Goal: Obtain resource: Download file/media

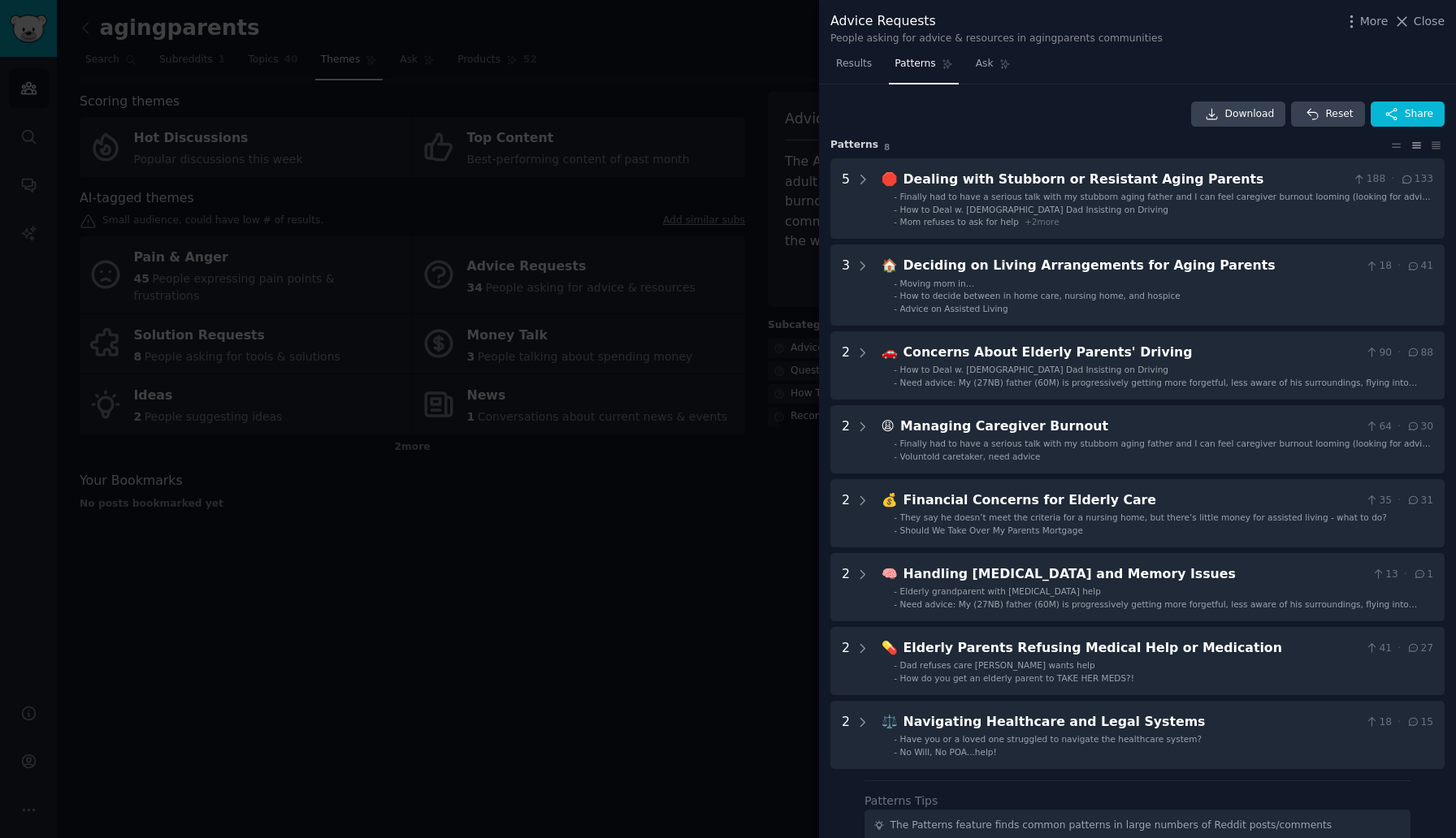
click at [703, 140] on div at bounding box center [728, 419] width 1456 height 838
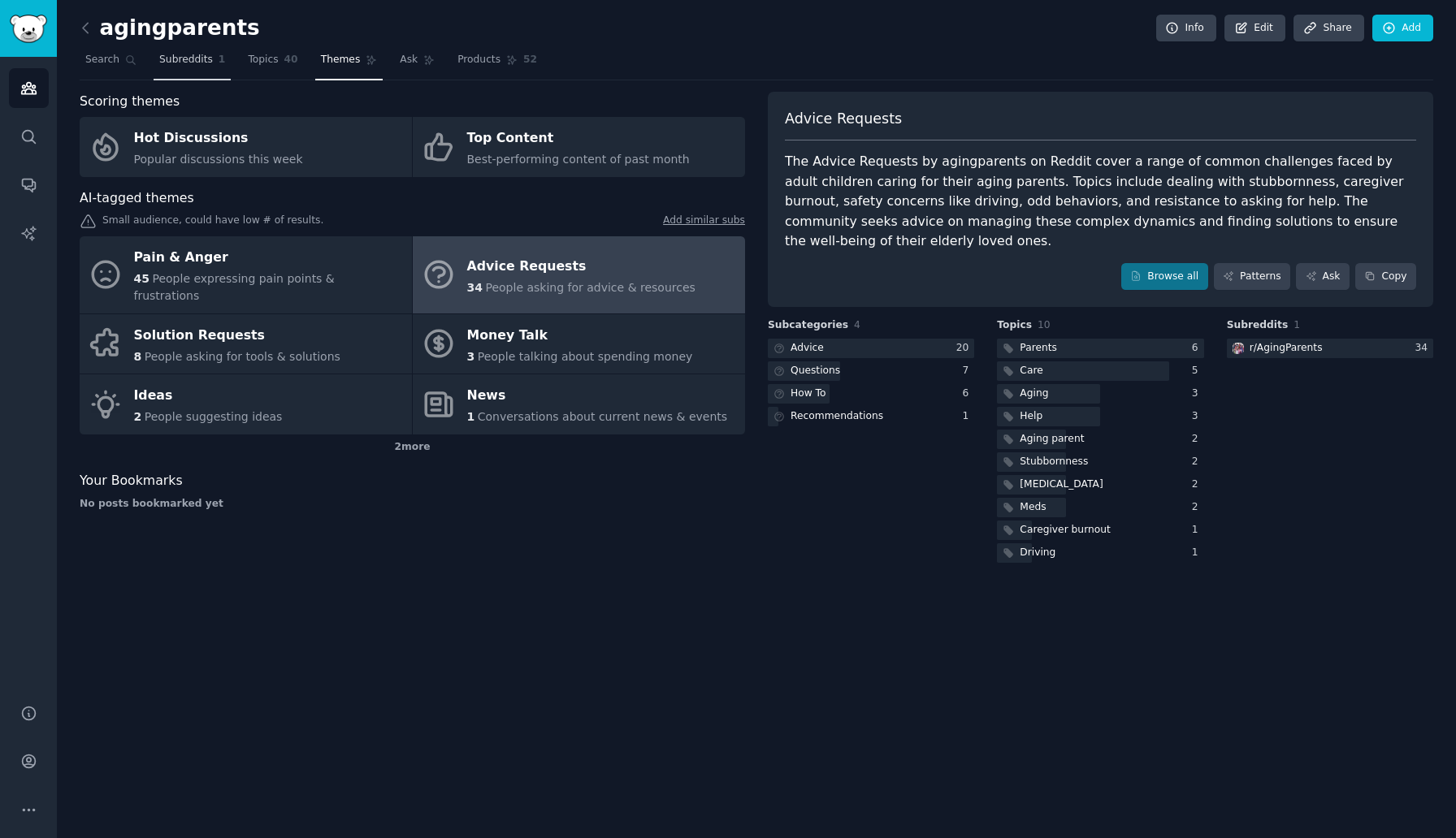
click at [185, 61] on span "Subreddits" at bounding box center [185, 60] width 53 height 15
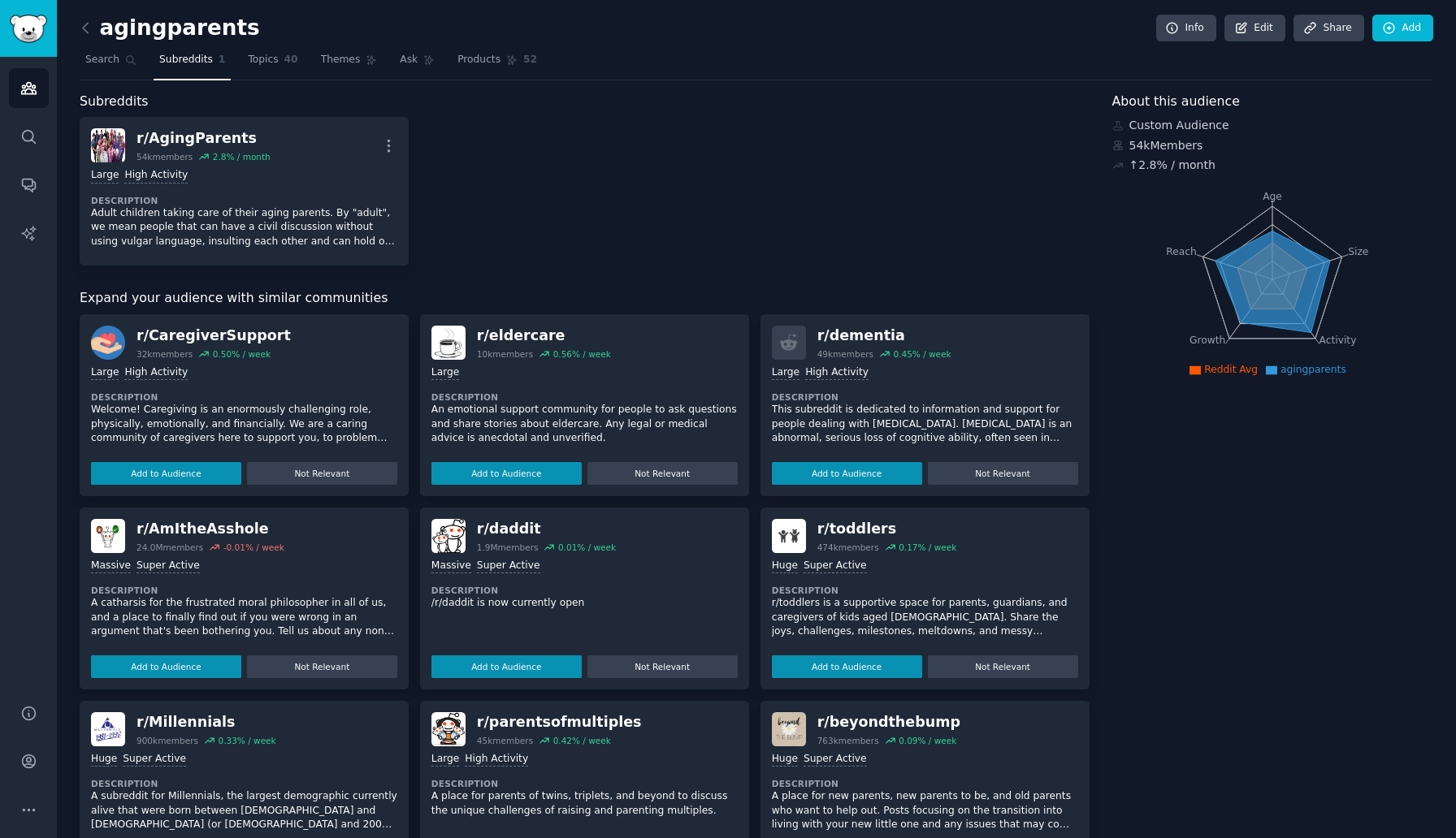
click at [1399, 43] on div "agingparents Info Edit Share Add" at bounding box center [757, 32] width 1353 height 34
click at [1387, 27] on icon at bounding box center [1389, 28] width 11 height 11
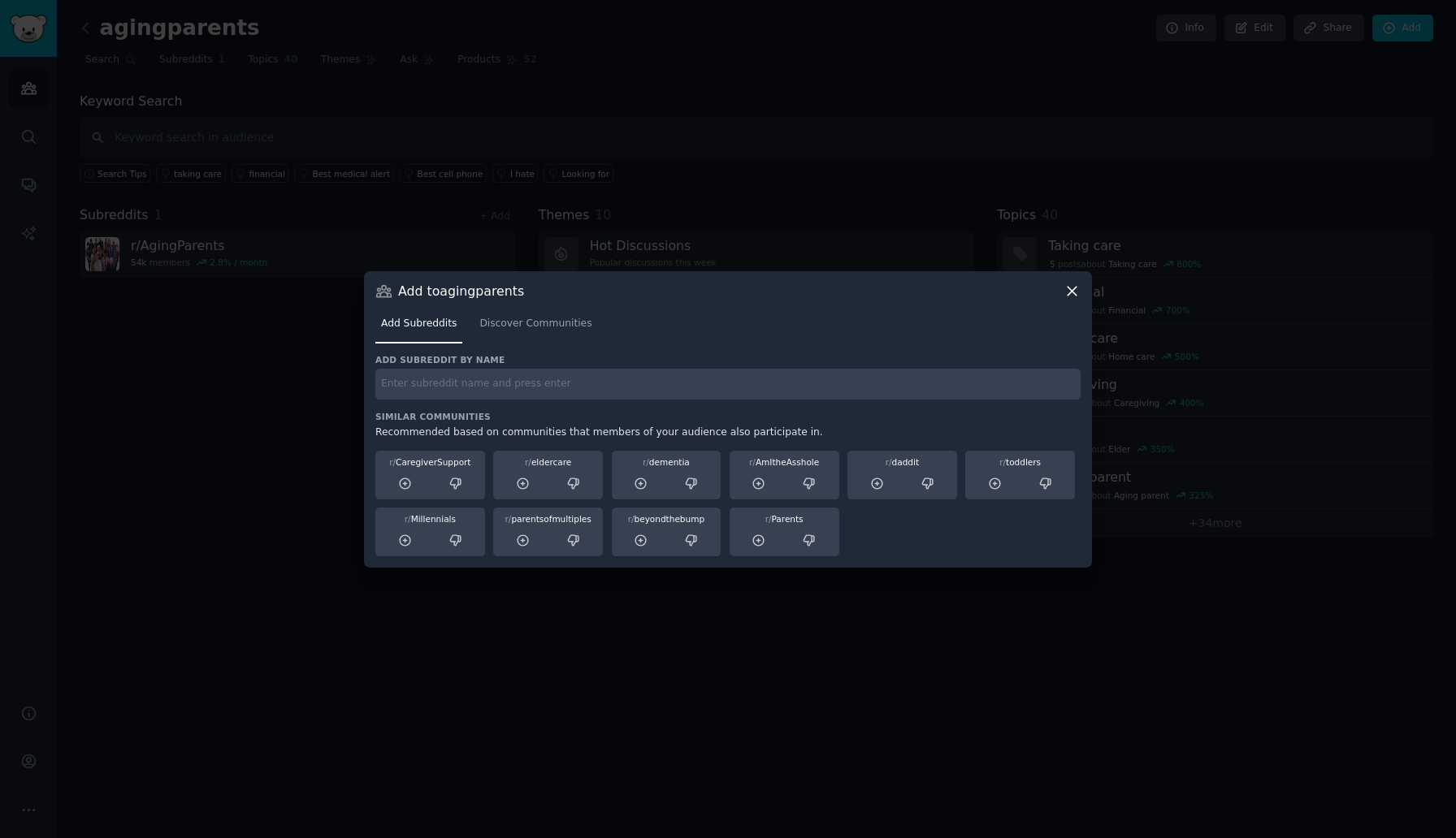
click at [555, 383] on input "text" at bounding box center [728, 384] width 705 height 32
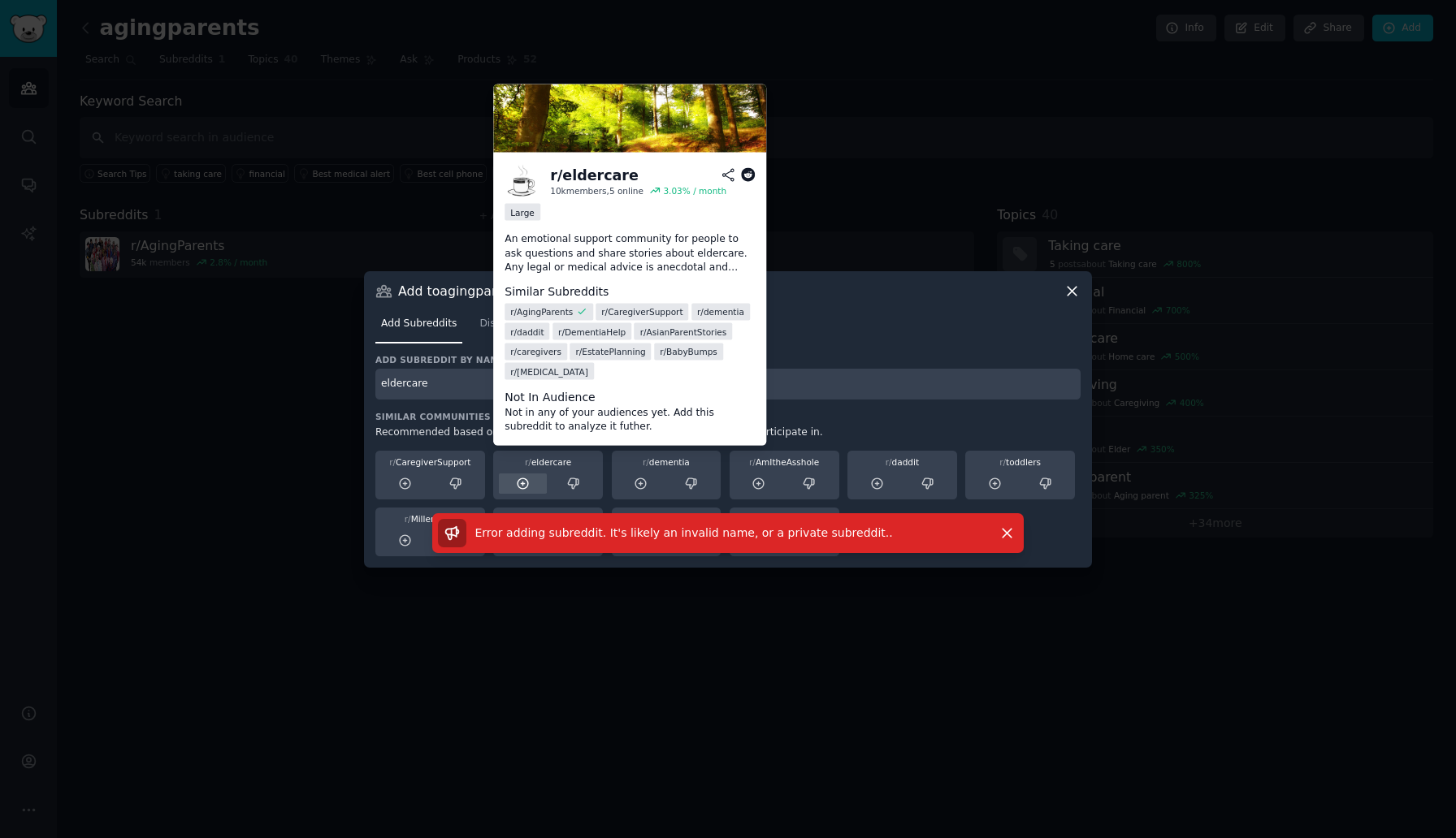
click at [526, 483] on icon at bounding box center [523, 484] width 15 height 15
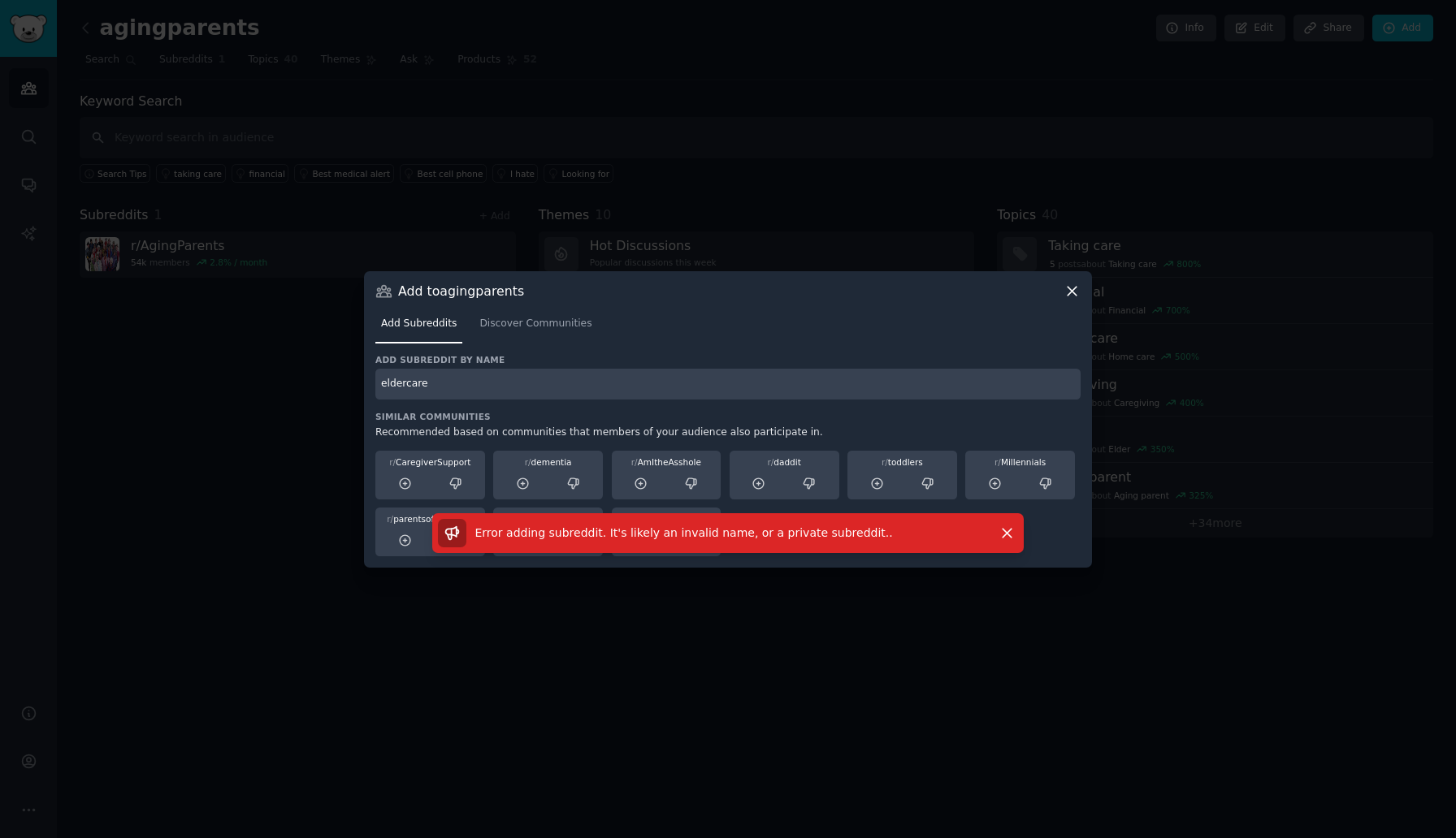
click at [459, 379] on input "eldercare" at bounding box center [728, 384] width 705 height 32
type input "caregivers"
click at [488, 387] on input "caregivers" at bounding box center [728, 384] width 705 height 32
click at [511, 322] on span "Discover Communities" at bounding box center [536, 323] width 112 height 15
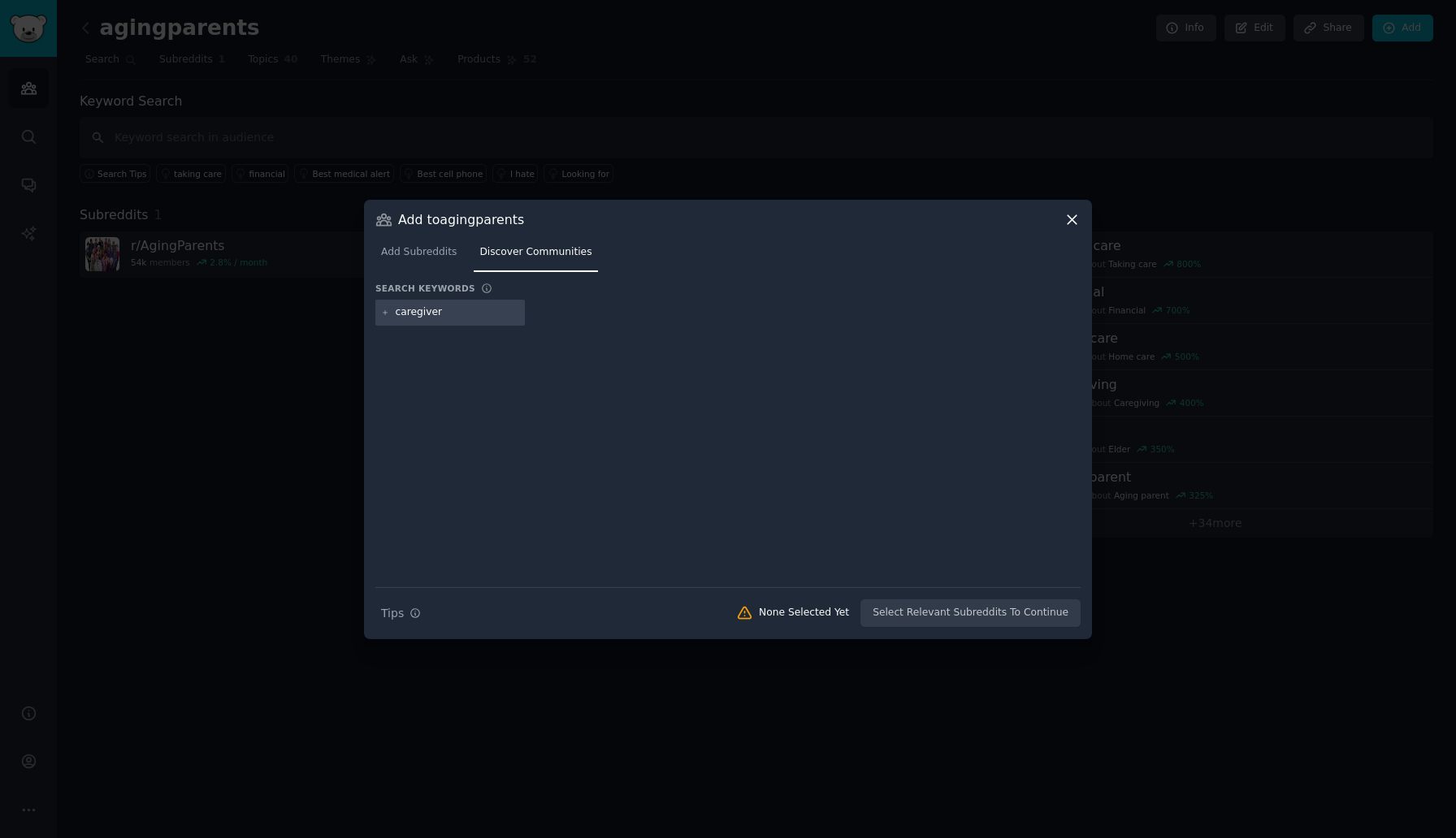
type input "caregivers"
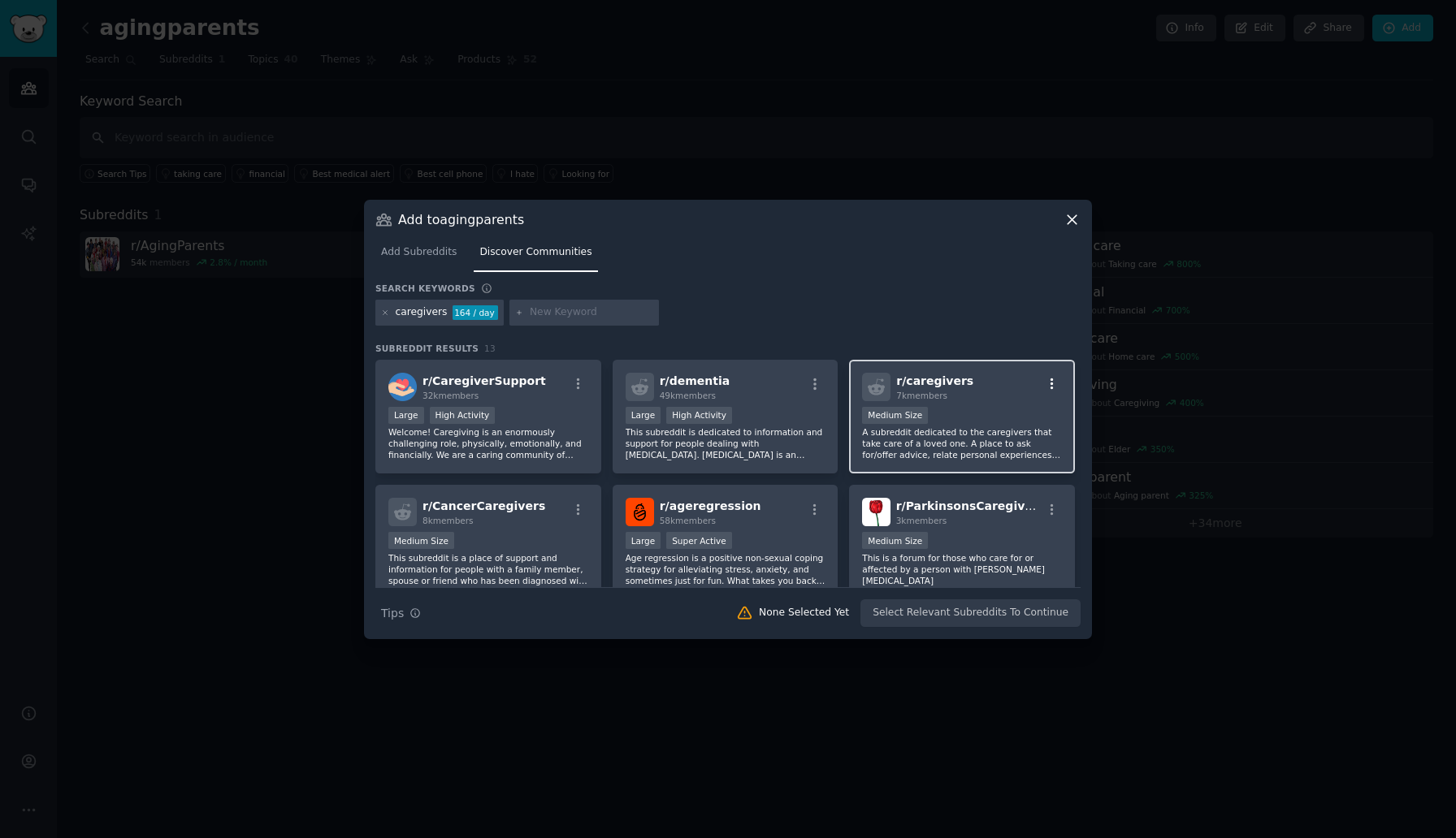
click at [1052, 379] on icon "button" at bounding box center [1052, 384] width 15 height 15
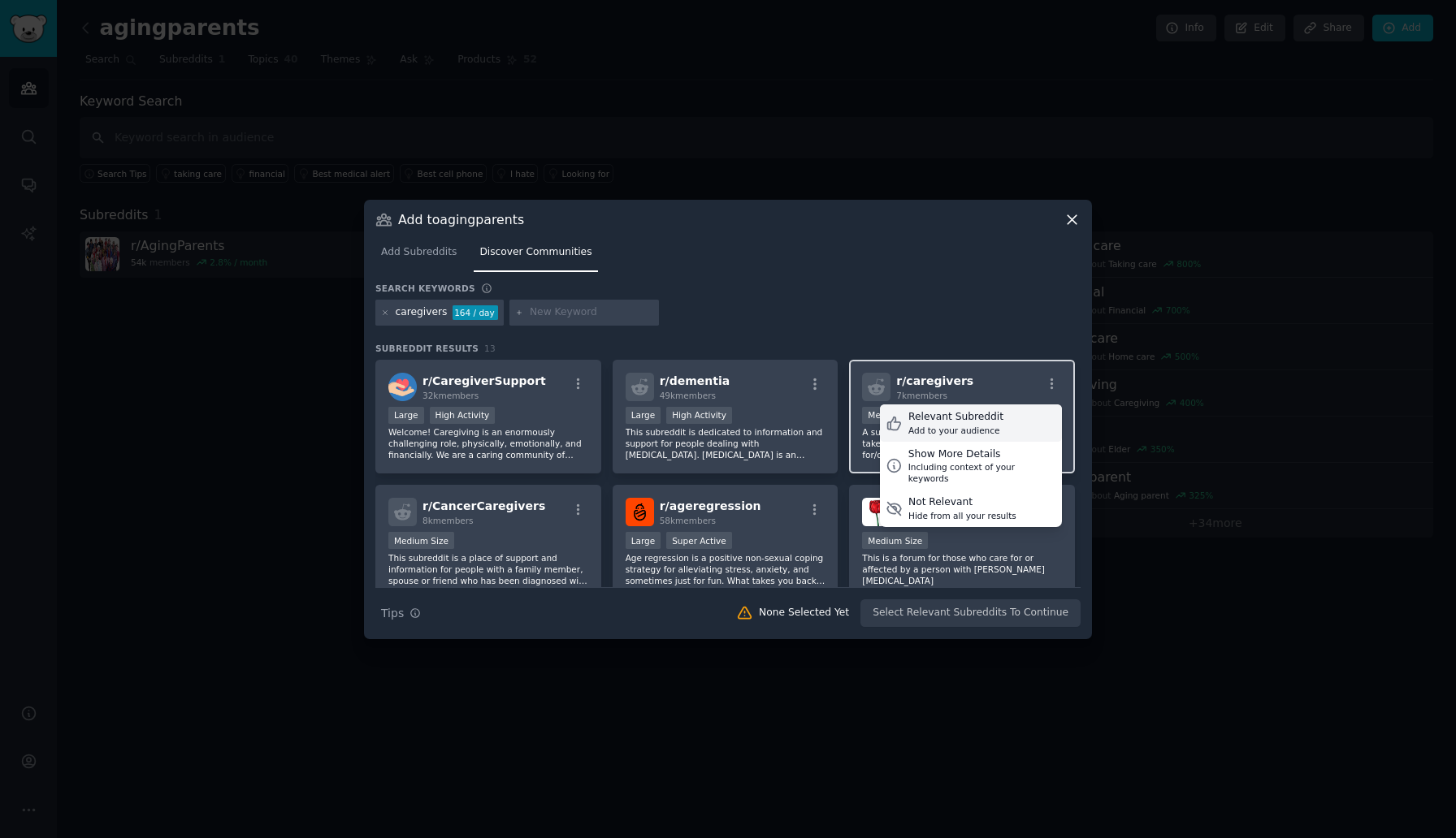
click at [962, 421] on div "Relevant Subreddit" at bounding box center [956, 417] width 95 height 15
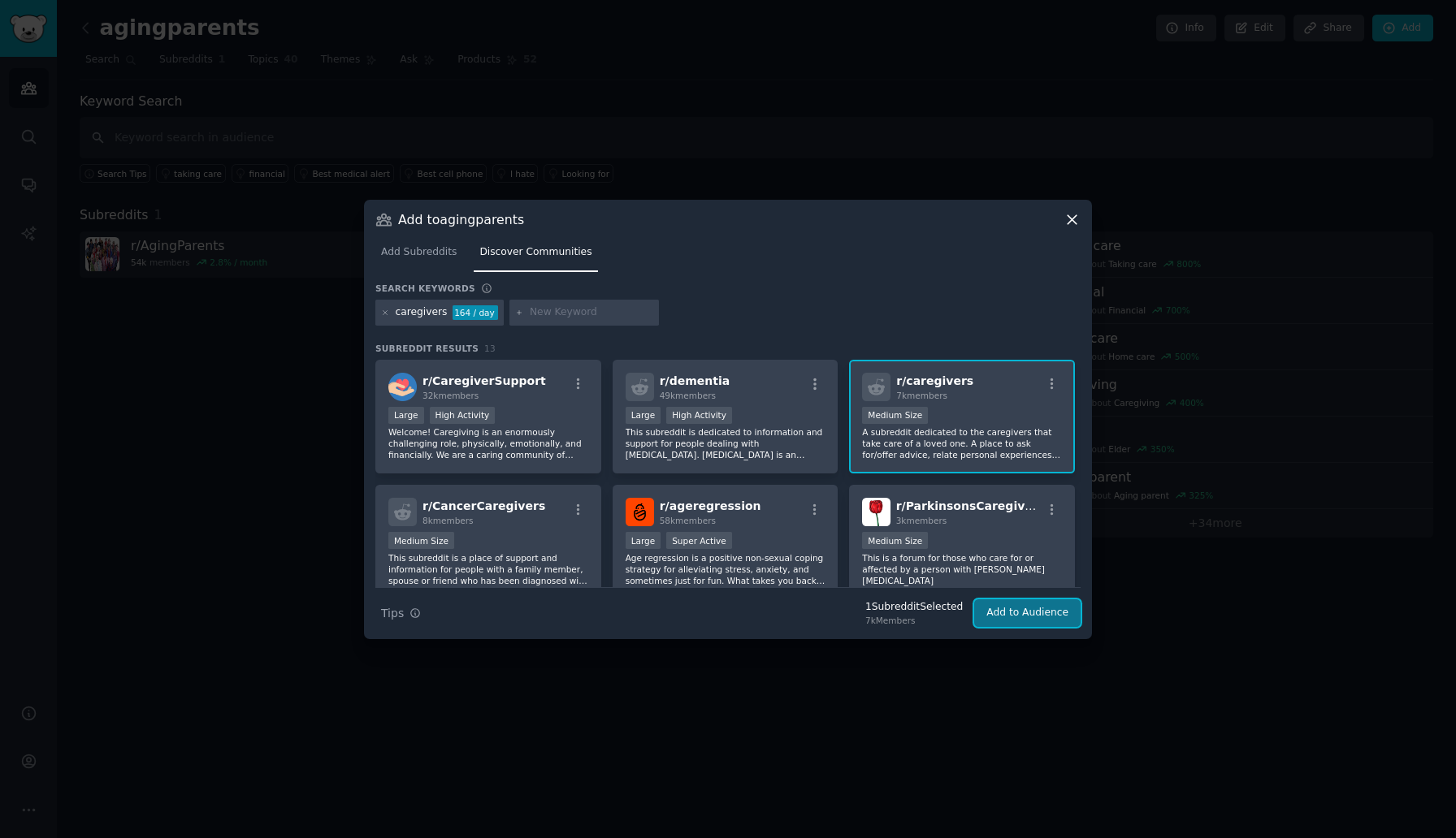
click at [1012, 610] on button "Add to Audience" at bounding box center [1028, 613] width 107 height 28
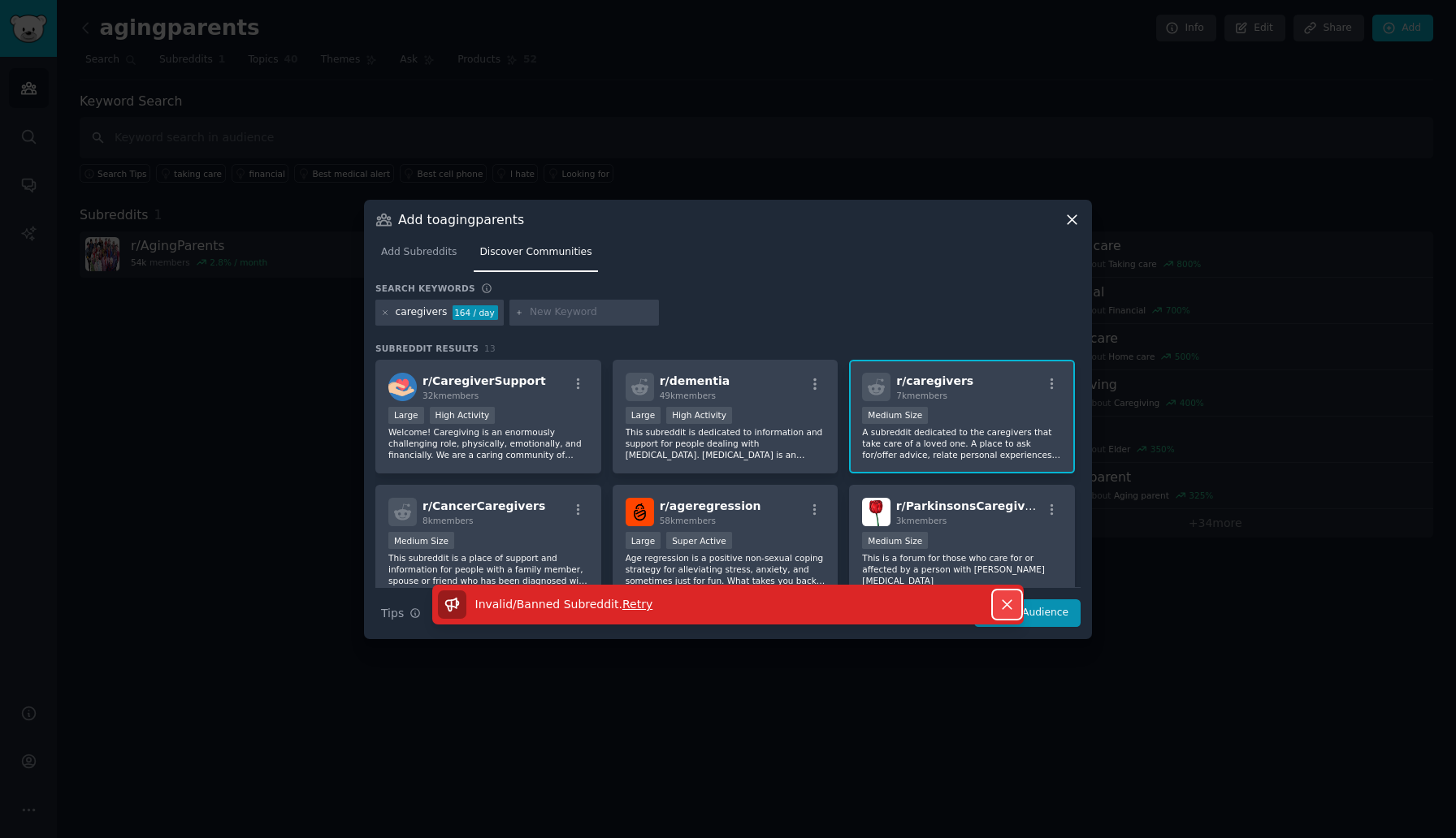
click at [1010, 608] on icon "button" at bounding box center [1006, 604] width 9 height 9
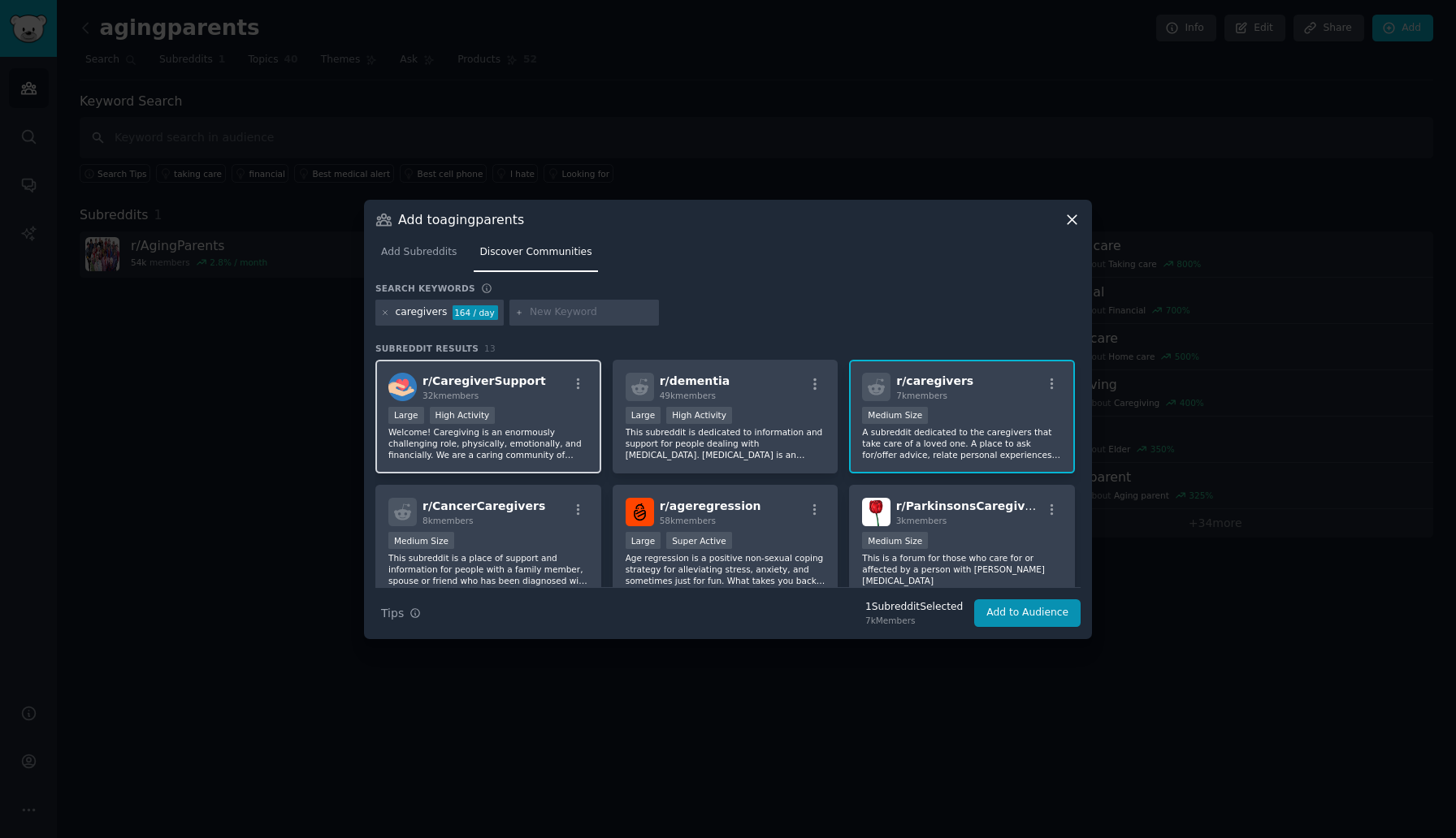
click at [546, 391] on div "r/ CaregiverSupport 32k members" at bounding box center [488, 386] width 200 height 29
click at [1013, 615] on button "Add to Audience" at bounding box center [1028, 613] width 107 height 28
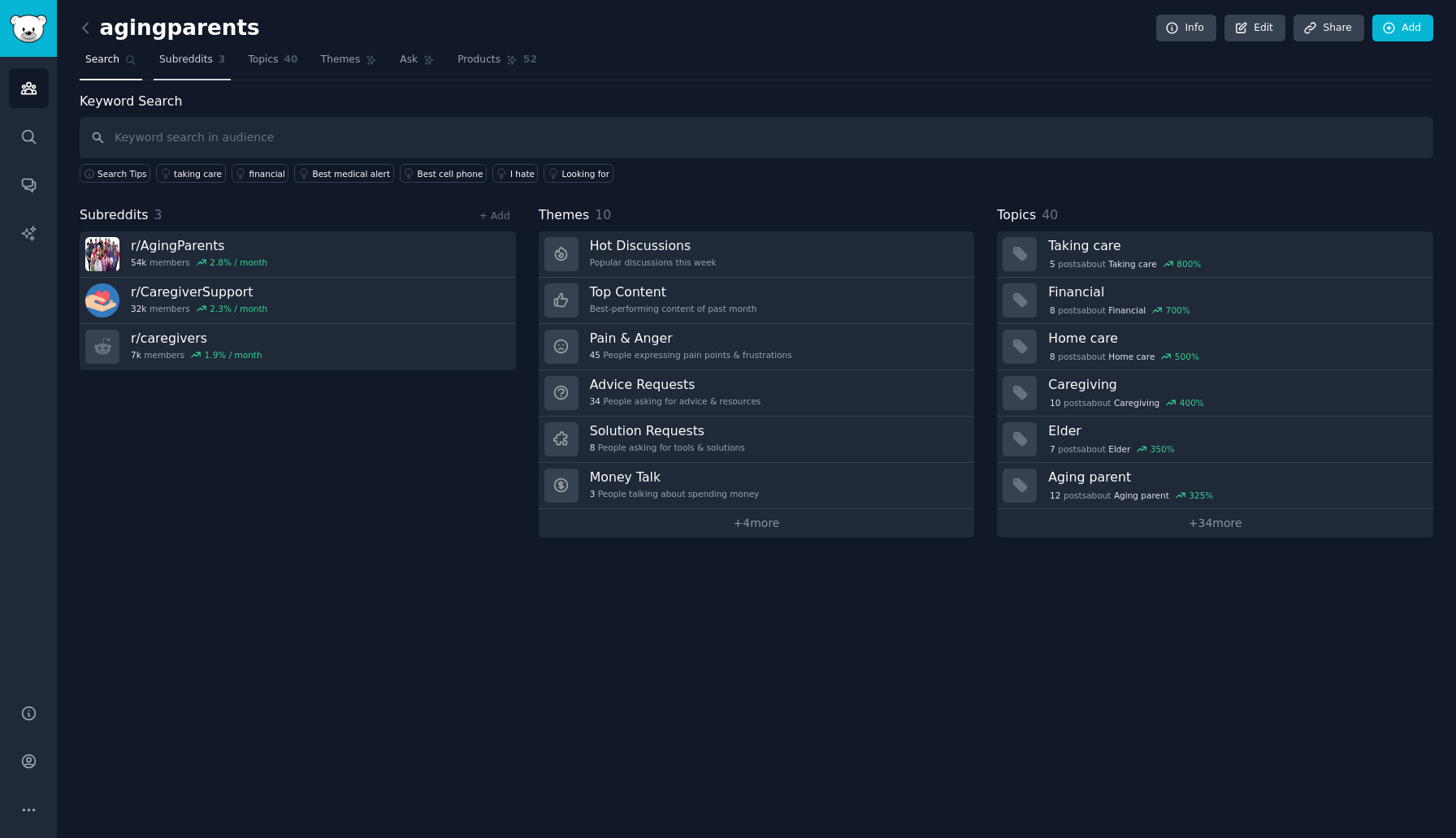
click at [208, 62] on span "Subreddits" at bounding box center [185, 60] width 53 height 15
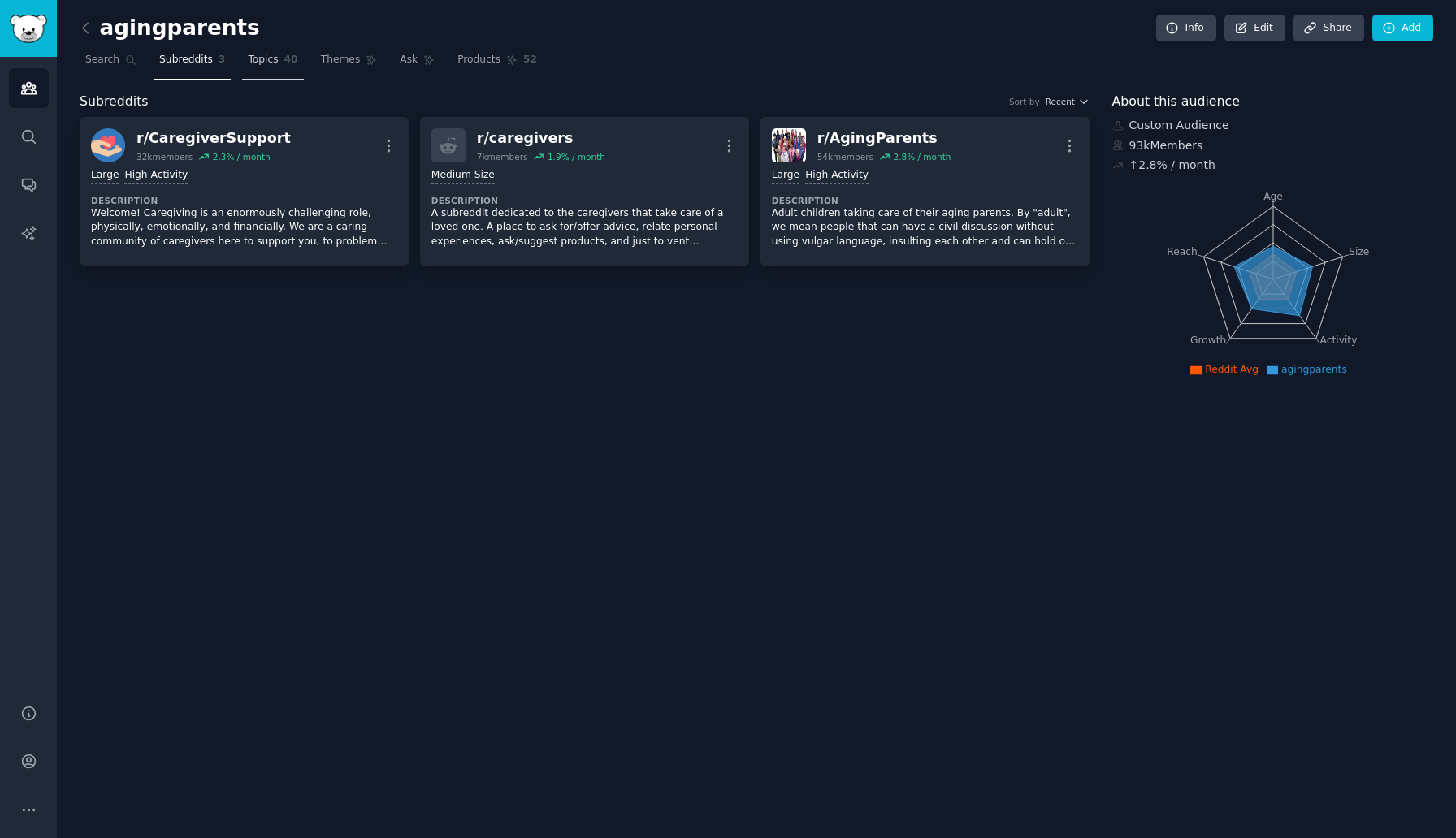
click at [267, 63] on span "Topics" at bounding box center [262, 60] width 30 height 15
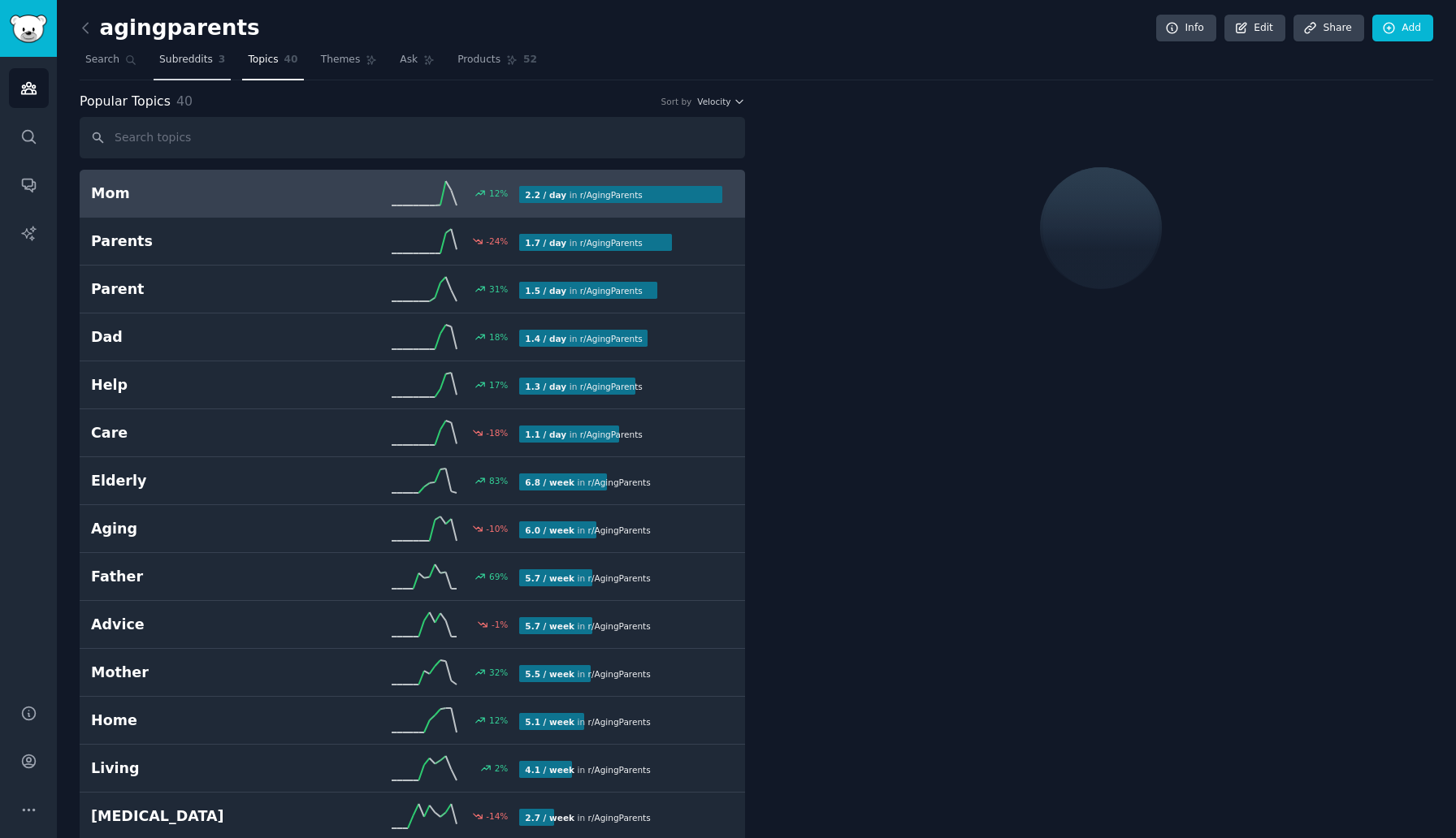
click at [195, 62] on span "Subreddits" at bounding box center [185, 60] width 53 height 15
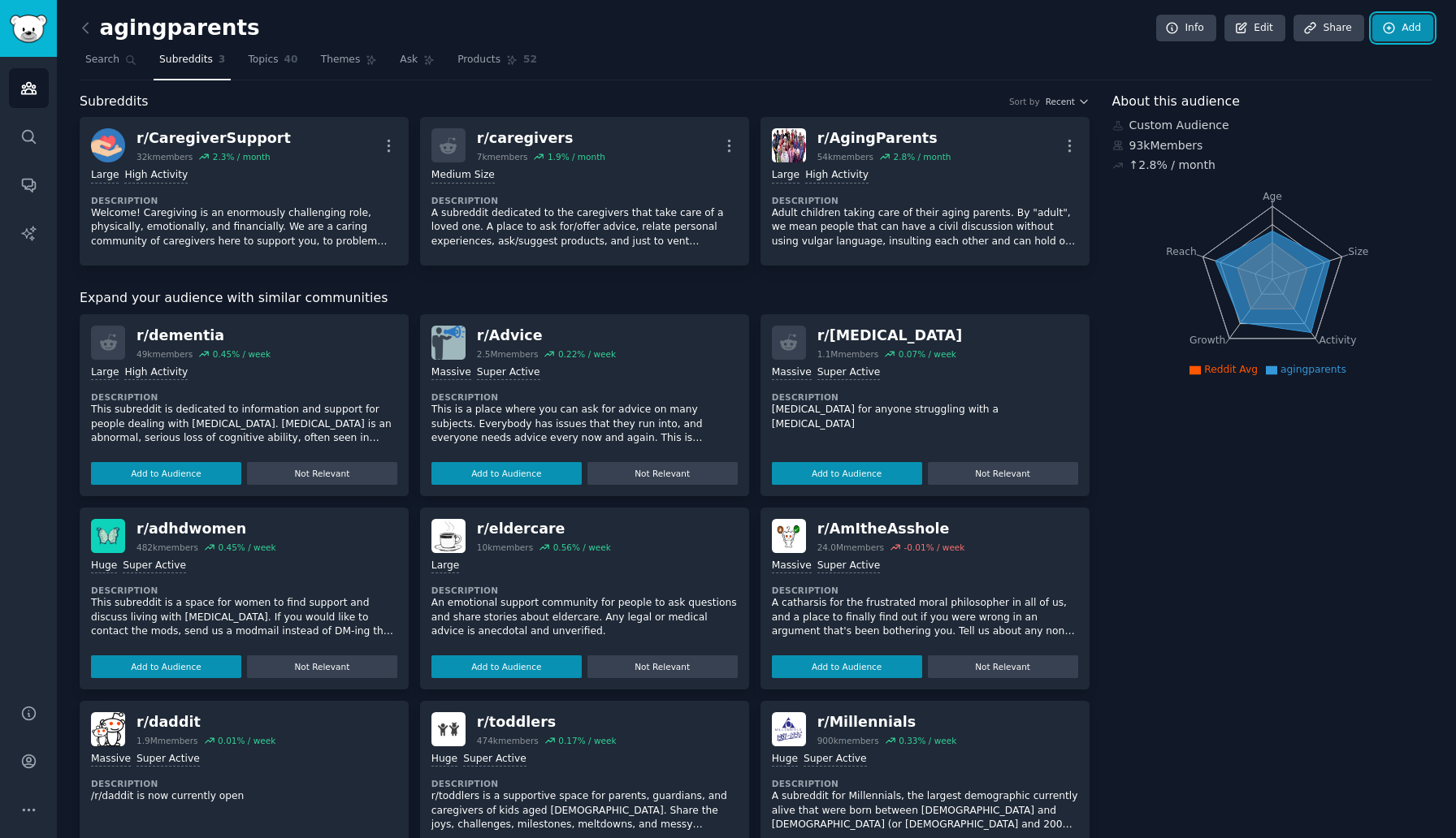
click at [1408, 33] on link "Add" at bounding box center [1403, 29] width 61 height 28
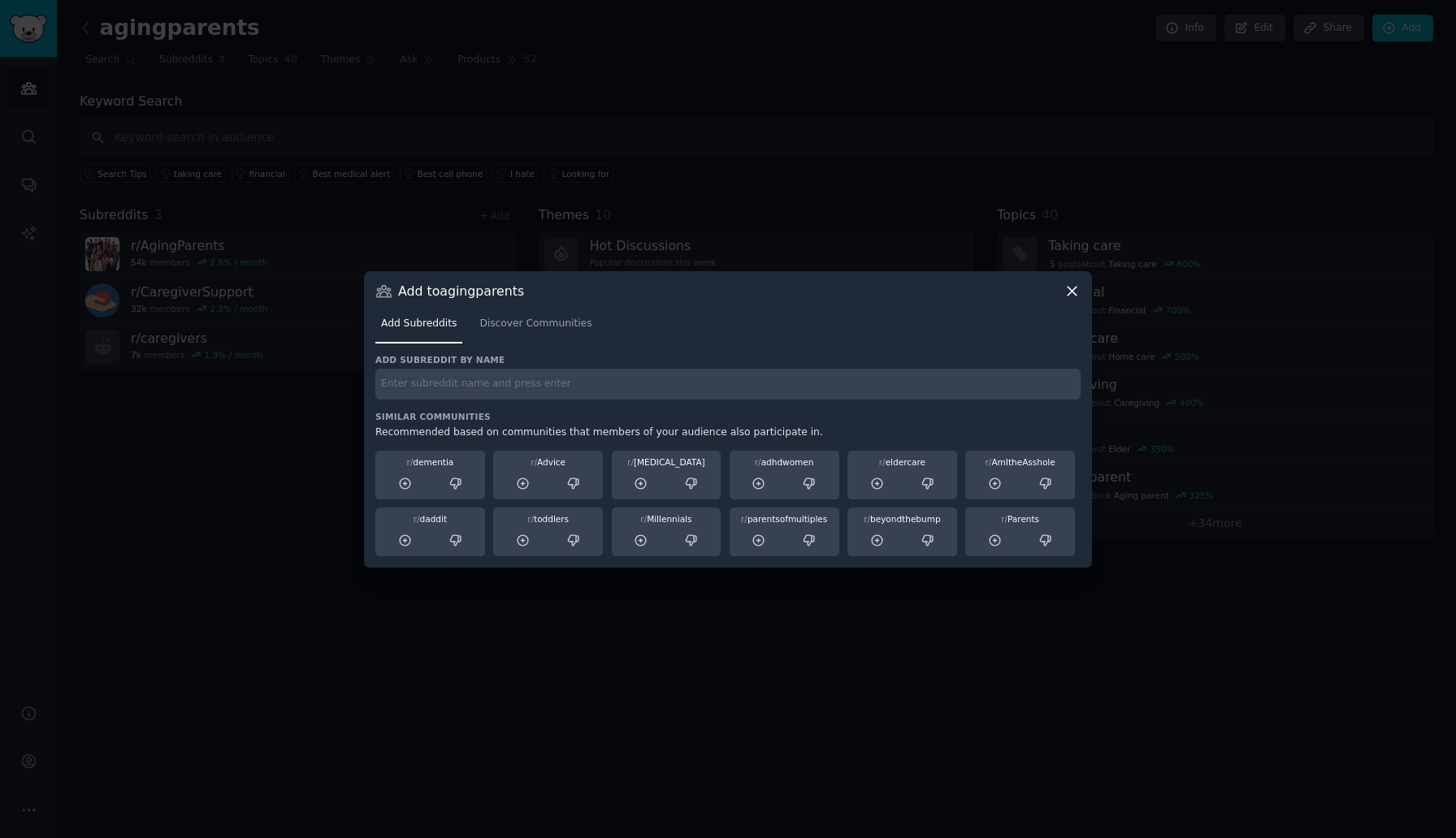
click at [546, 379] on input "text" at bounding box center [728, 384] width 705 height 32
type input "assisted living"
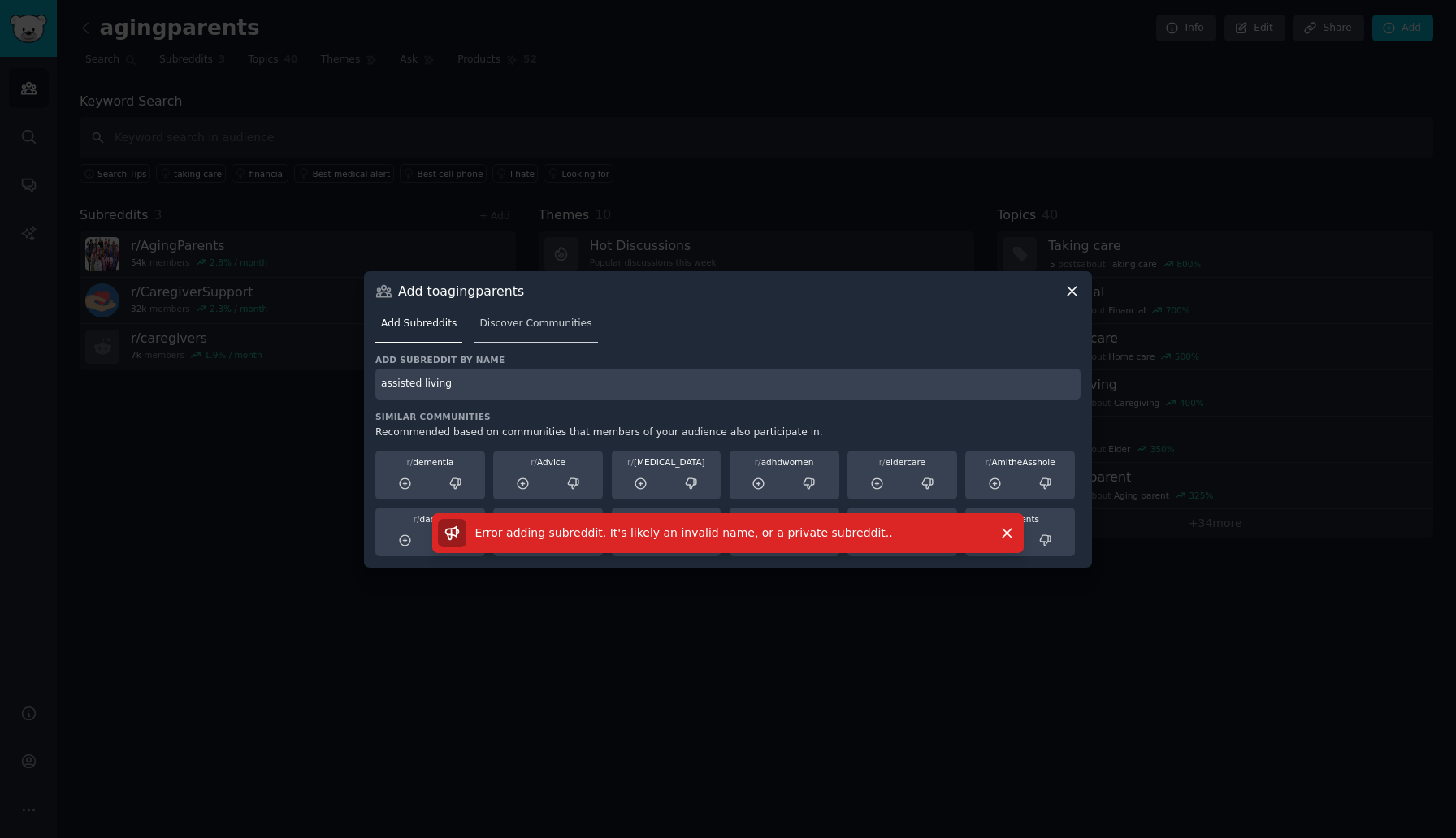
click at [531, 319] on span "Discover Communities" at bounding box center [536, 323] width 112 height 15
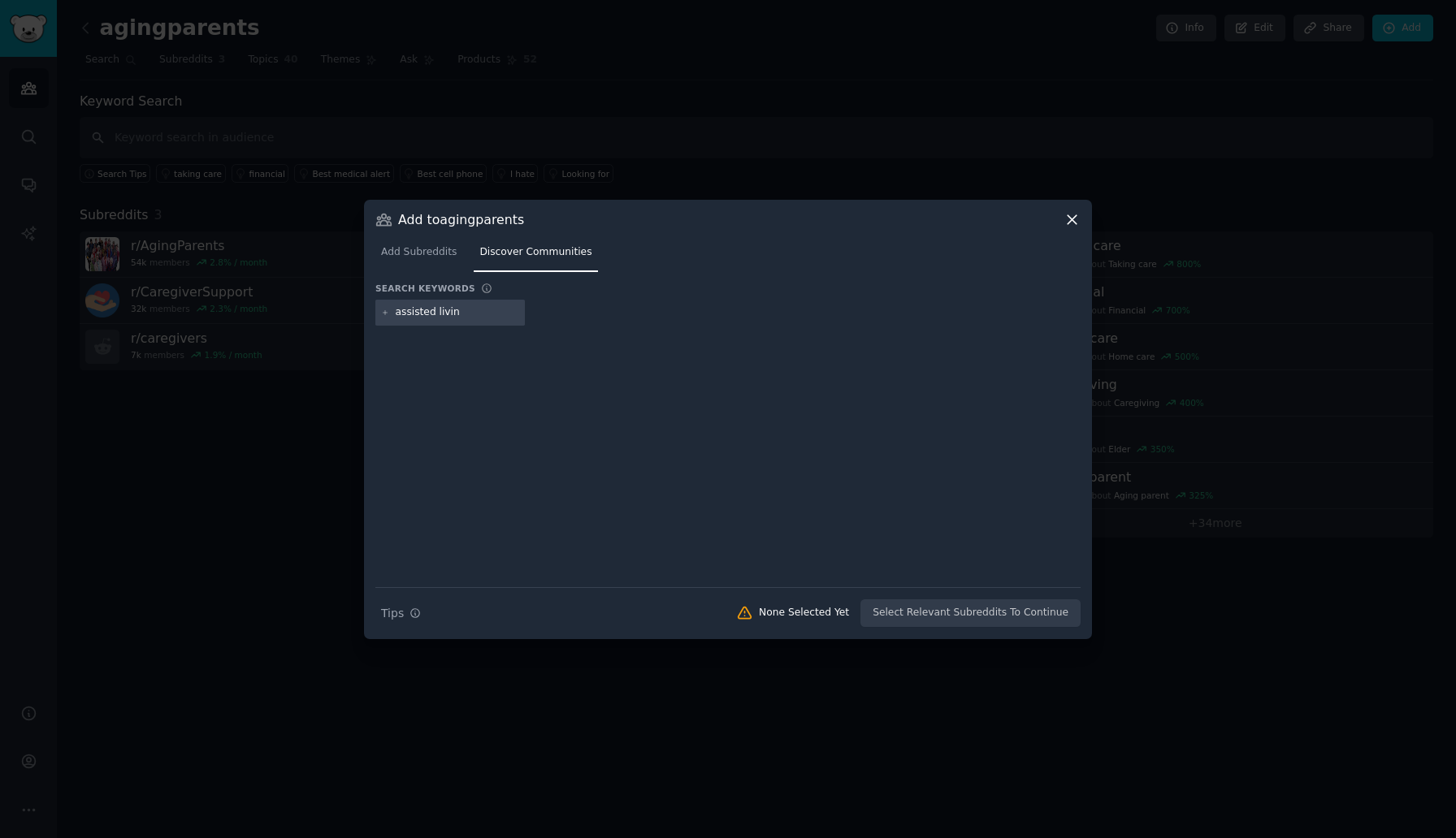
type input "assisted living"
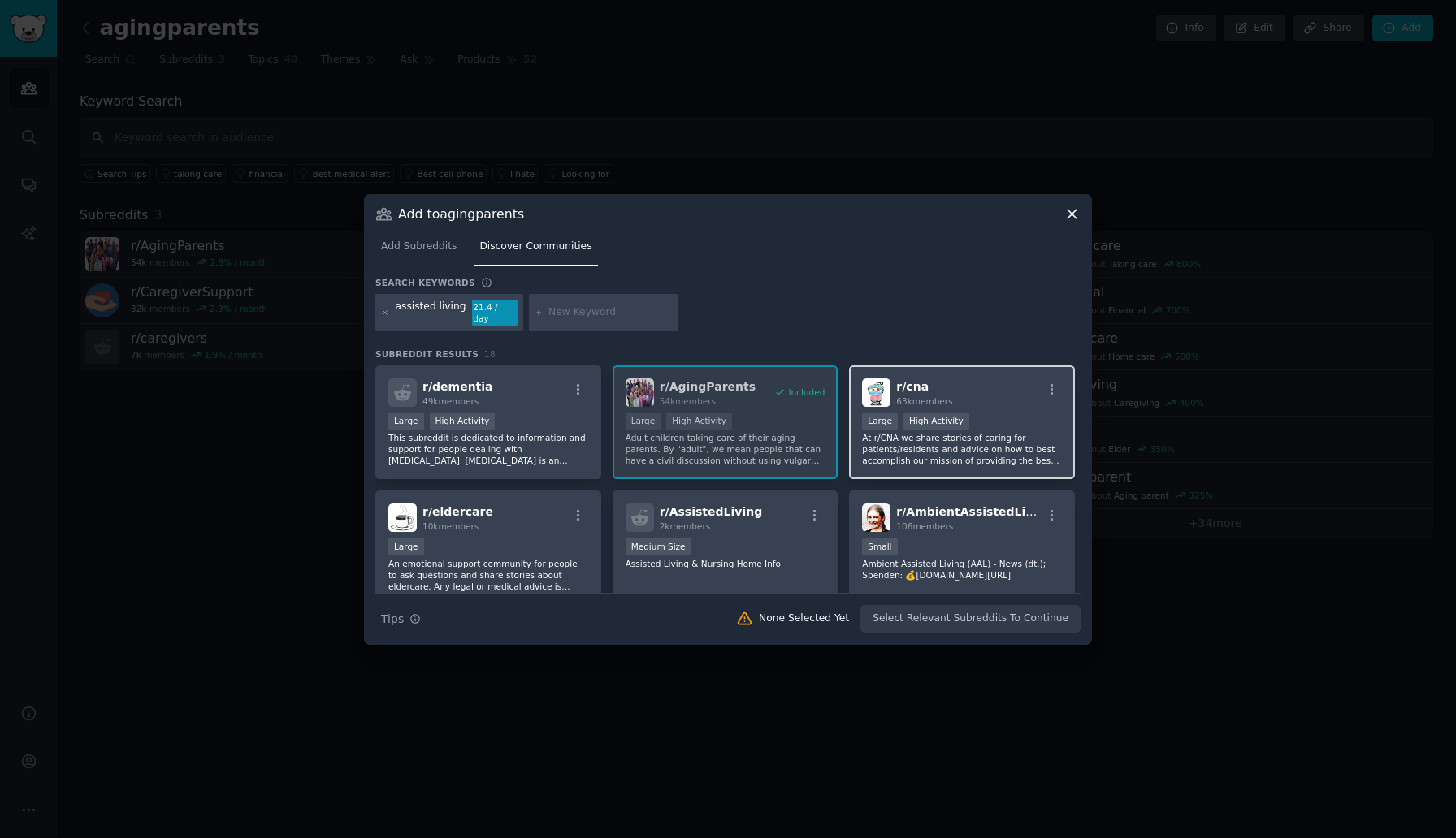
click at [908, 380] on span "r/ cna" at bounding box center [912, 385] width 33 height 13
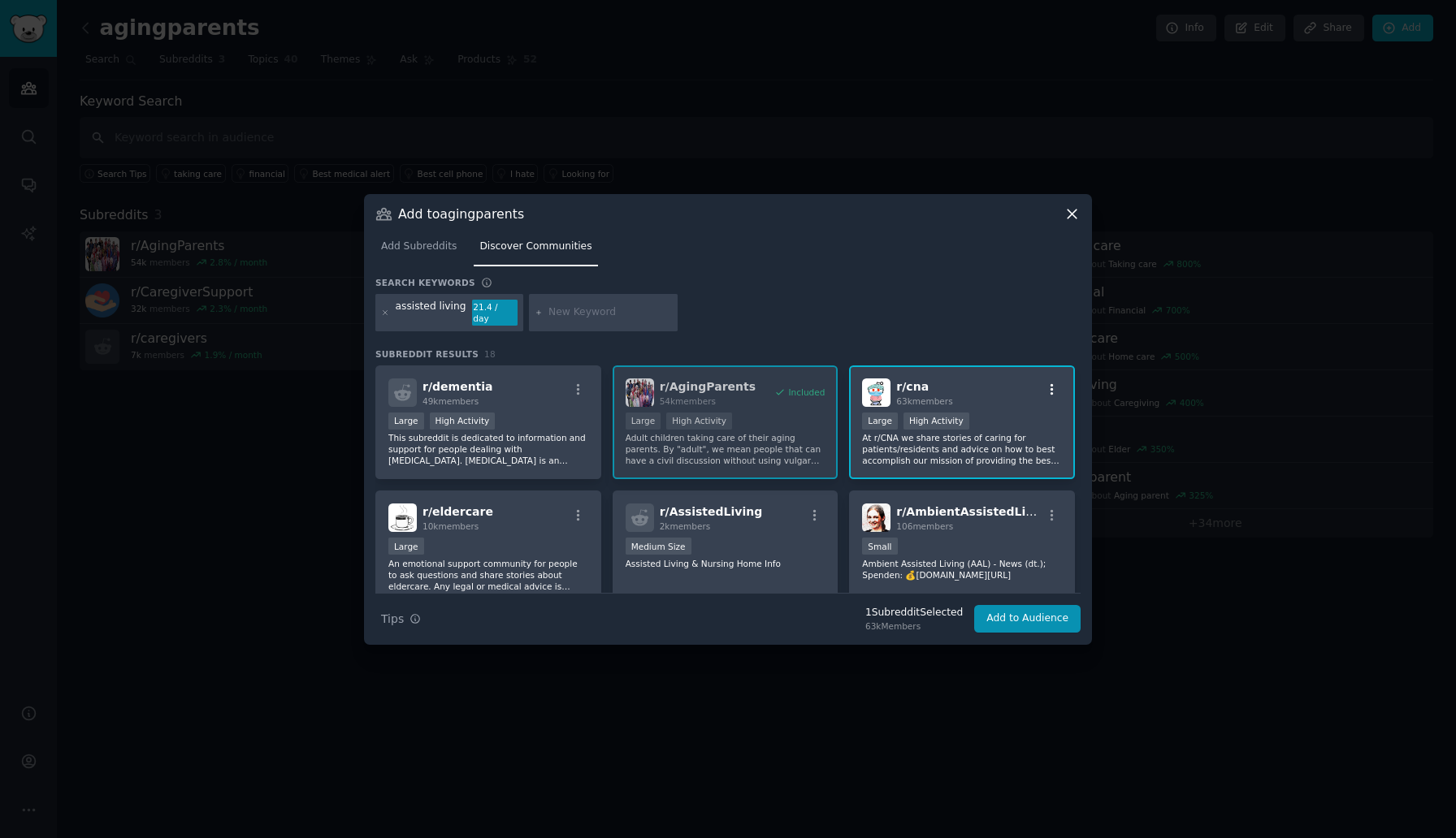
click at [1050, 383] on icon "button" at bounding box center [1052, 389] width 15 height 15
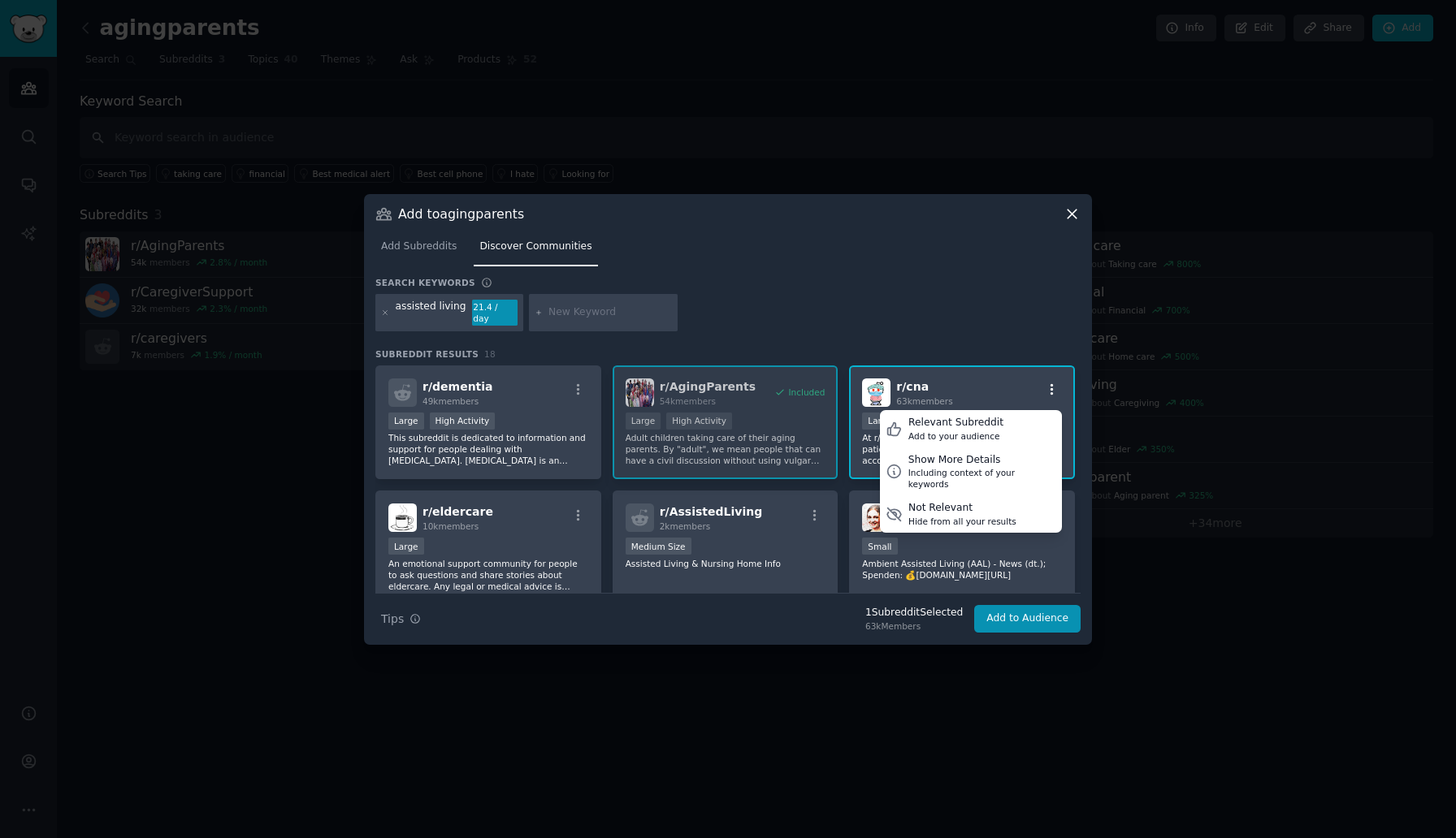
click at [1050, 383] on icon "button" at bounding box center [1052, 389] width 15 height 15
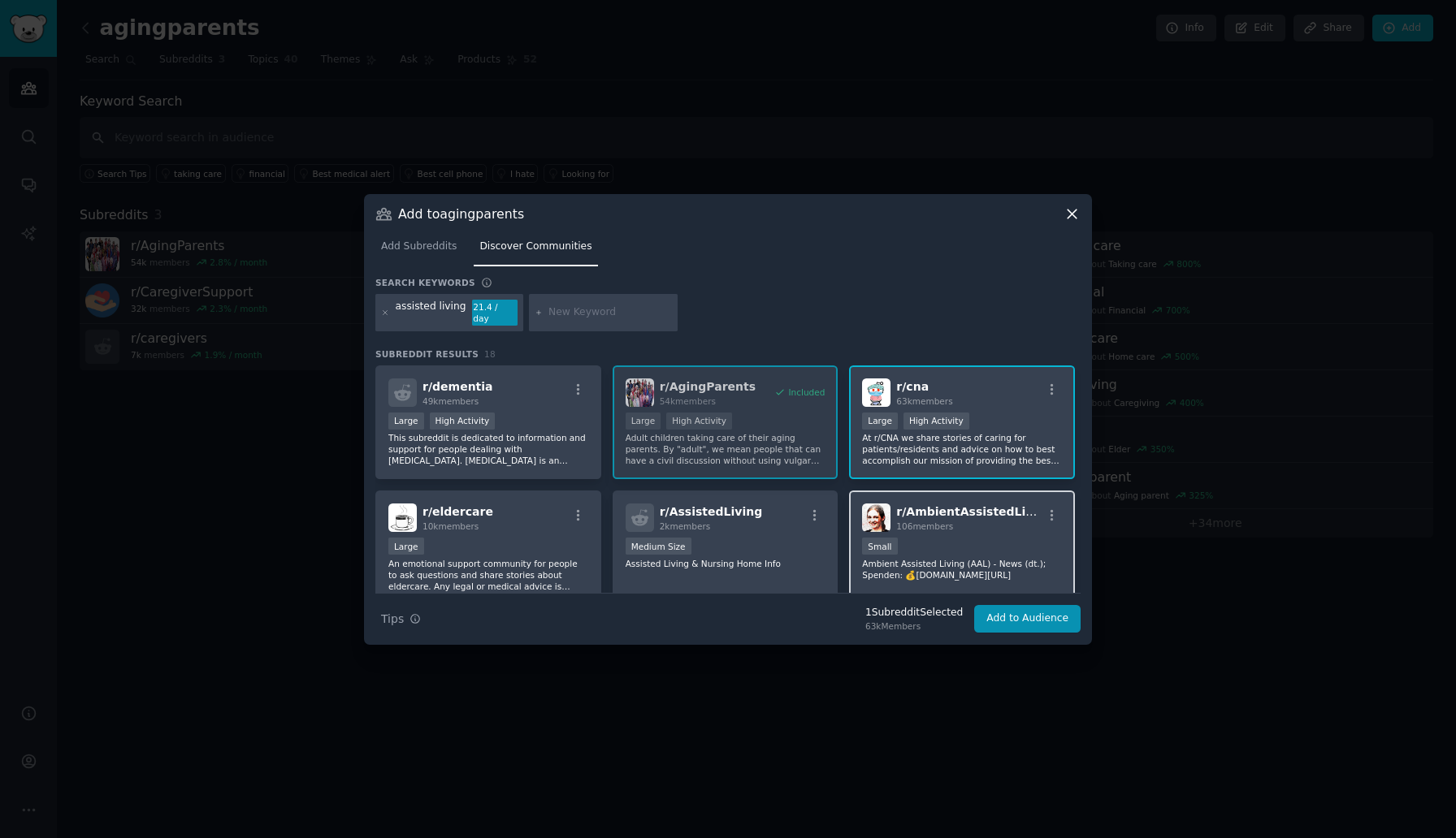
scroll to position [103, 0]
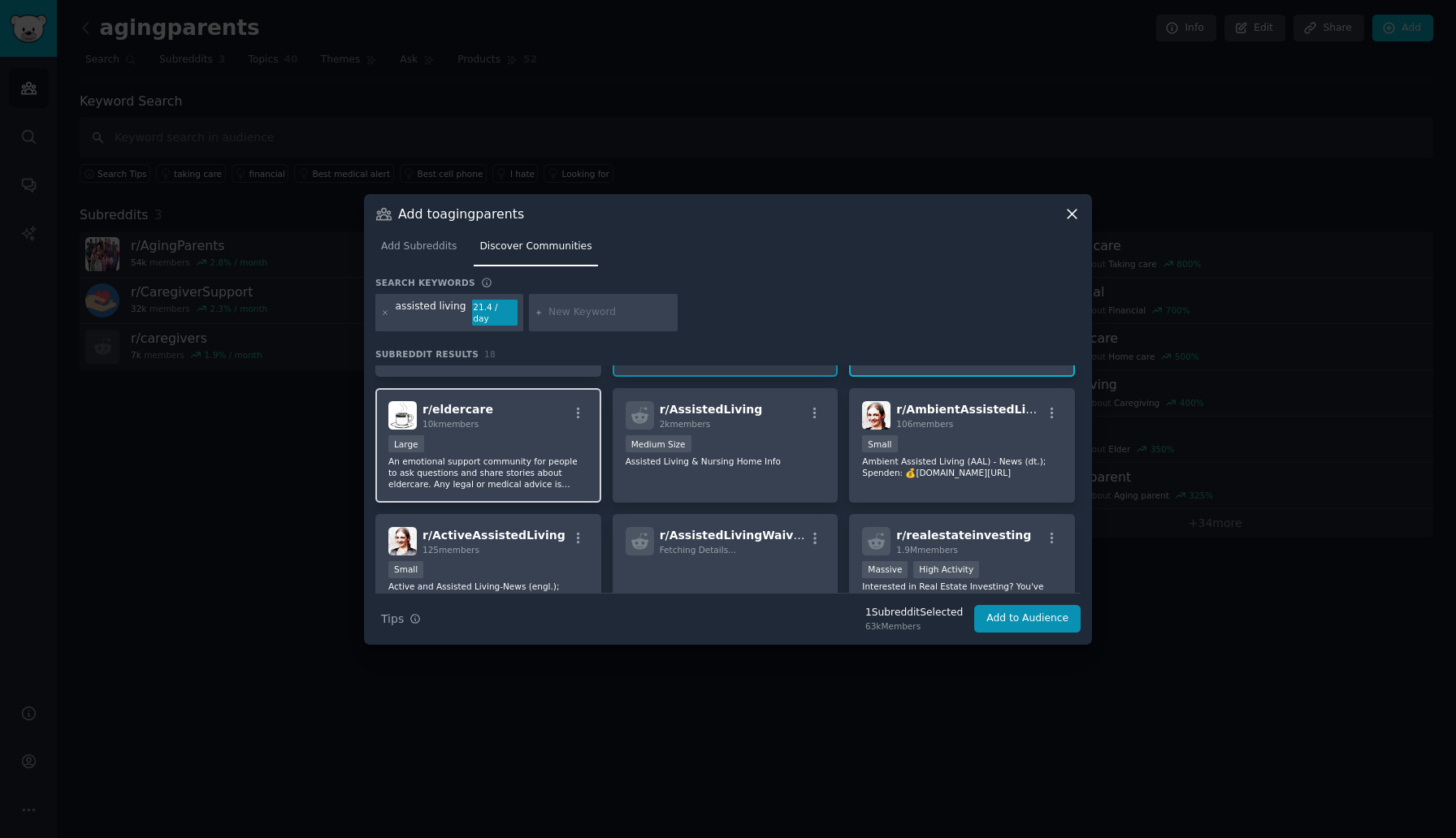
click at [585, 455] on p "An emotional support community for people to ask questions and share stories ab…" at bounding box center [488, 472] width 200 height 35
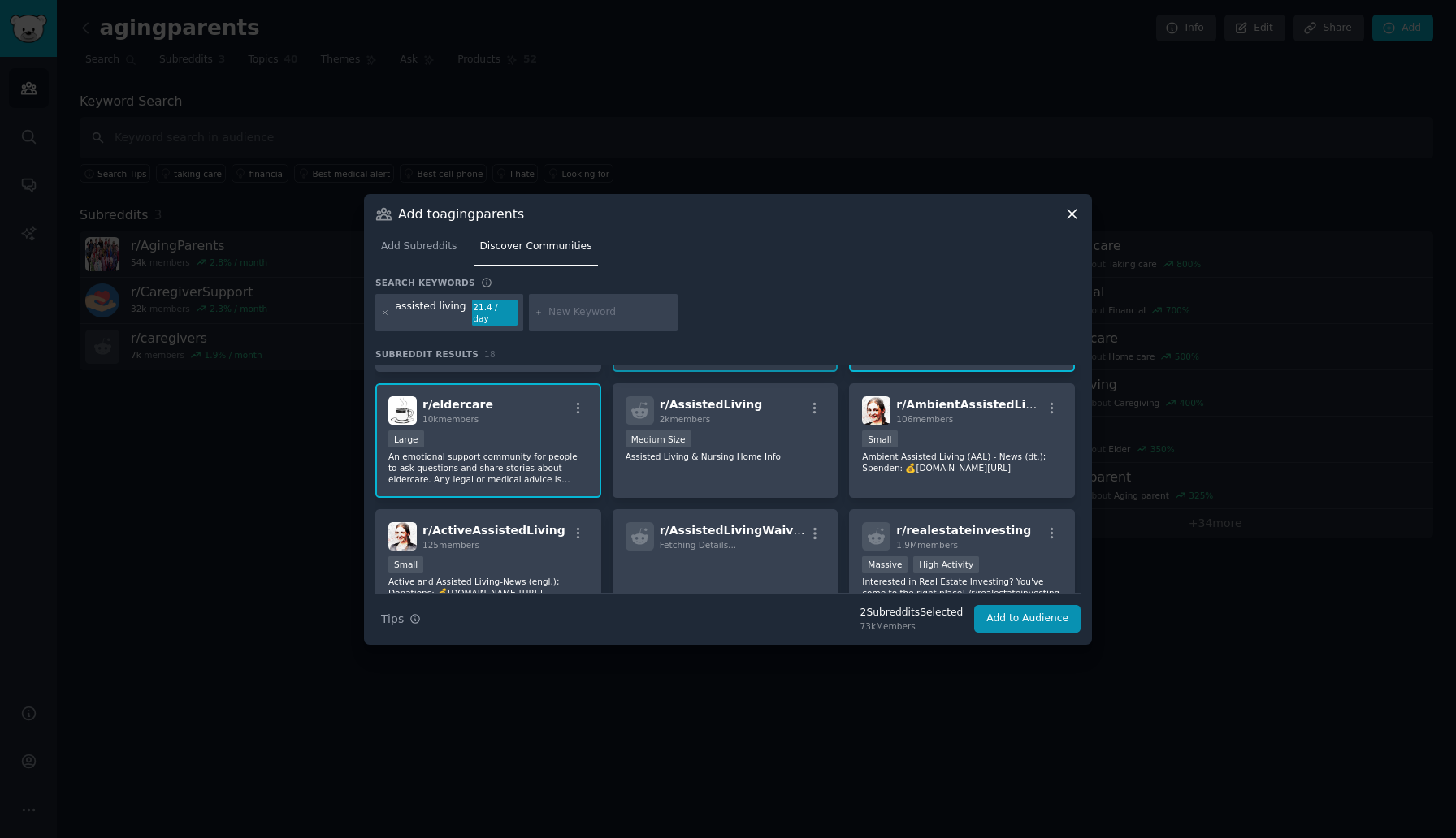
scroll to position [0, 0]
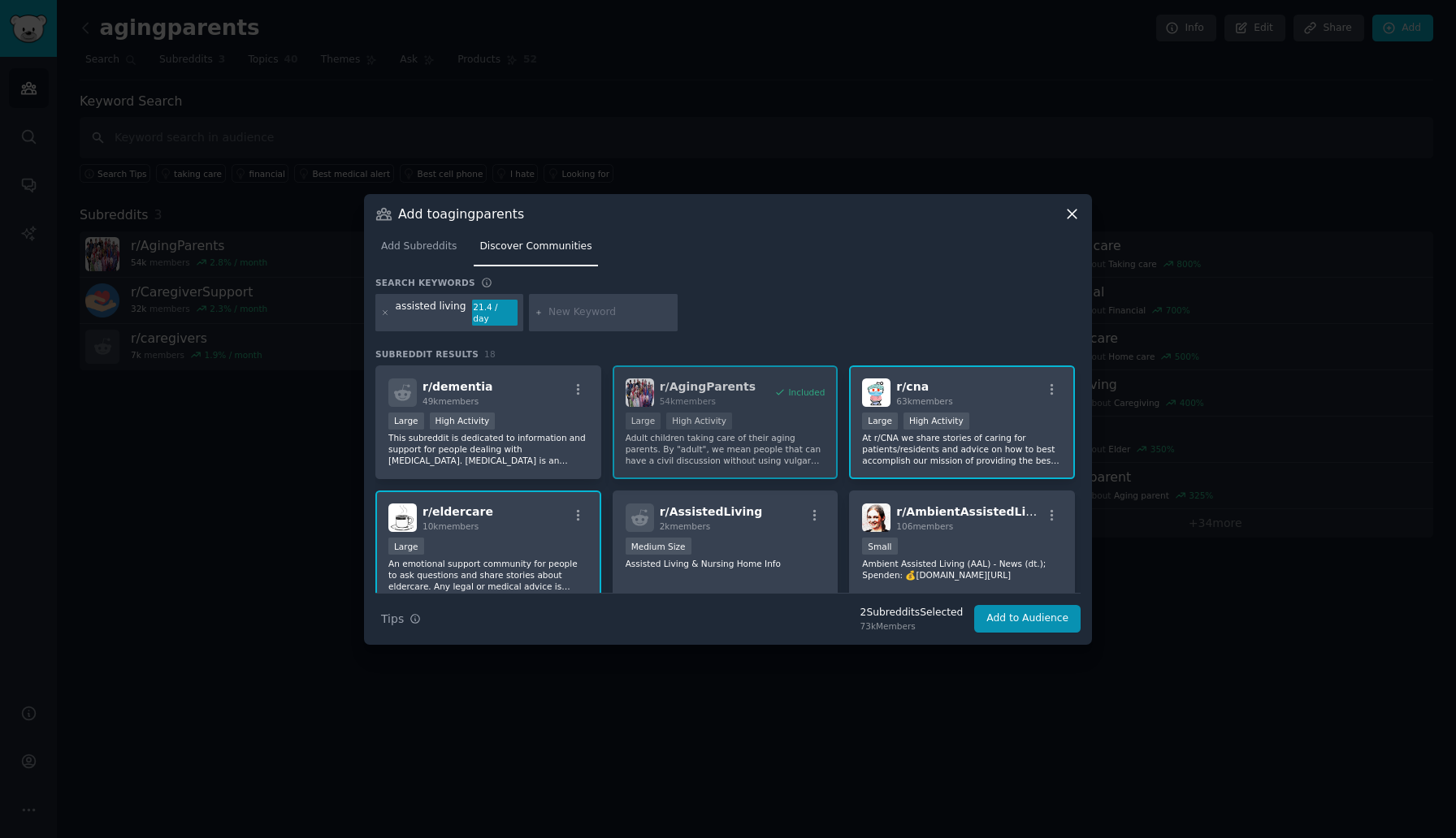
click at [1008, 412] on div "10,000 - 100,000 members Large High Activity" at bounding box center [962, 422] width 200 height 21
click at [1016, 613] on button "Add to Audience" at bounding box center [1028, 619] width 107 height 28
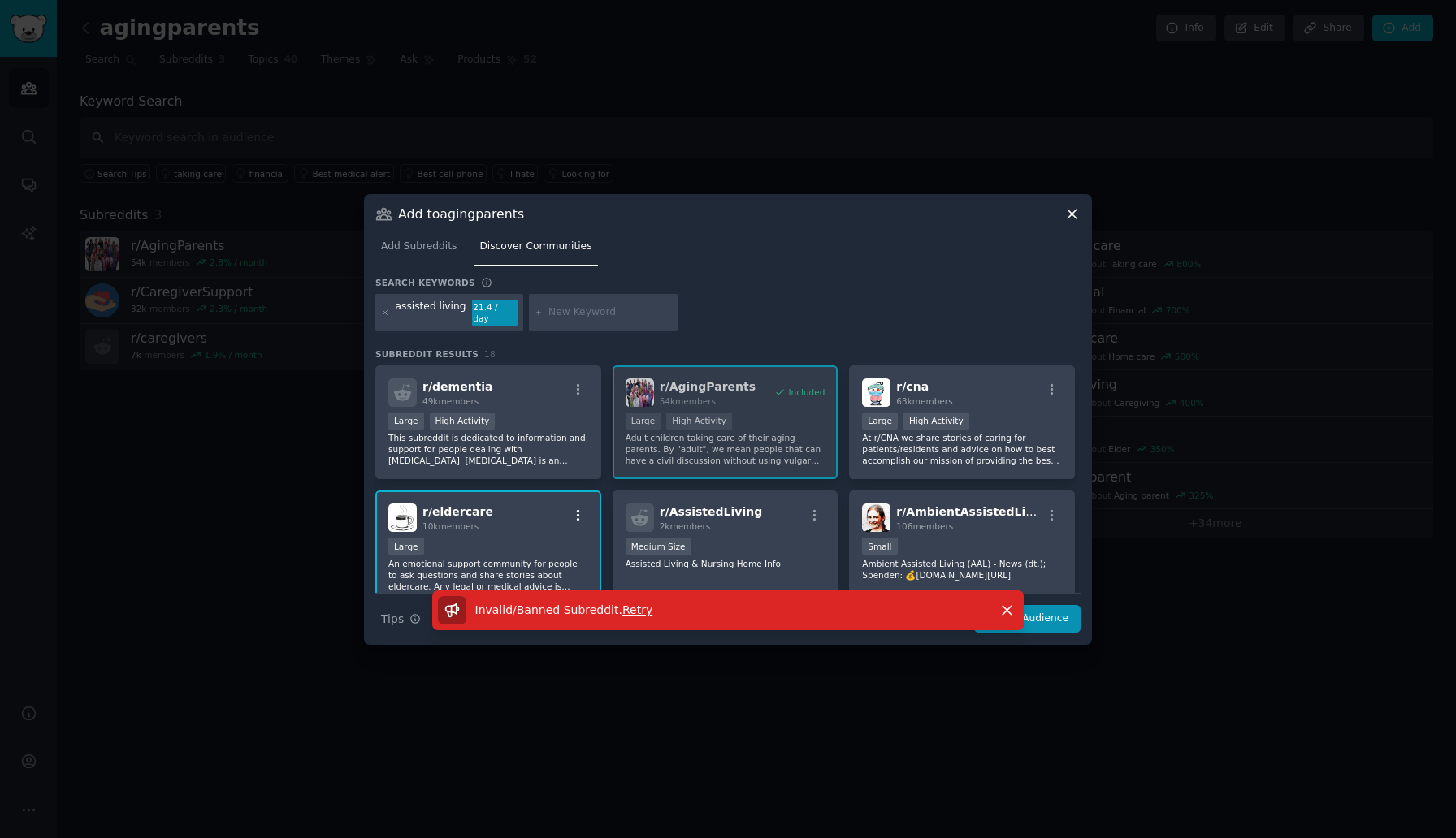
click at [577, 513] on icon "button" at bounding box center [578, 516] width 3 height 12
click at [546, 510] on div "r/ eldercare 10k members Relevant Subreddit Add to your audience Show More Deta…" at bounding box center [488, 518] width 200 height 29
click at [546, 510] on div "r/ eldercare 10k members" at bounding box center [488, 518] width 200 height 29
click at [1047, 619] on div "Invalid/Banned Subreddit . Retry Dismiss" at bounding box center [728, 617] width 728 height 54
click at [1011, 610] on icon "button" at bounding box center [1006, 609] width 17 height 17
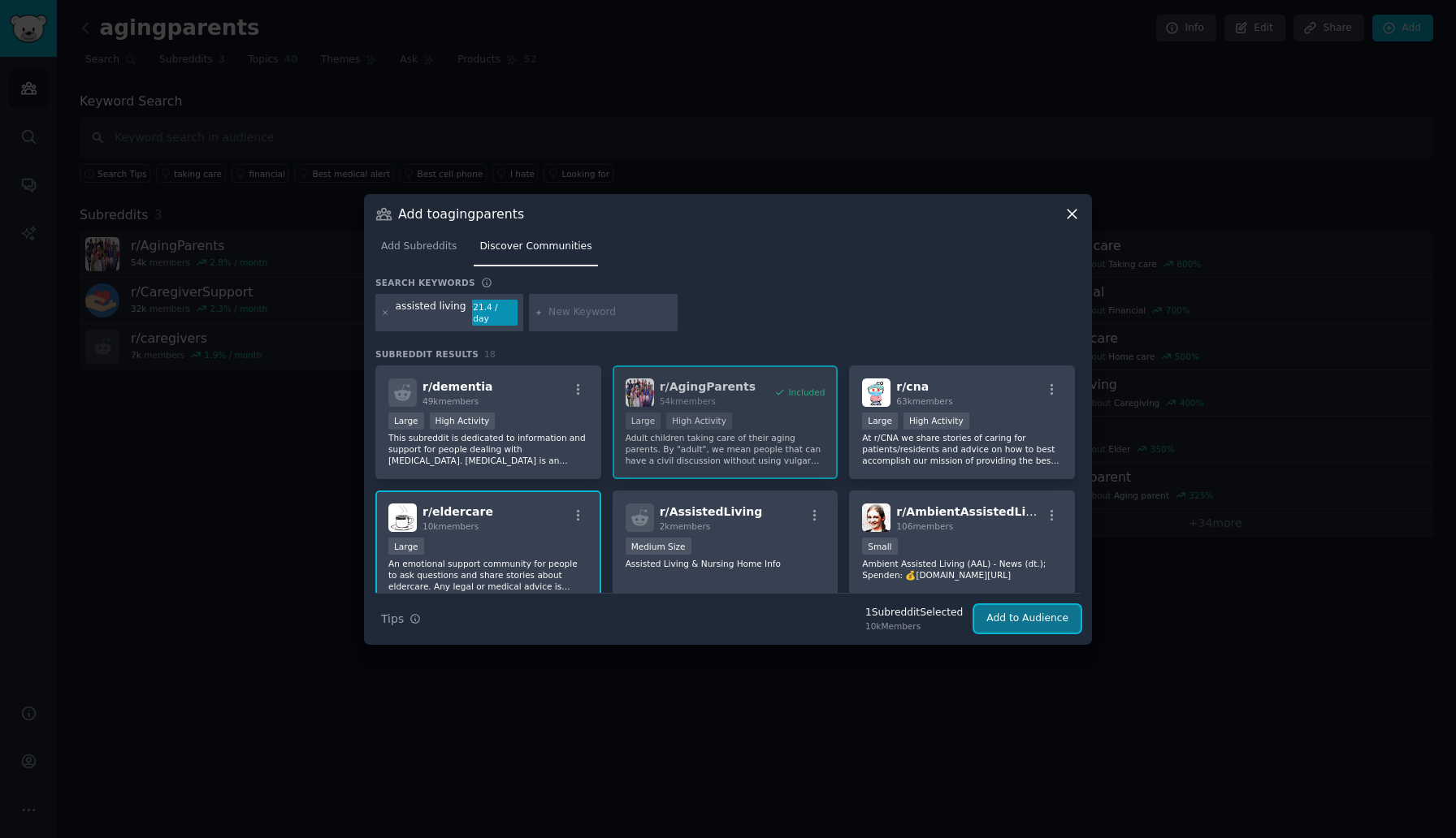
click at [1013, 616] on button "Add to Audience" at bounding box center [1028, 619] width 107 height 28
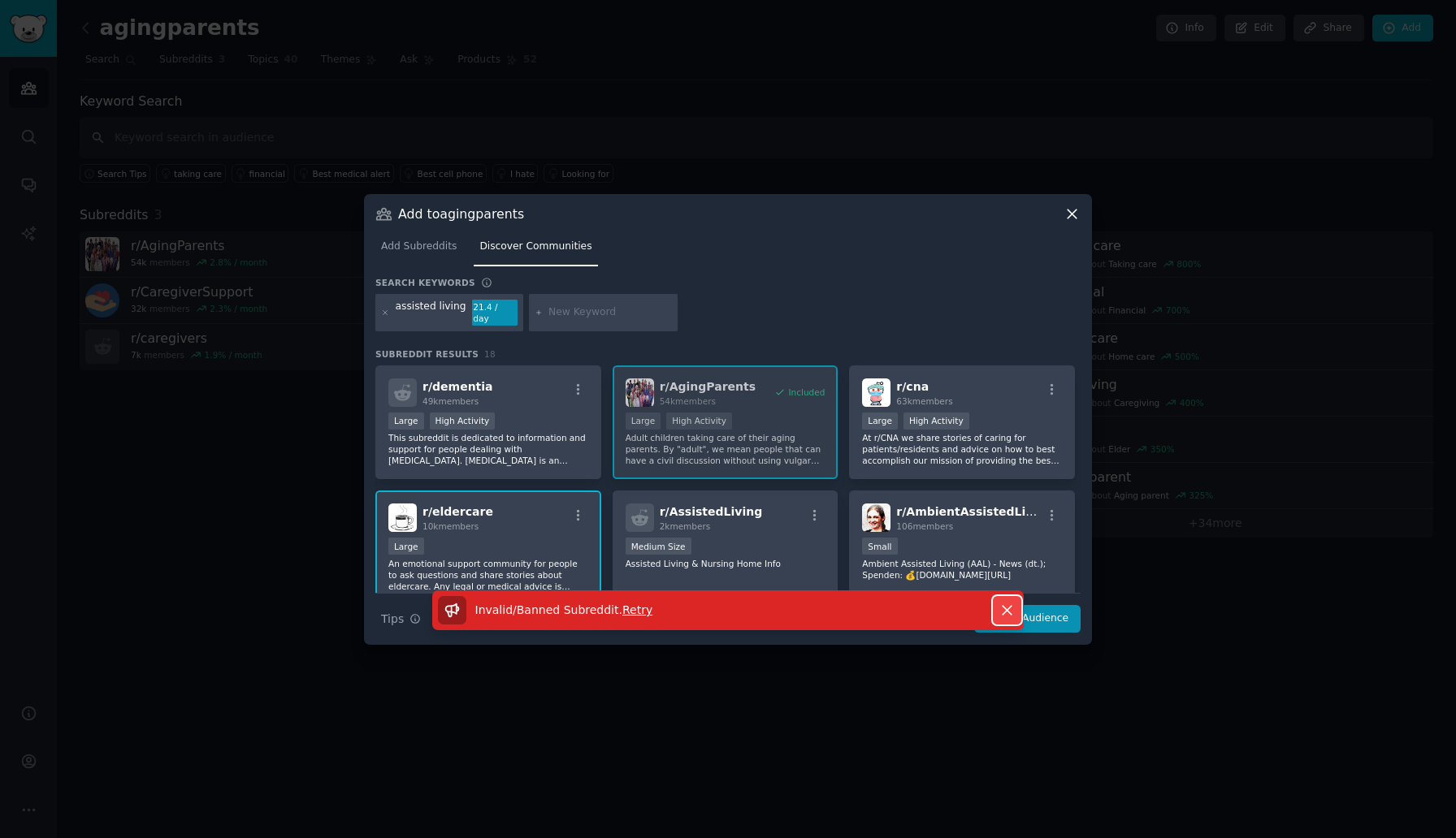
click at [993, 600] on button "Dismiss" at bounding box center [1007, 610] width 29 height 29
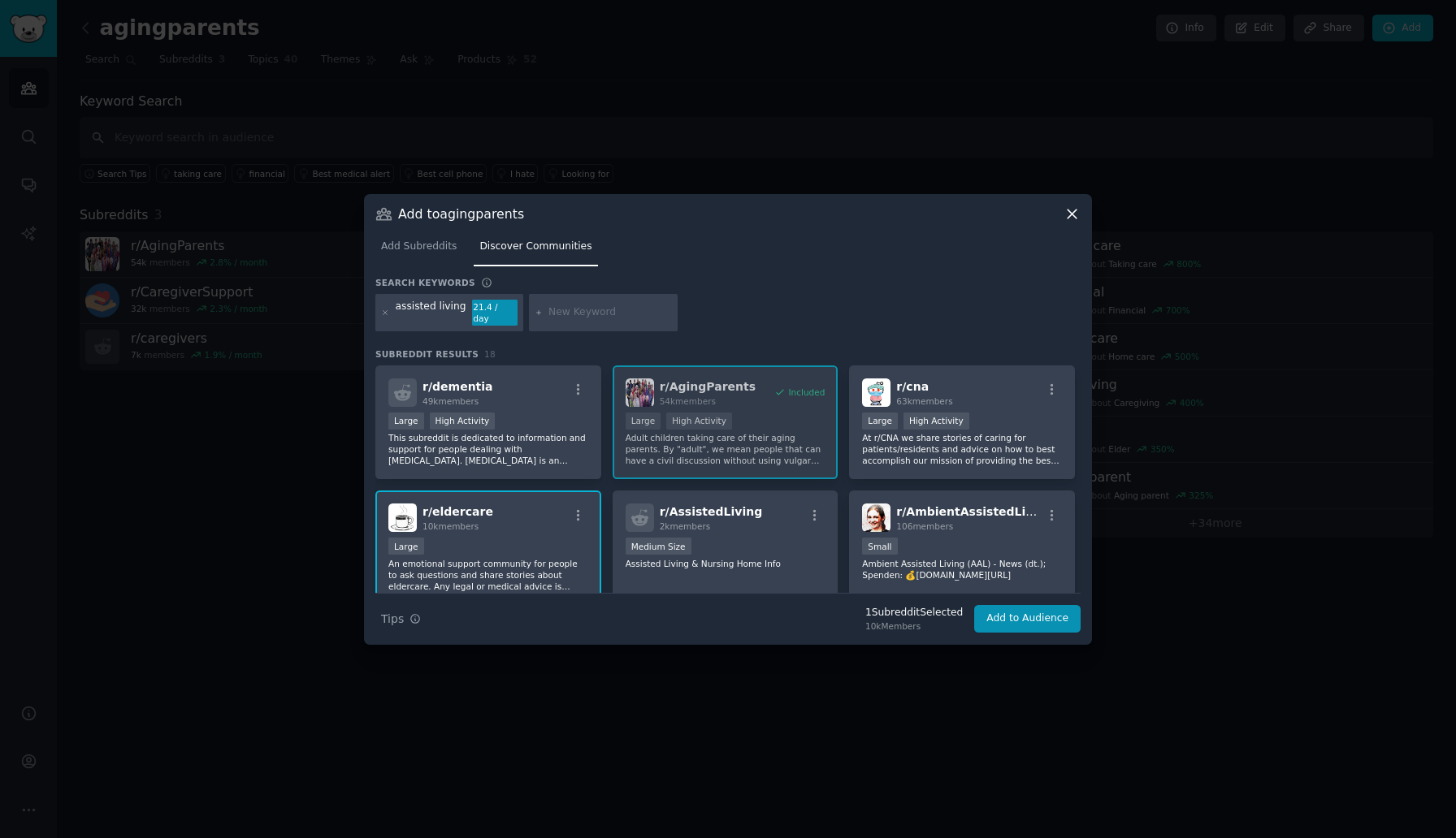
click at [537, 522] on div "r/ eldercare 10k members" at bounding box center [488, 518] width 200 height 29
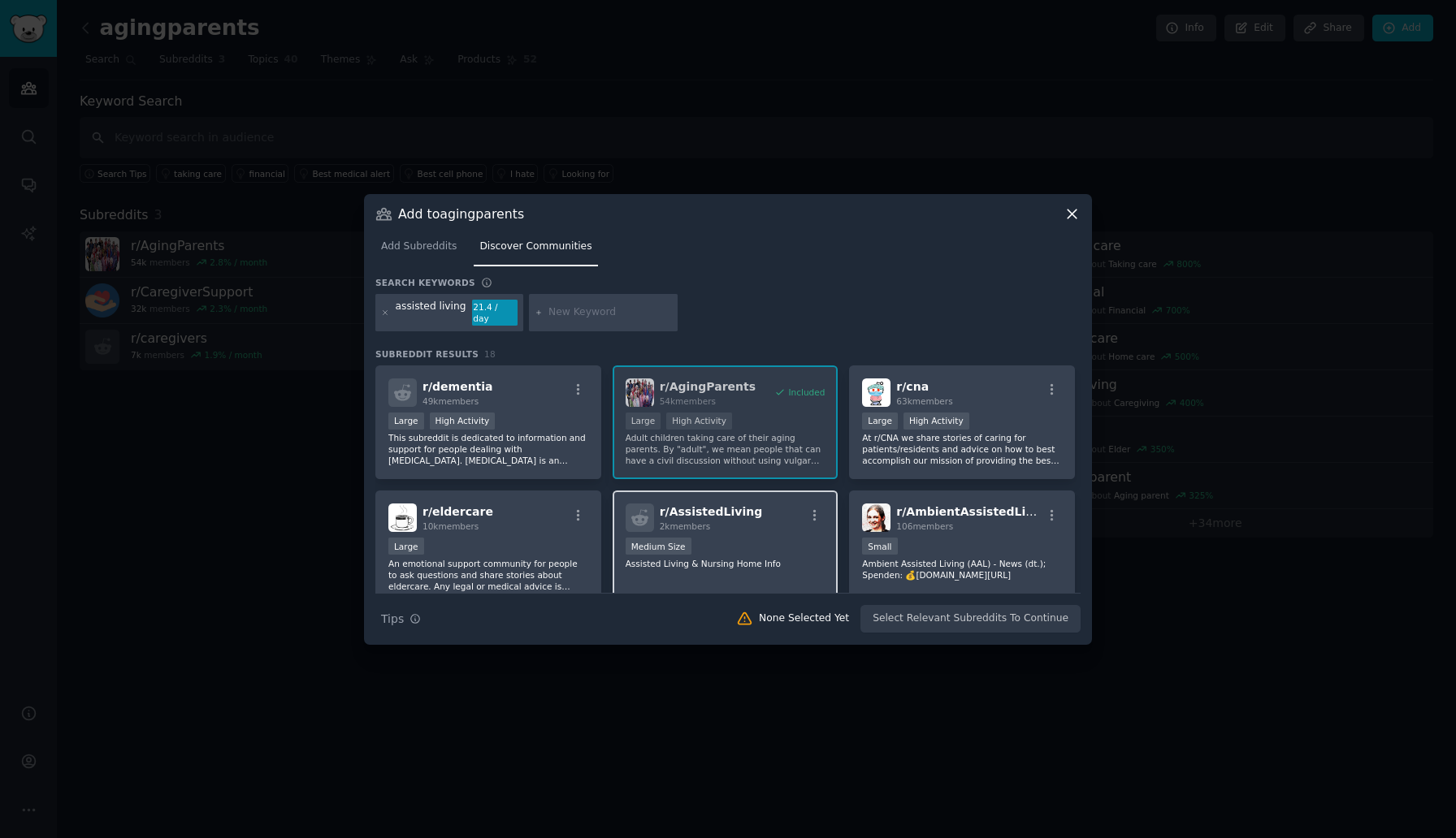
click at [755, 504] on div "r/ AssistedLiving 2k members" at bounding box center [725, 518] width 200 height 29
click at [988, 612] on button "Add to Audience" at bounding box center [1028, 619] width 107 height 28
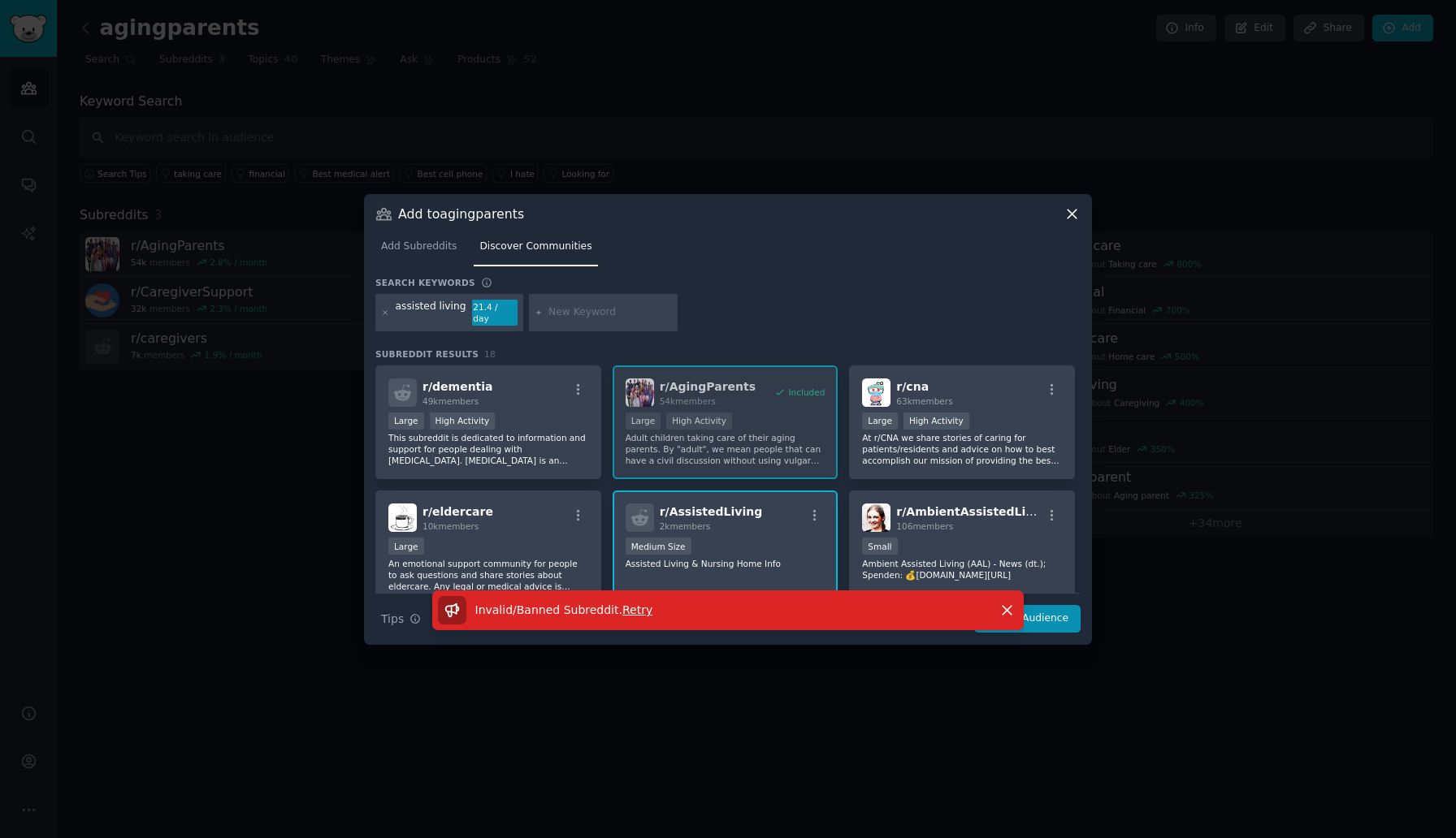
click at [669, 505] on span "r/ AssistedLiving" at bounding box center [711, 511] width 104 height 13
click at [515, 537] on div "Large" at bounding box center [488, 547] width 200 height 21
click at [636, 604] on span "Retry" at bounding box center [637, 609] width 30 height 13
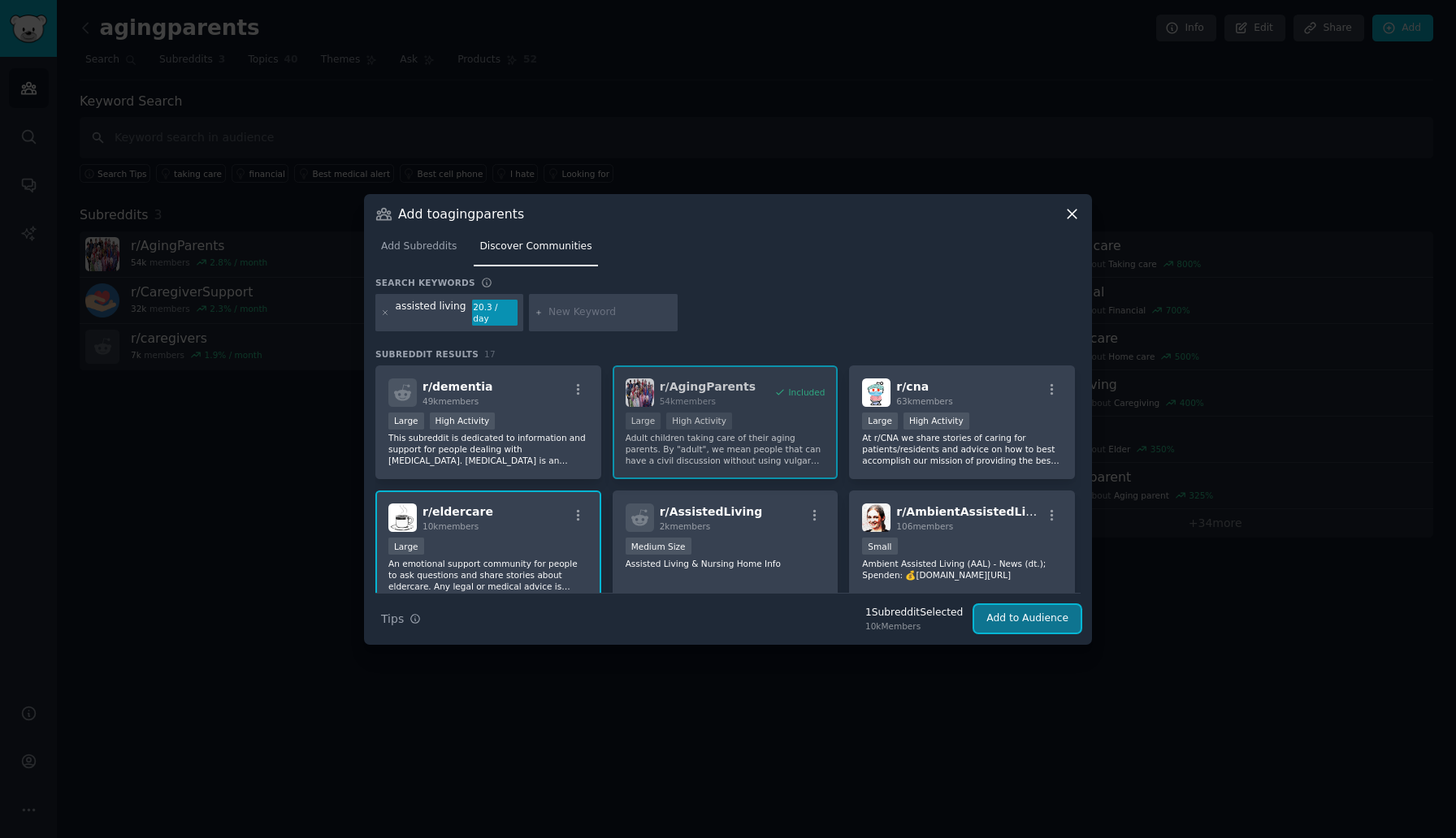
click at [1016, 619] on button "Add to Audience" at bounding box center [1028, 619] width 107 height 28
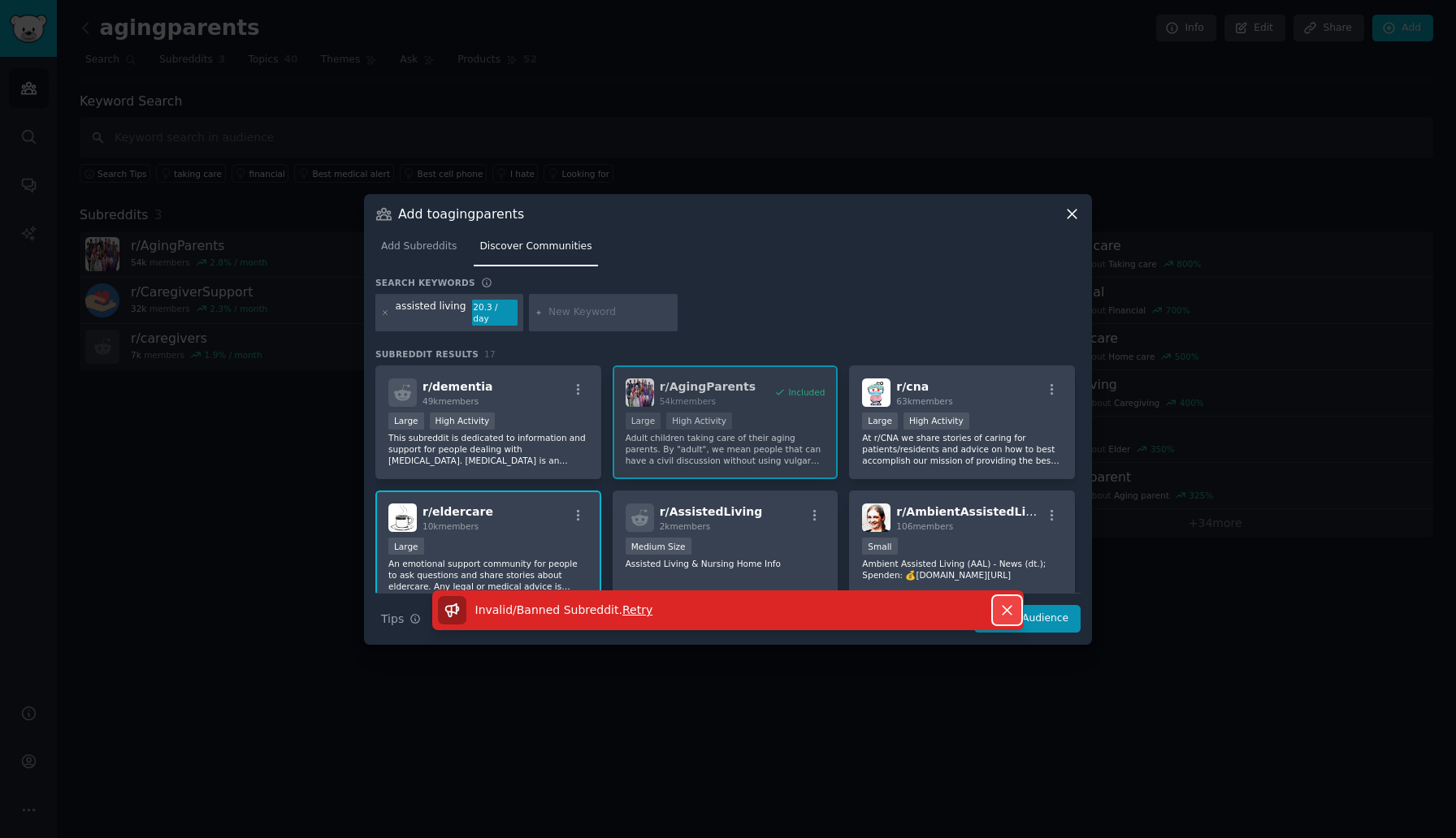
click at [993, 607] on button "Dismiss" at bounding box center [1007, 610] width 29 height 29
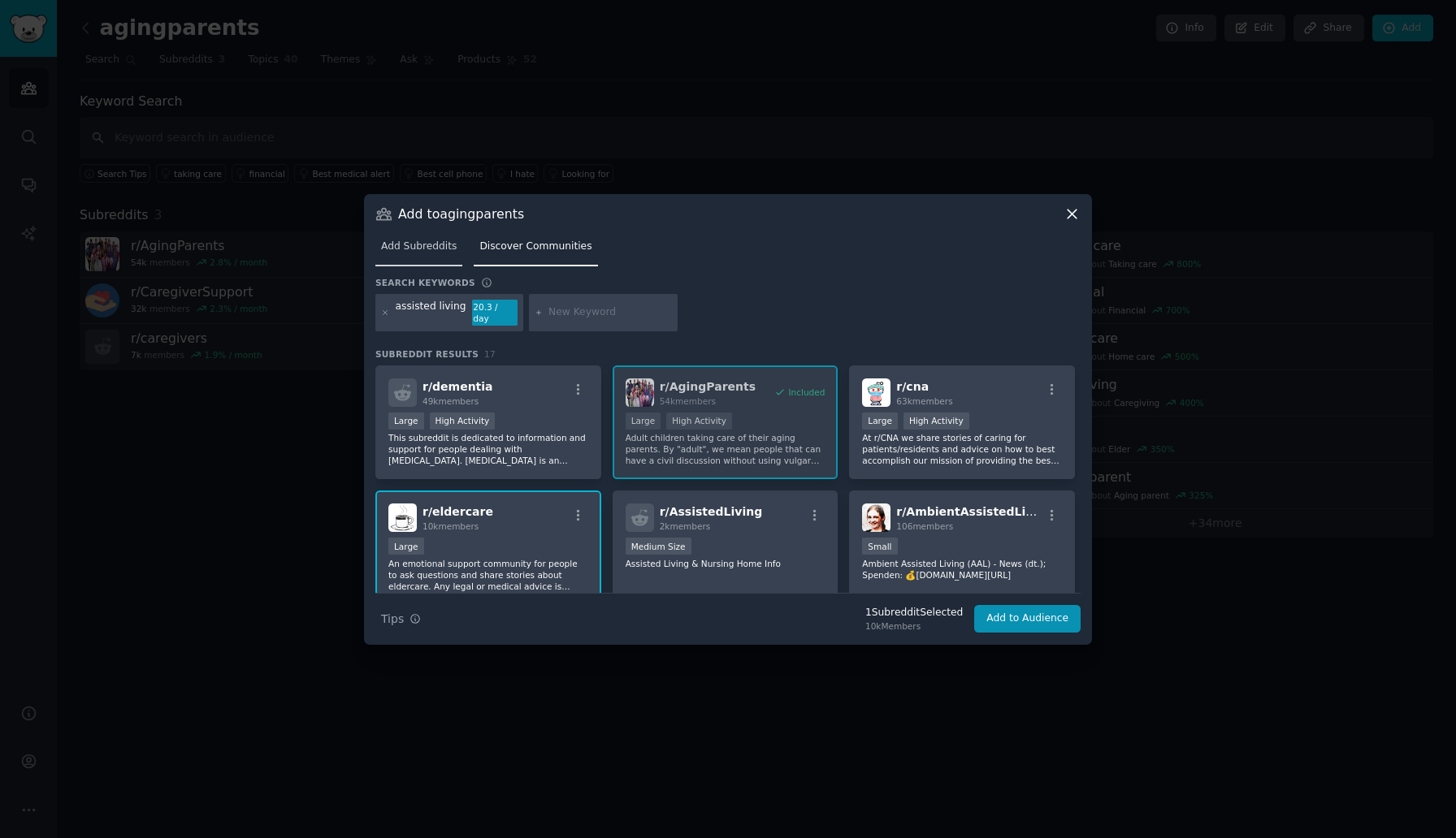
click at [434, 253] on span "Add Subreddits" at bounding box center [418, 246] width 76 height 15
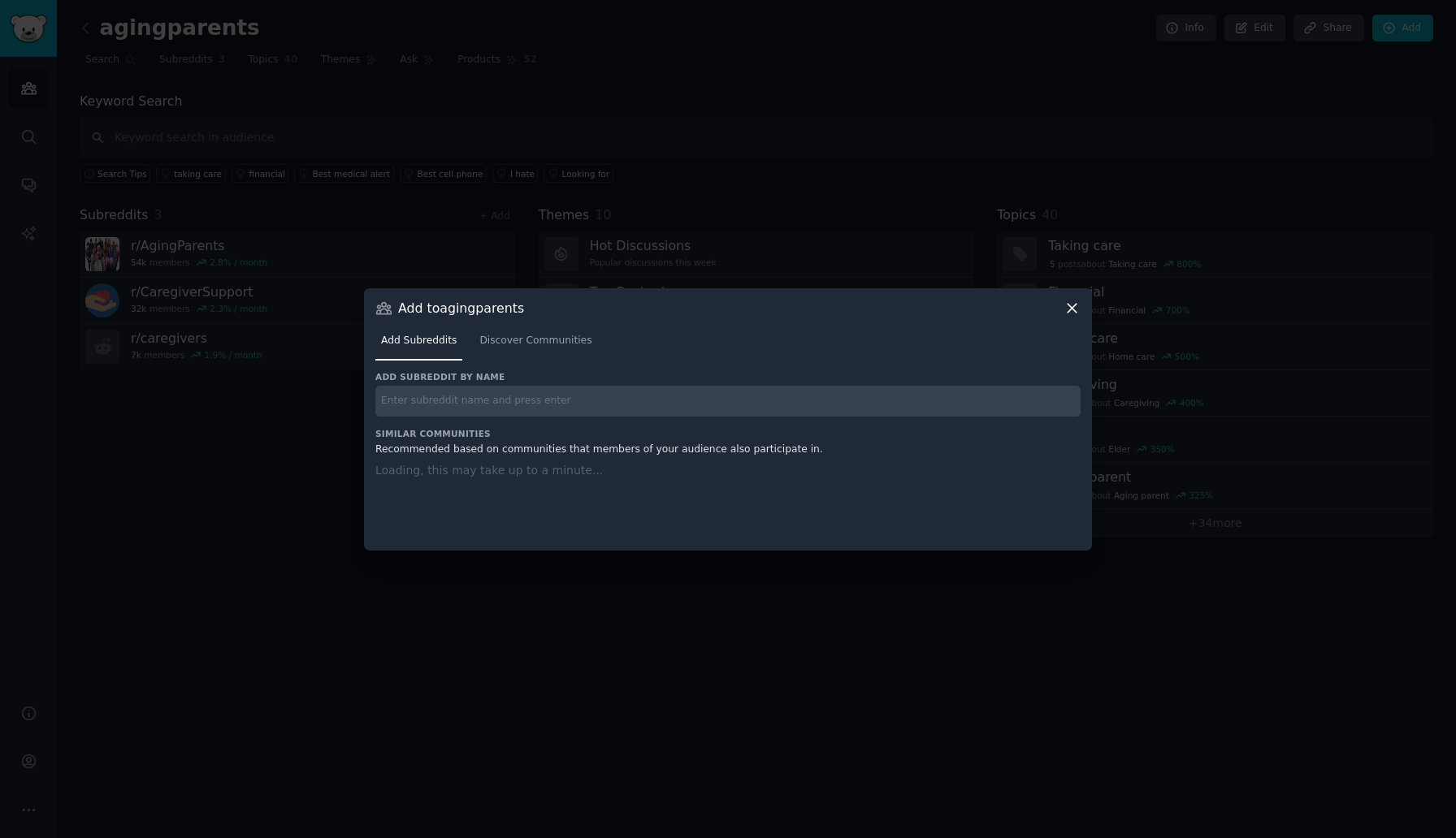
click at [519, 392] on input "text" at bounding box center [728, 401] width 705 height 32
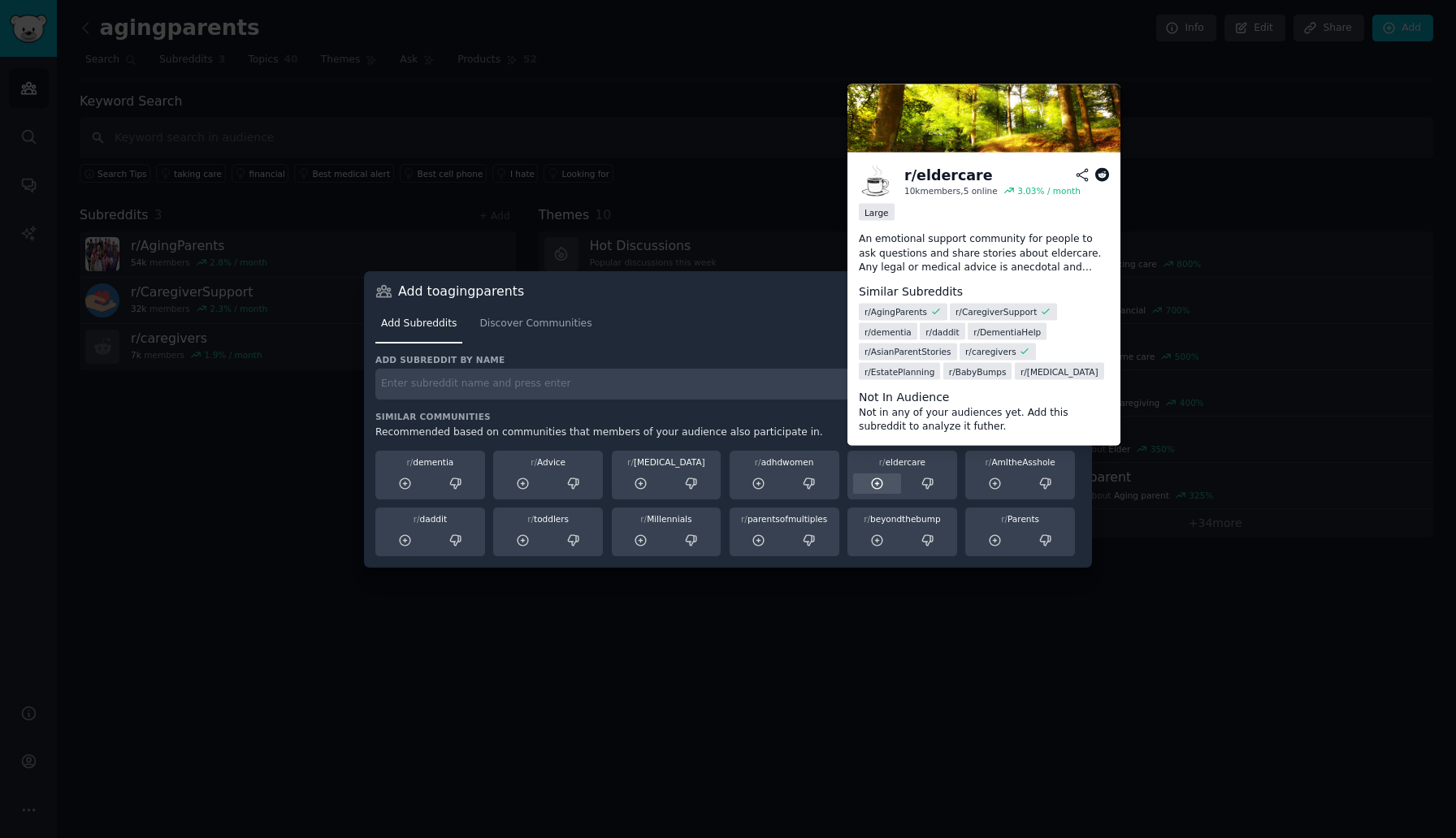
click at [878, 487] on icon at bounding box center [877, 483] width 11 height 11
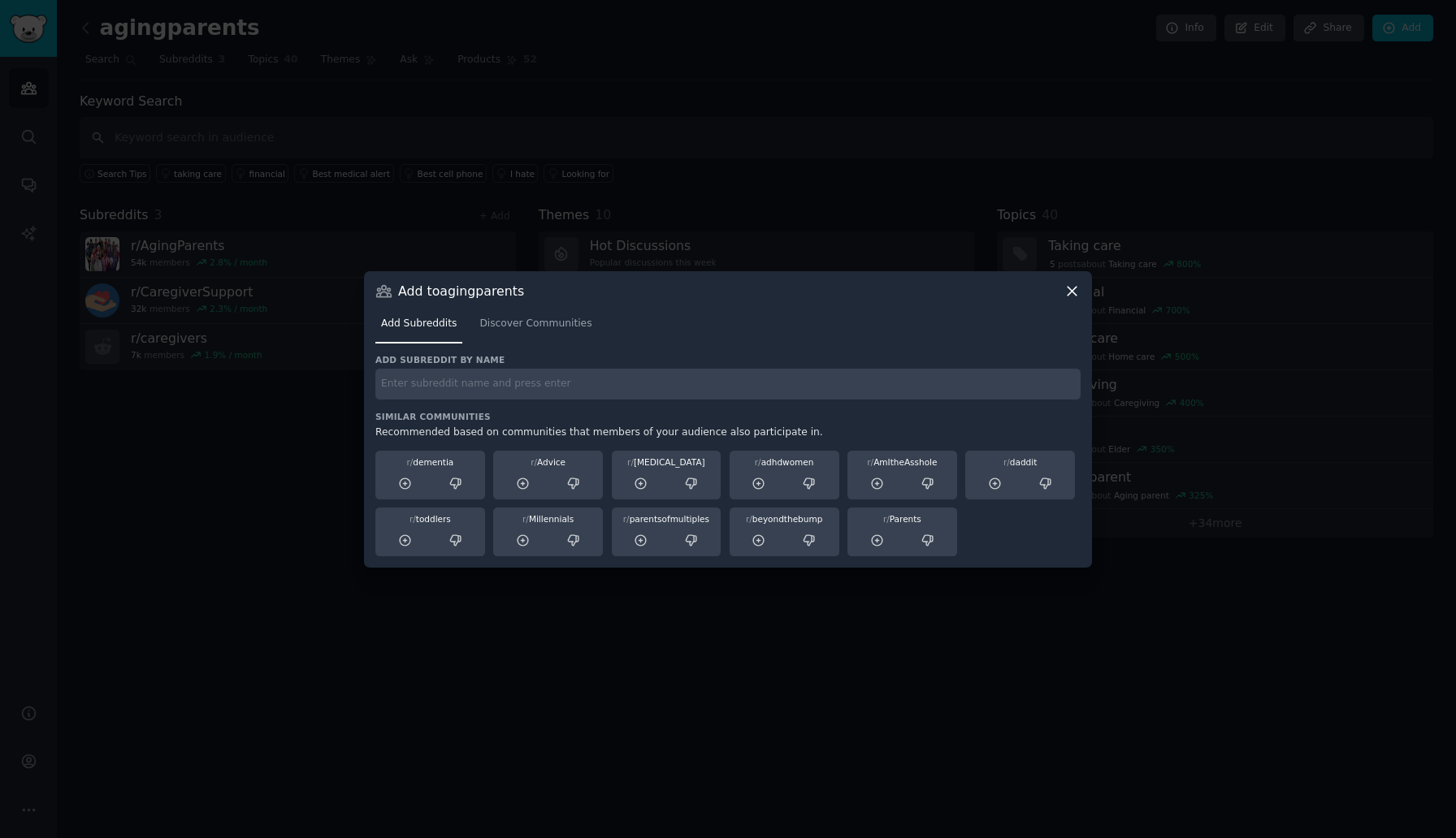
click at [1063, 297] on icon at bounding box center [1071, 291] width 17 height 17
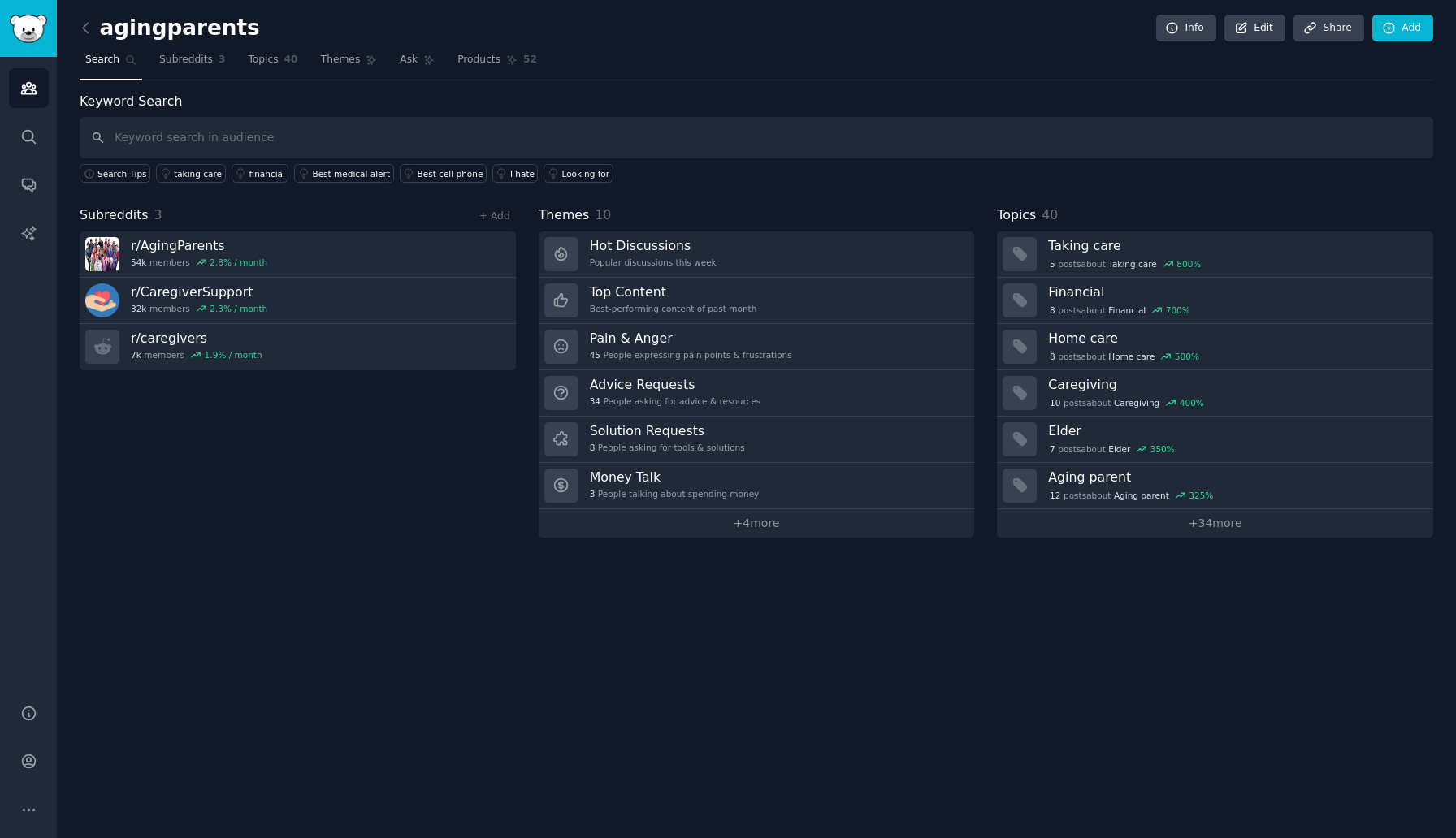
click at [450, 477] on div "Subreddits 3 + Add r/ AgingParents 54k members 2.8 % / month r/ CaregiverSuppor…" at bounding box center [298, 371] width 436 height 332
click at [197, 62] on span "Subreddits" at bounding box center [185, 60] width 53 height 15
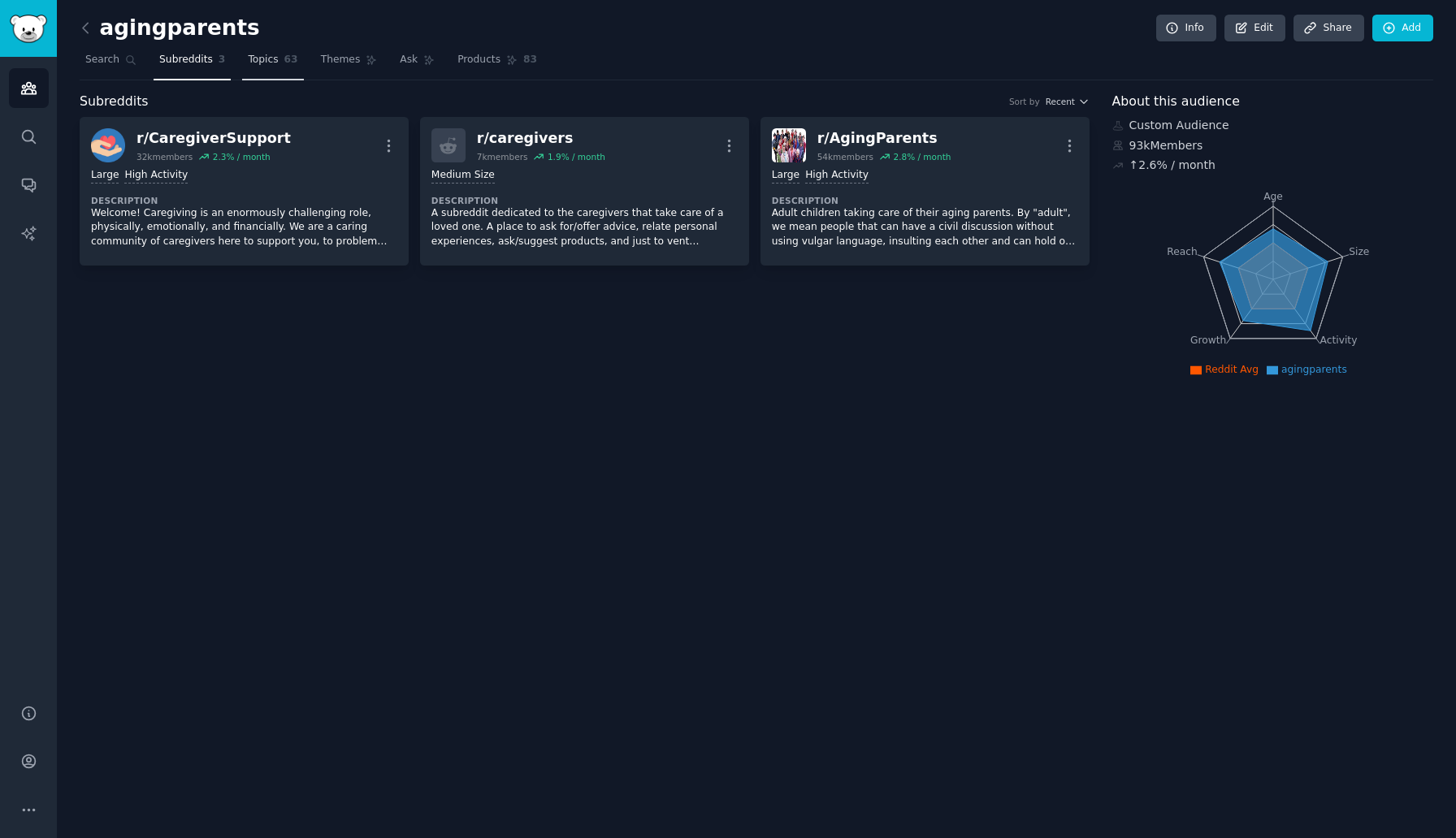
click at [266, 63] on span "Topics" at bounding box center [262, 60] width 30 height 15
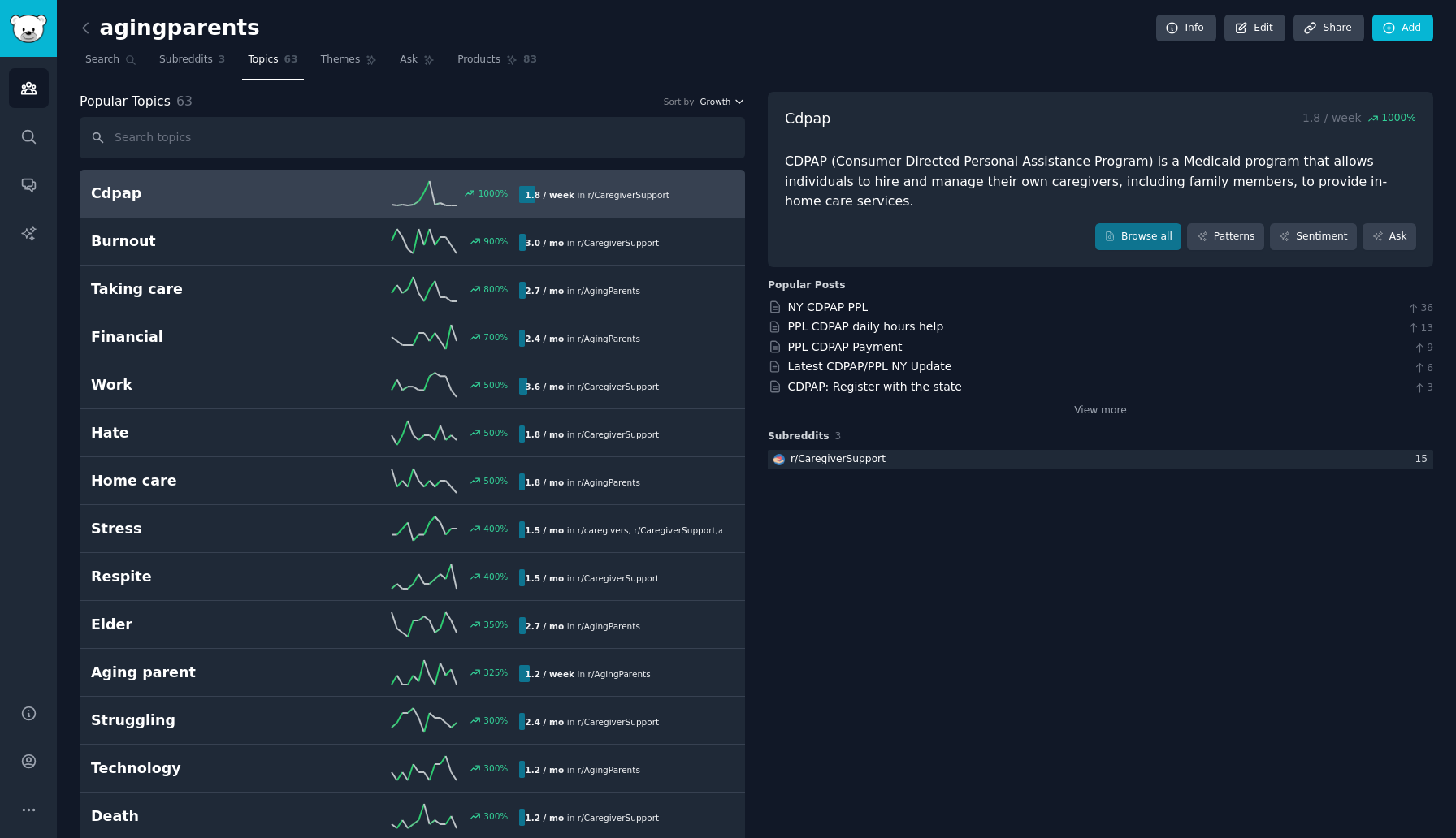
click at [734, 104] on icon "button" at bounding box center [740, 102] width 12 height 12
click at [676, 167] on div "Velocity" at bounding box center [663, 161] width 151 height 29
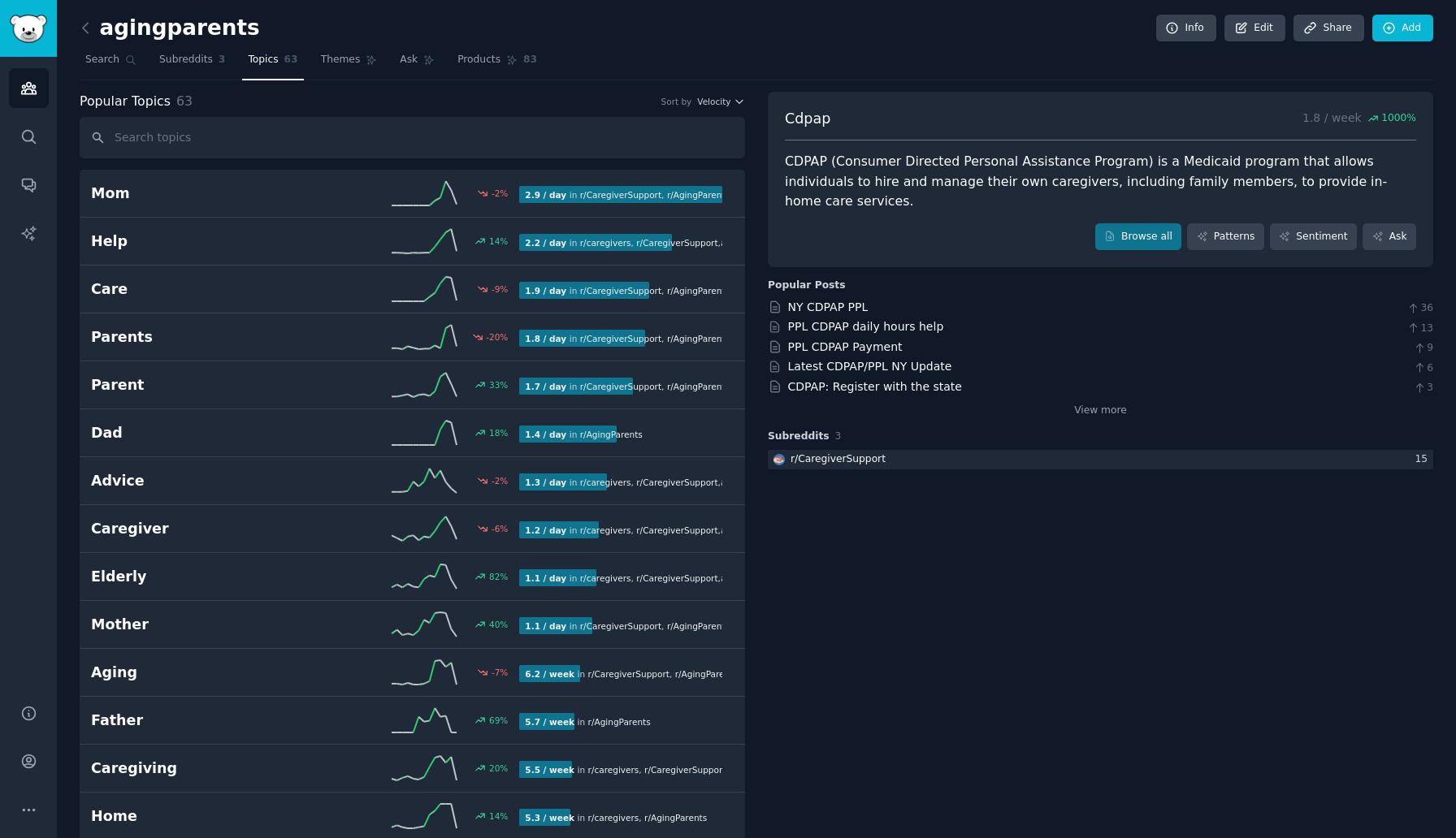
click at [703, 110] on div "Popular Topics 63 Sort by Velocity" at bounding box center [412, 102] width 666 height 21
click at [707, 103] on span "Velocity" at bounding box center [714, 102] width 34 height 12
click at [689, 141] on div "Growth" at bounding box center [663, 132] width 151 height 29
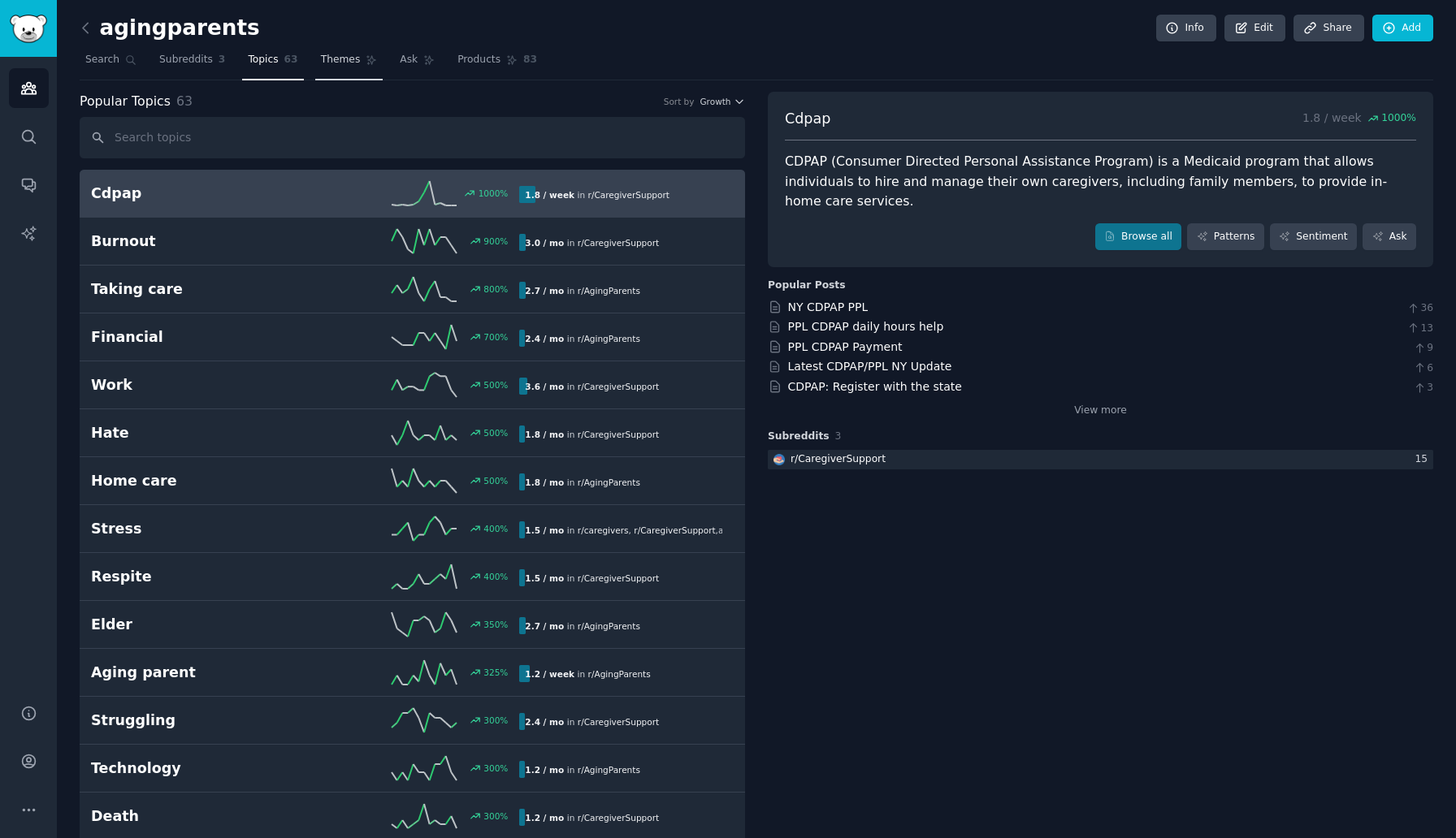
click at [345, 73] on link "Themes" at bounding box center [349, 64] width 68 height 34
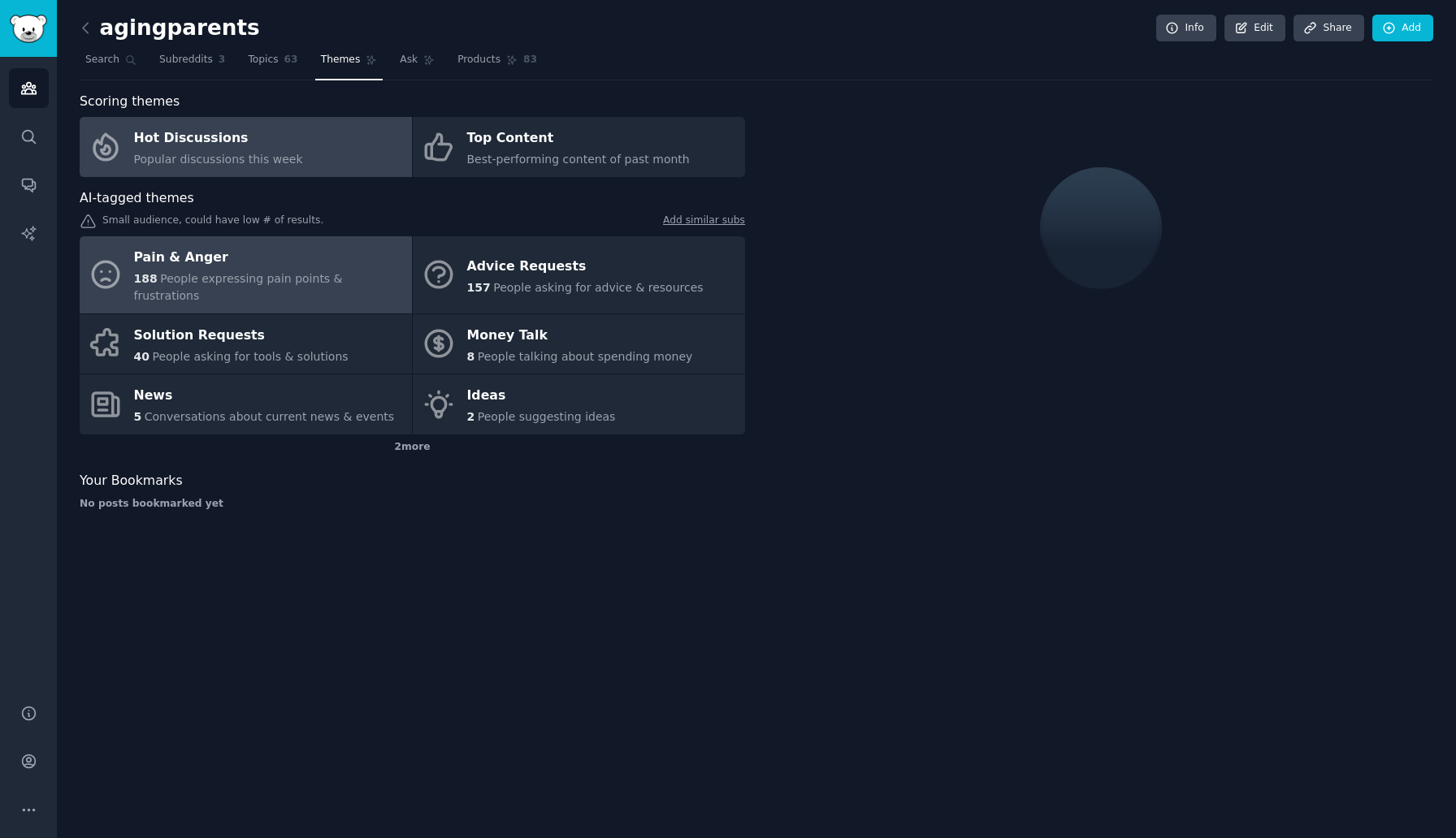
click at [273, 258] on div "Pain & Anger" at bounding box center [268, 258] width 269 height 26
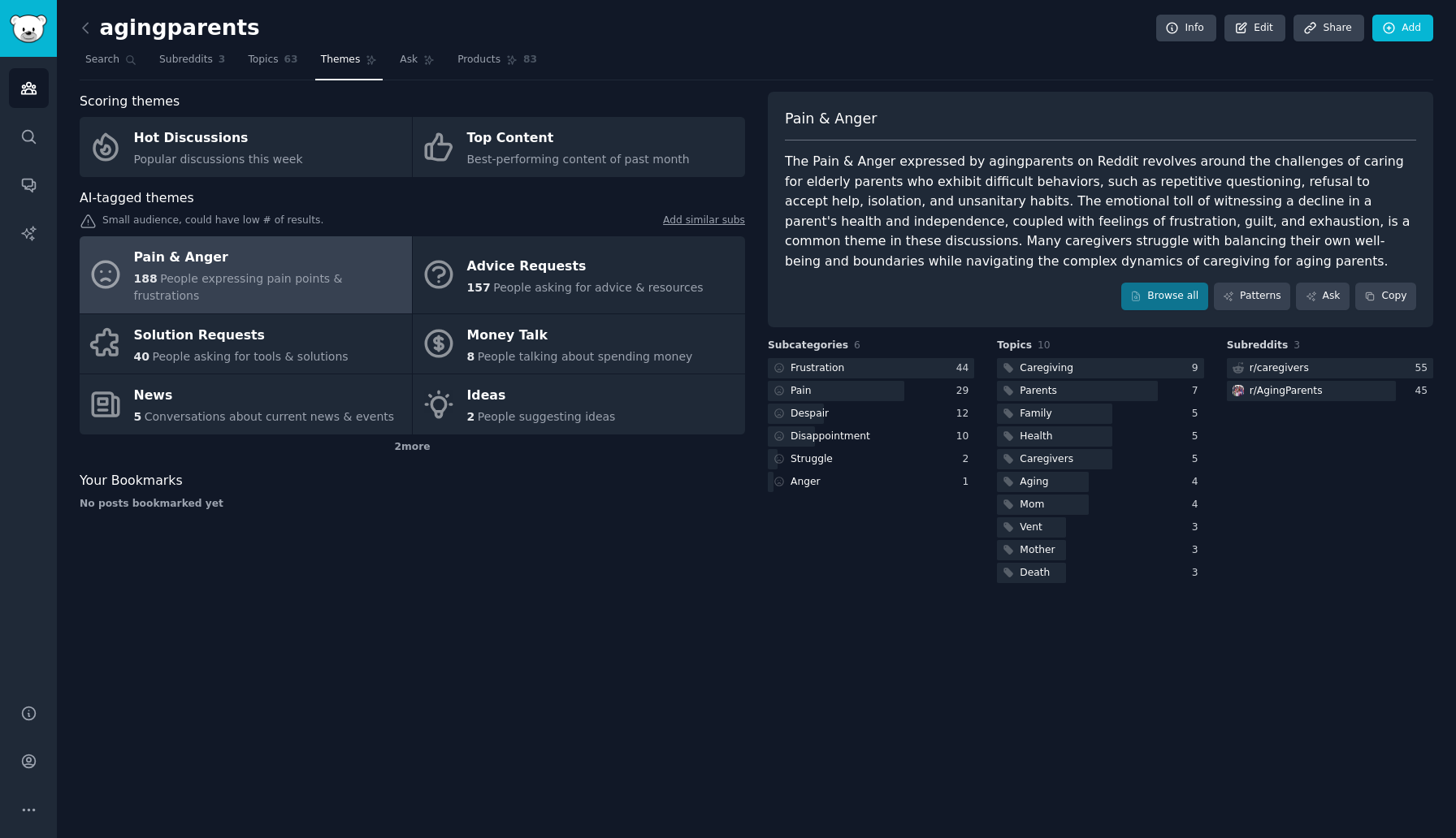
click at [1170, 272] on div "Pain & Anger The Pain & Anger expressed by agingparents on Reddit revolves arou…" at bounding box center [1100, 209] width 666 height 236
click at [1152, 302] on link "Browse all" at bounding box center [1165, 297] width 87 height 28
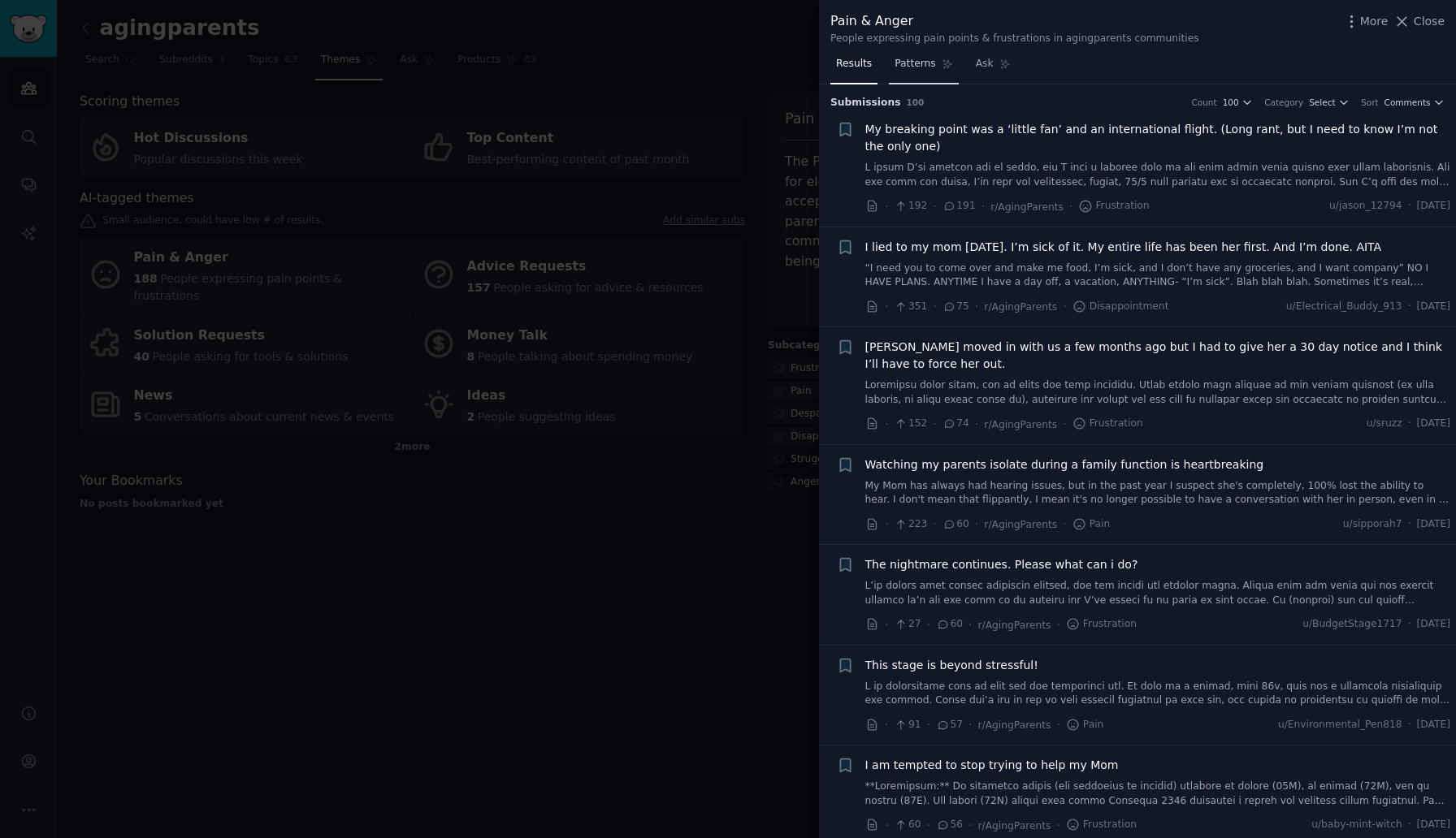
click at [904, 60] on span "Patterns" at bounding box center [914, 64] width 40 height 15
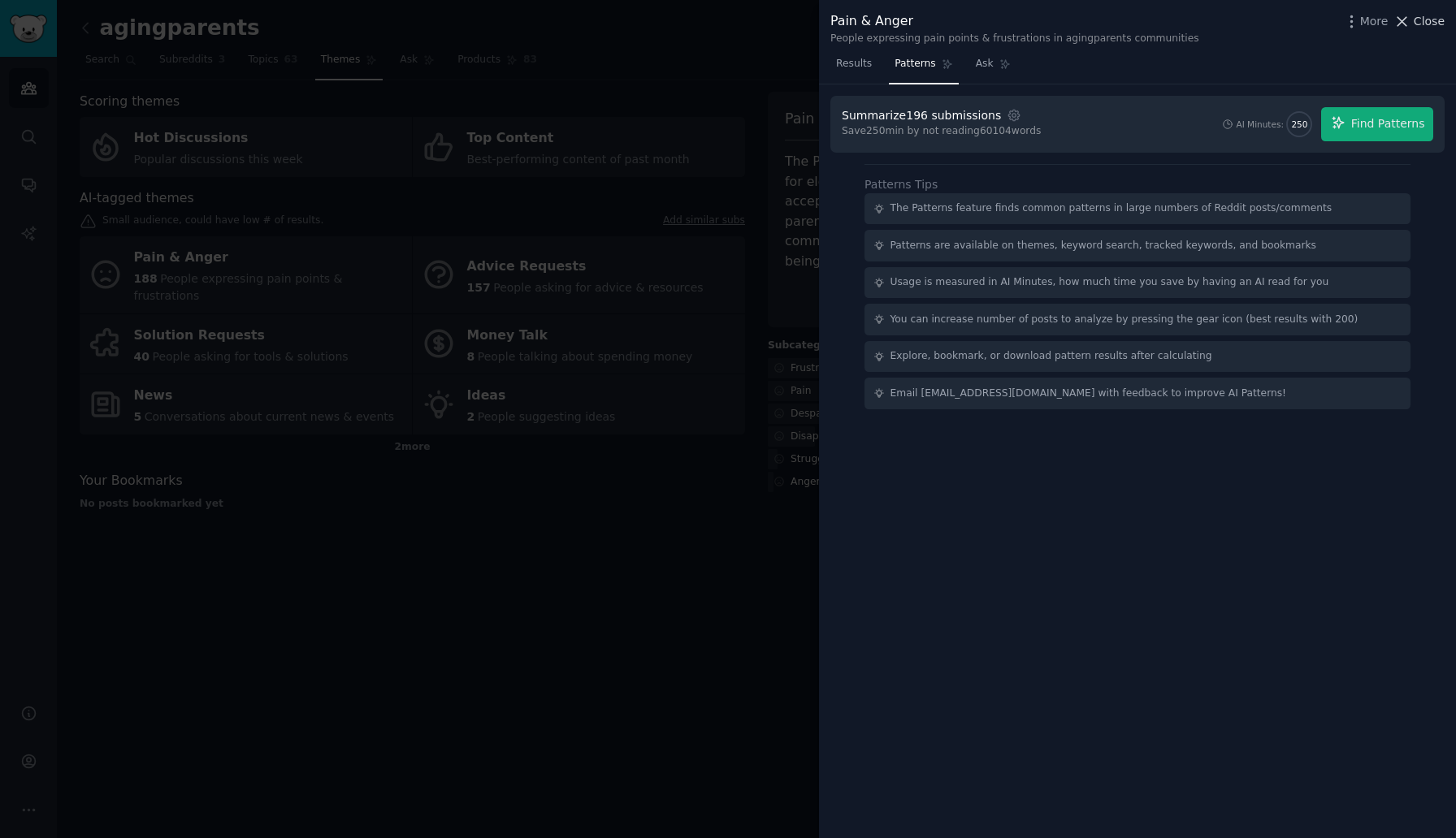
click at [1428, 21] on span "Close" at bounding box center [1428, 21] width 31 height 17
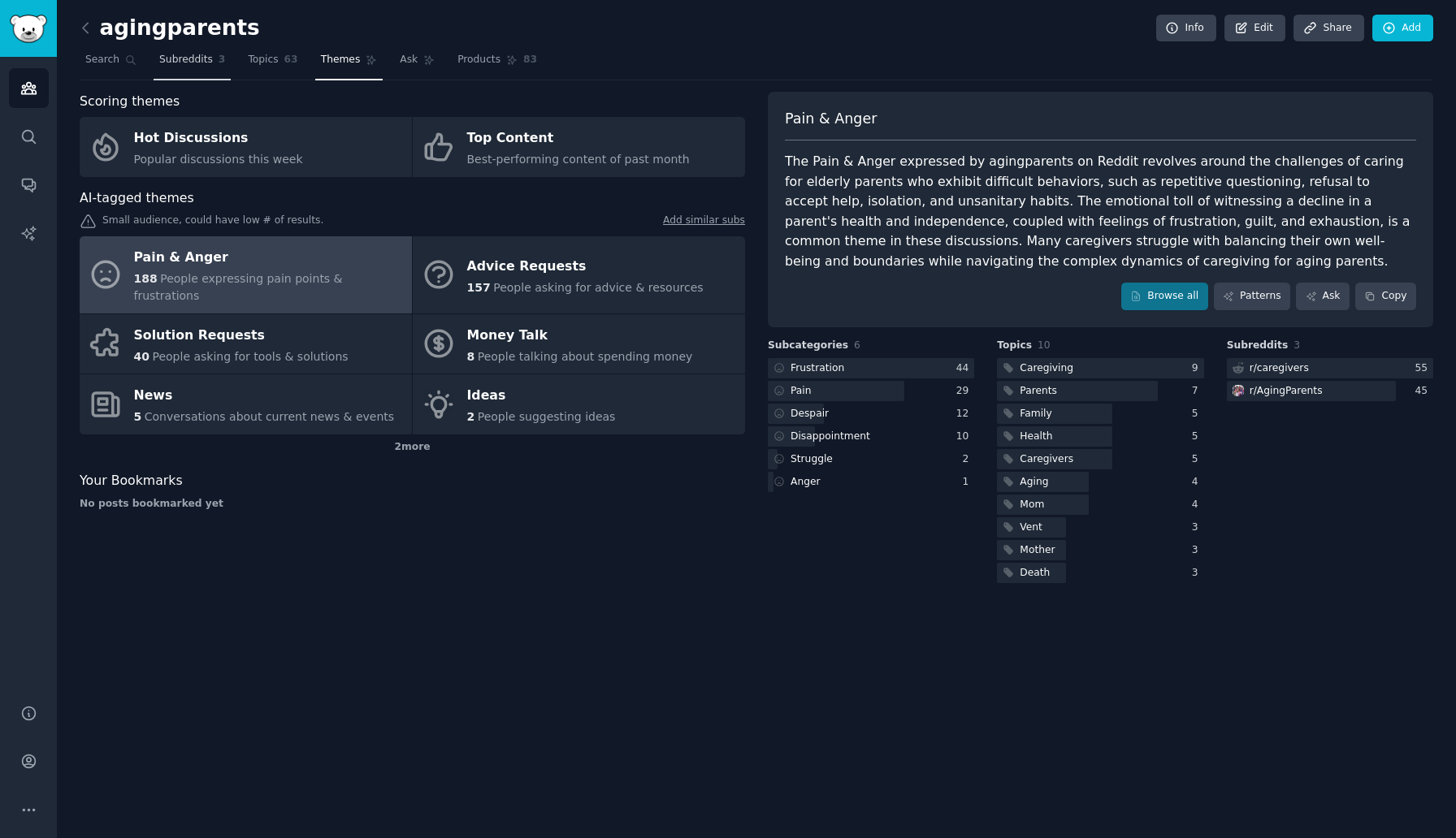
click at [200, 52] on link "Subreddits 3" at bounding box center [192, 64] width 77 height 34
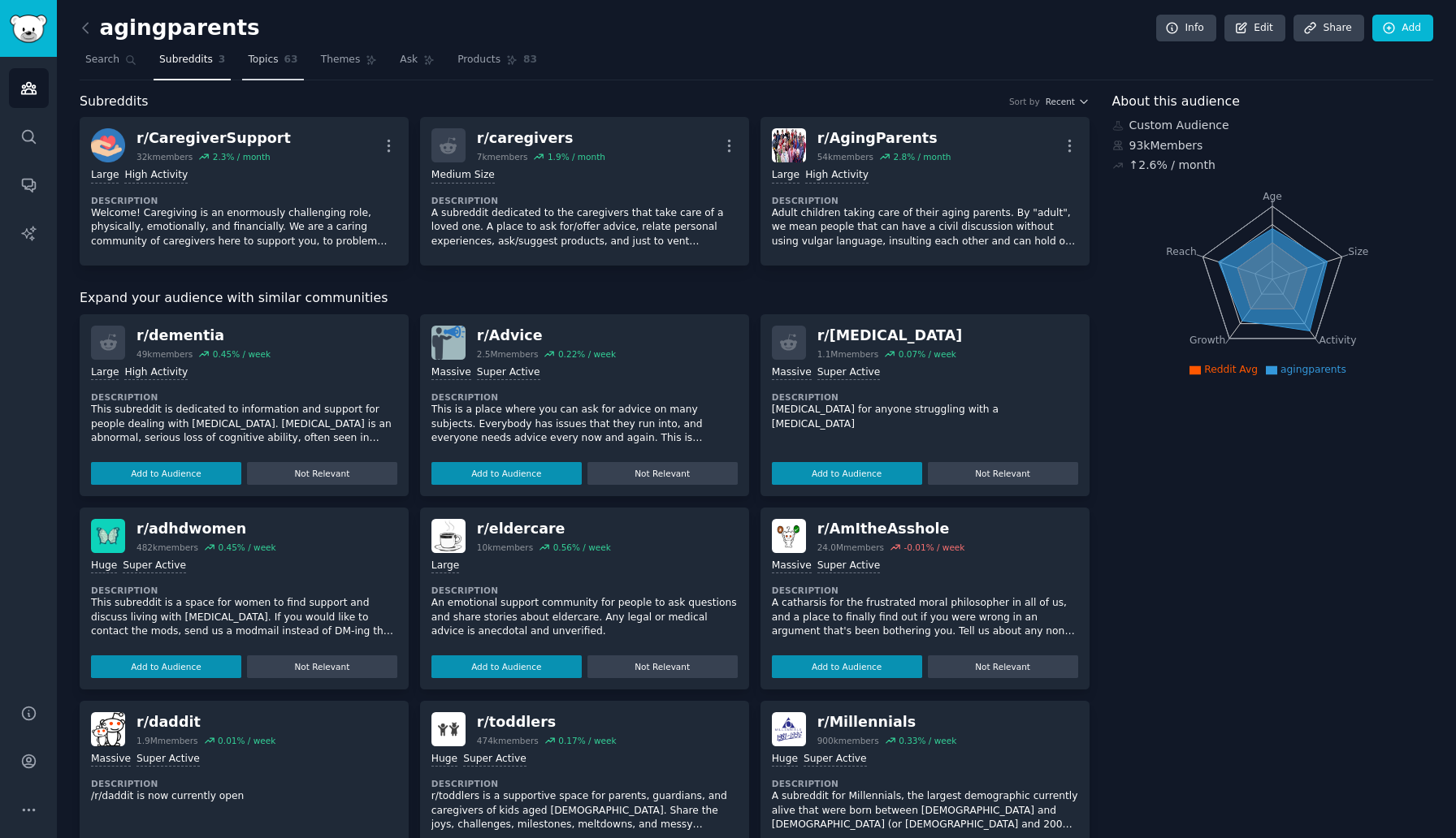
click at [256, 58] on span "Topics" at bounding box center [262, 60] width 30 height 15
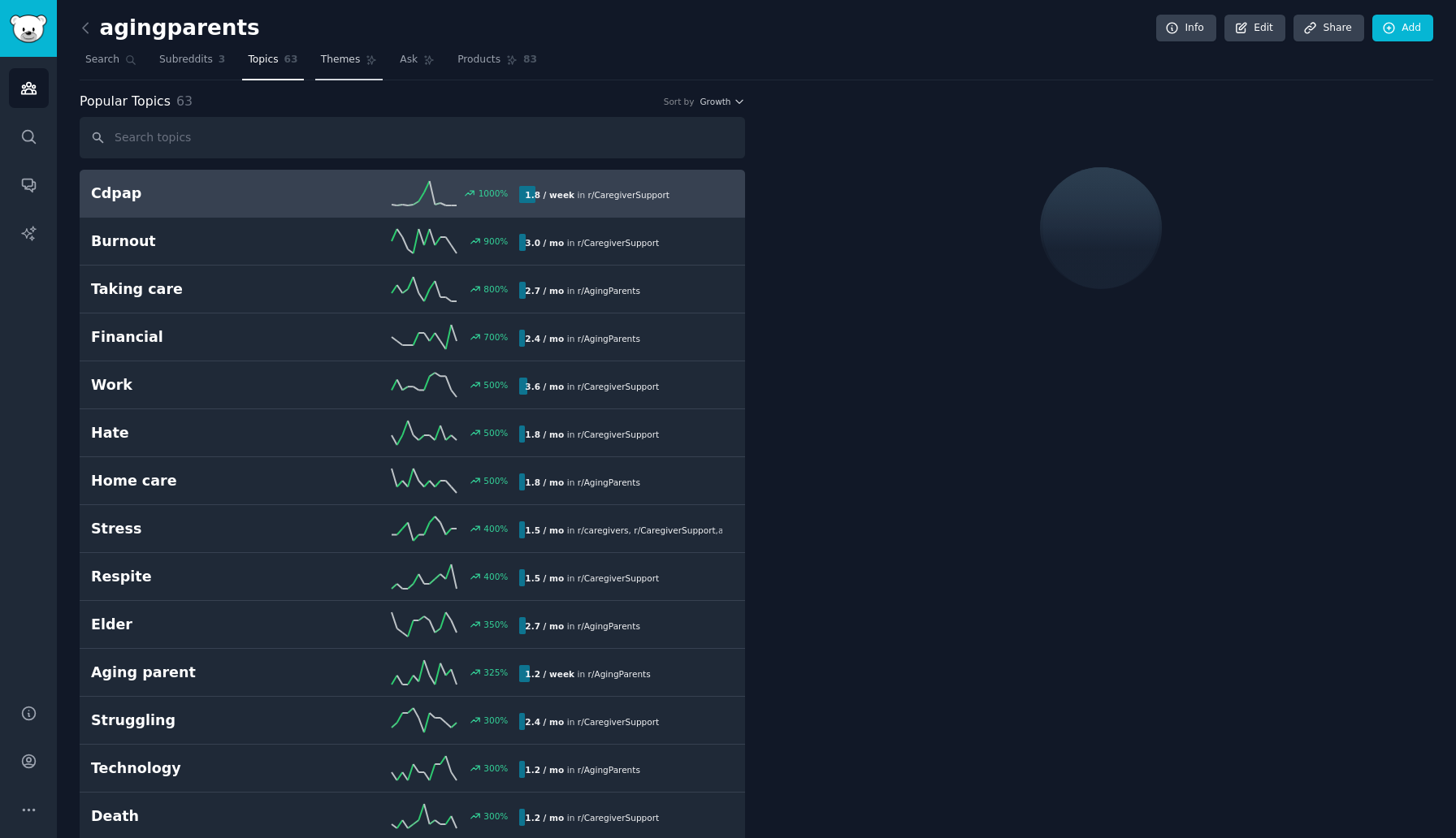
click at [343, 59] on span "Themes" at bounding box center [340, 60] width 39 height 15
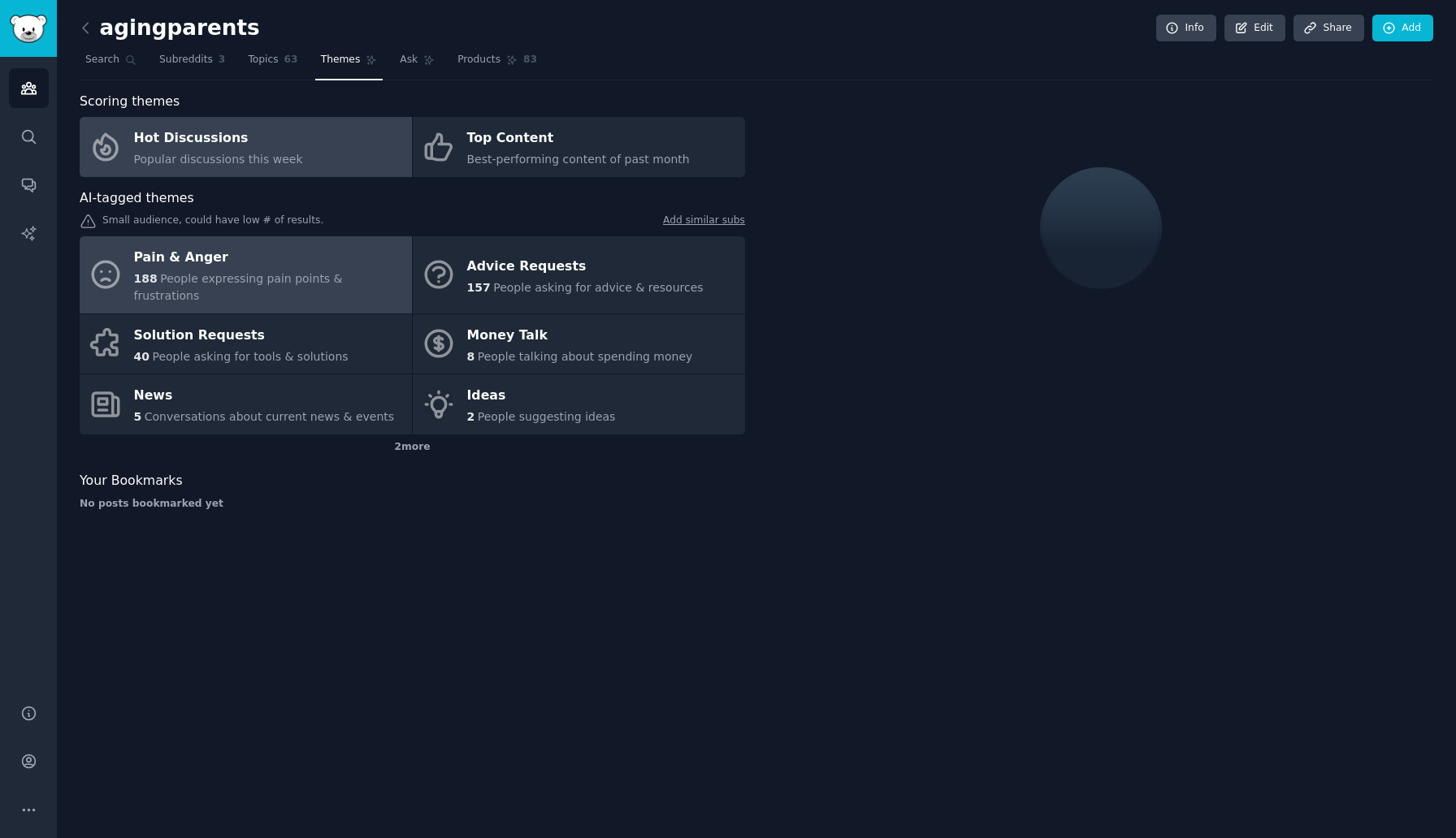
click at [211, 260] on div "Pain & Anger" at bounding box center [268, 258] width 269 height 26
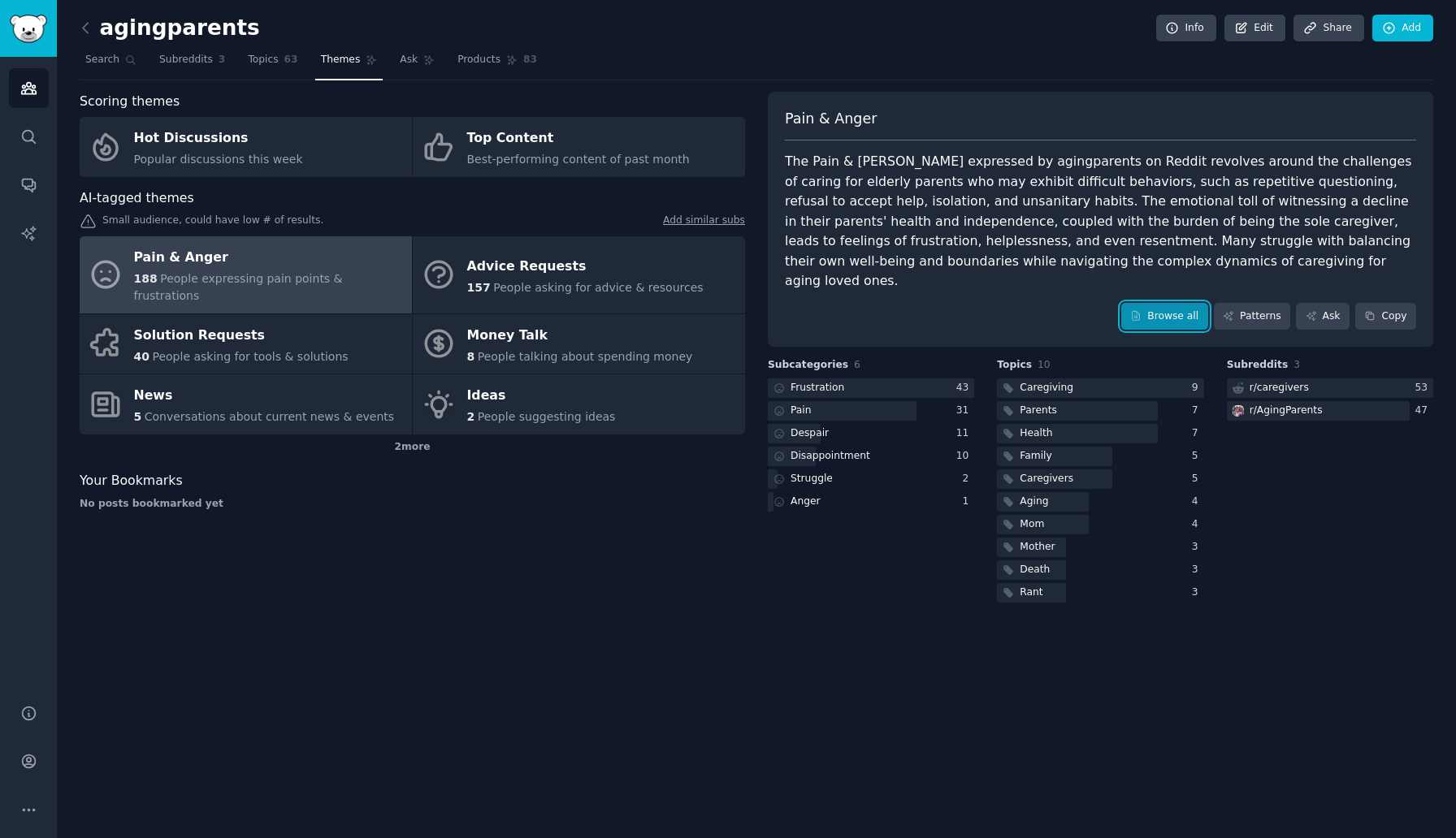
click at [1160, 303] on link "Browse all" at bounding box center [1165, 316] width 87 height 28
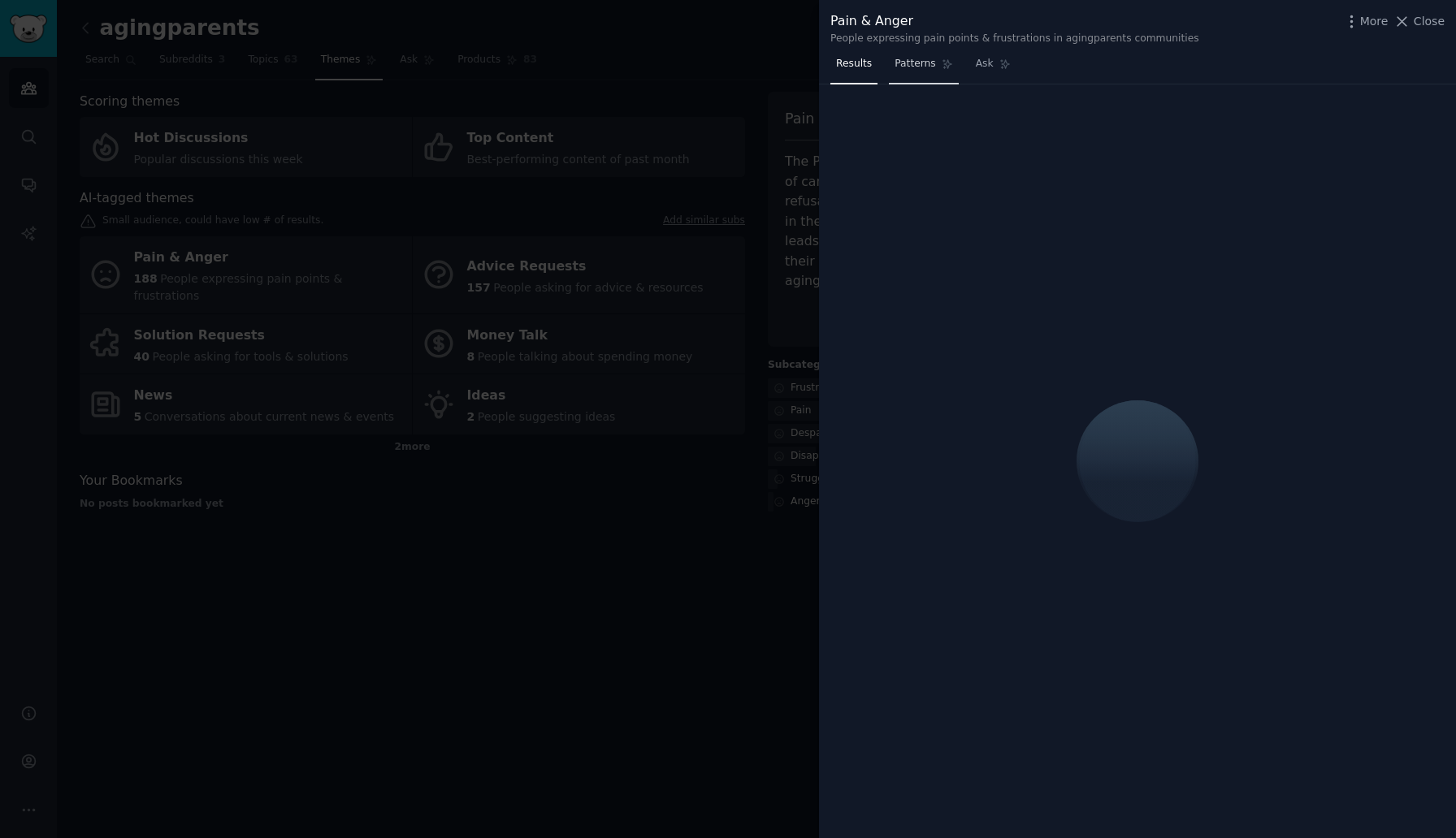
click at [910, 62] on span "Patterns" at bounding box center [914, 64] width 40 height 15
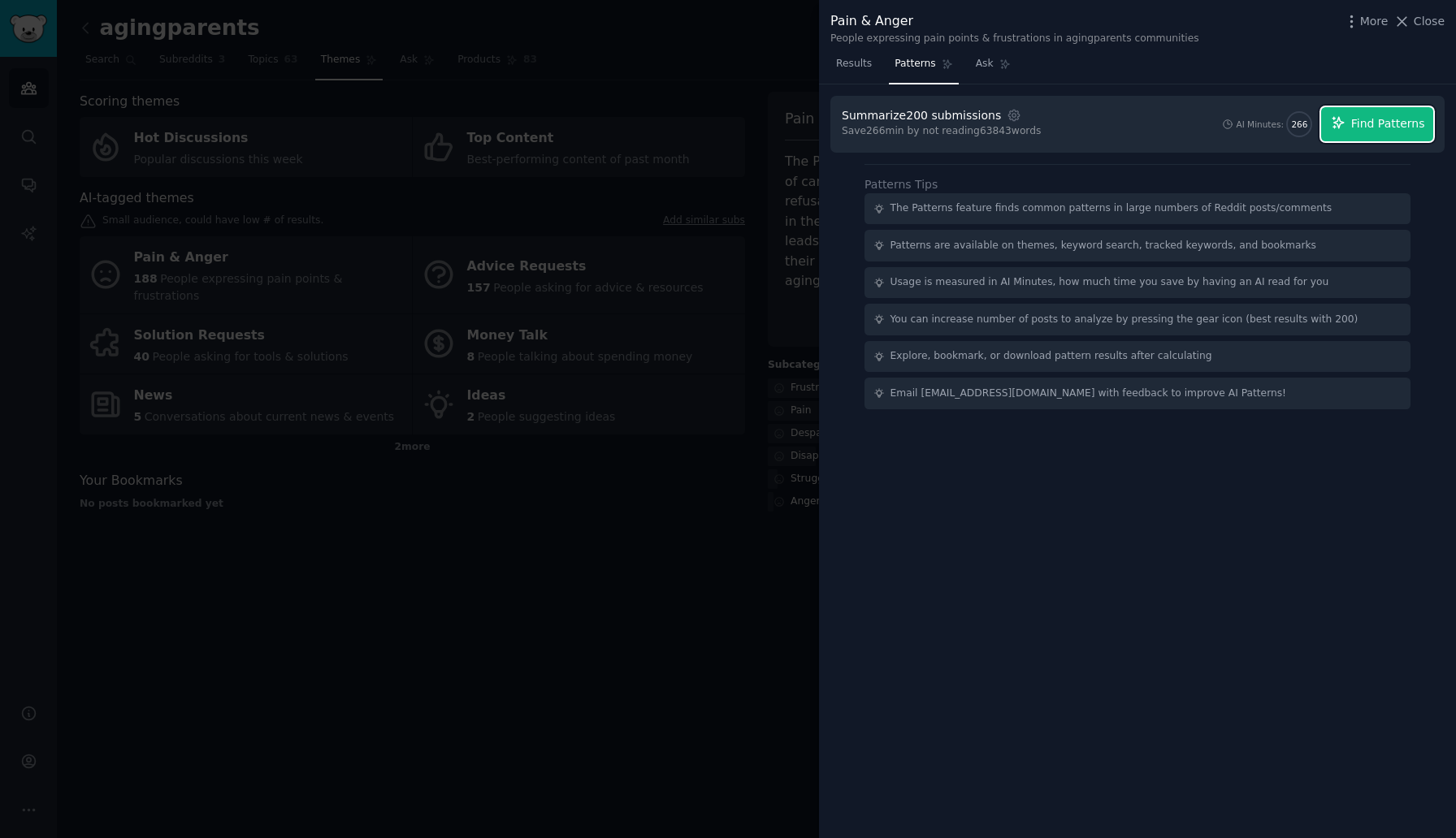
click at [1346, 126] on icon "button" at bounding box center [1338, 122] width 15 height 15
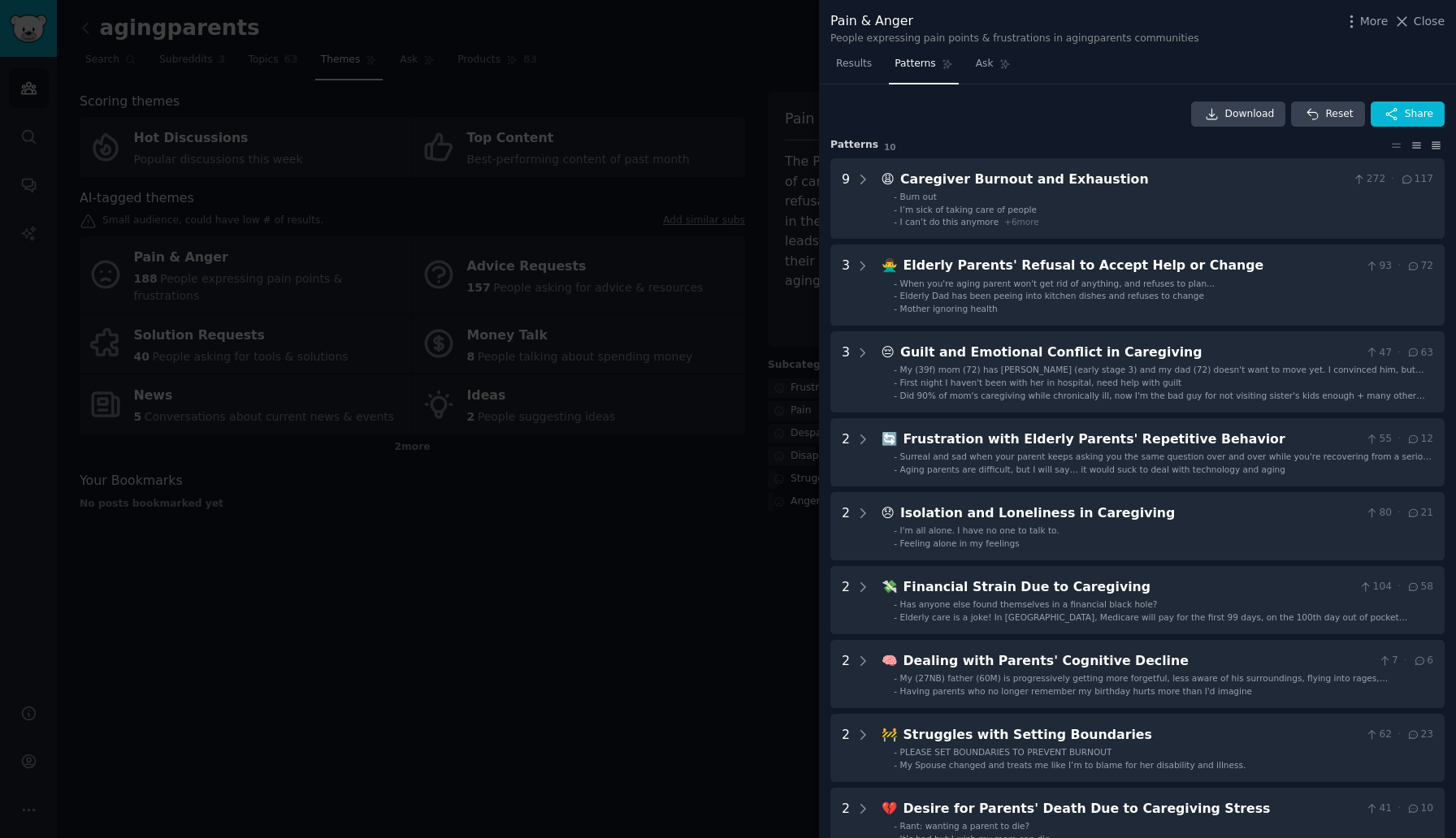
click at [1432, 146] on icon at bounding box center [1436, 145] width 8 height 7
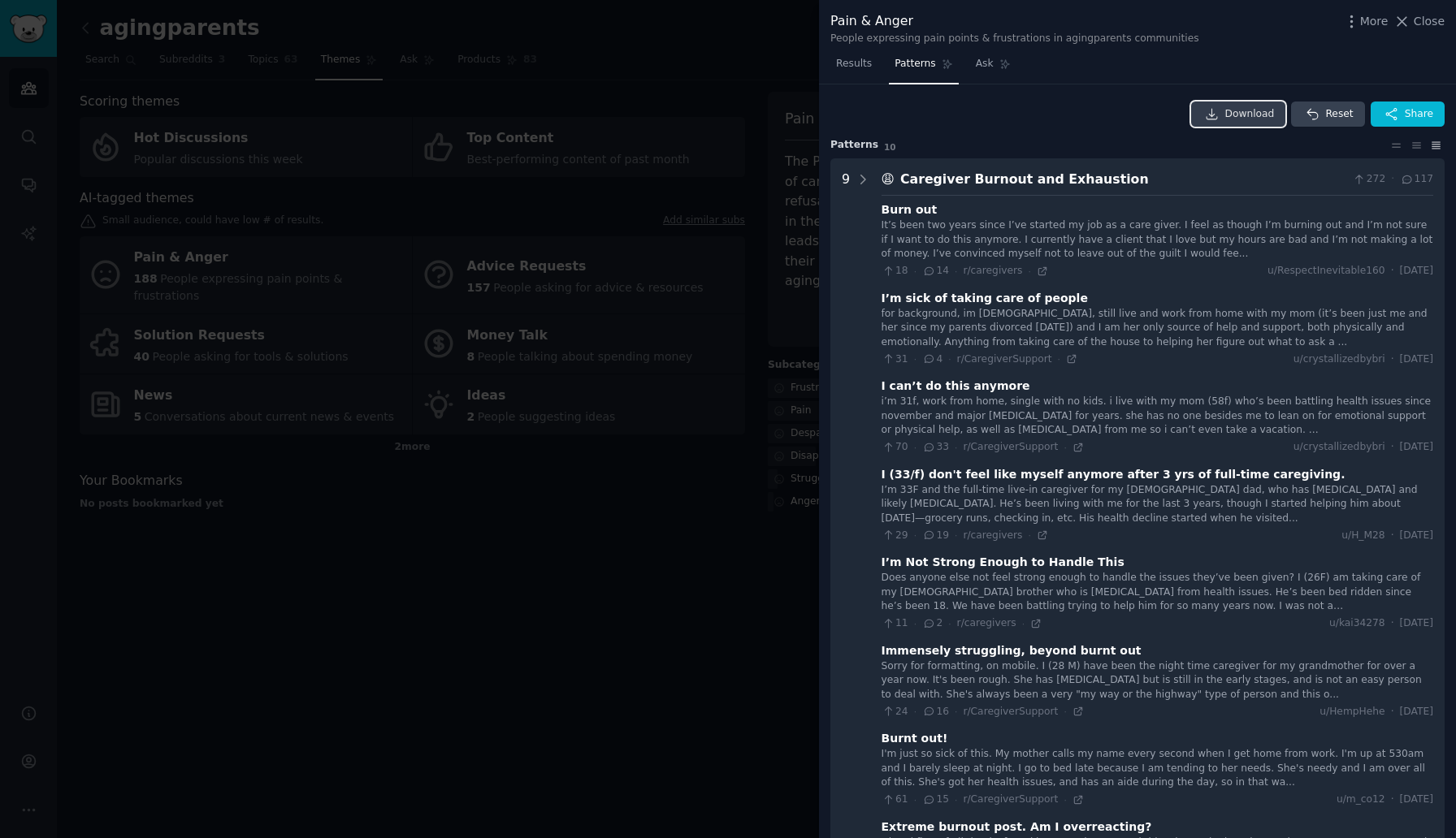
click at [1257, 107] on span "Download" at bounding box center [1250, 114] width 49 height 15
click at [863, 62] on span "Results" at bounding box center [854, 64] width 36 height 15
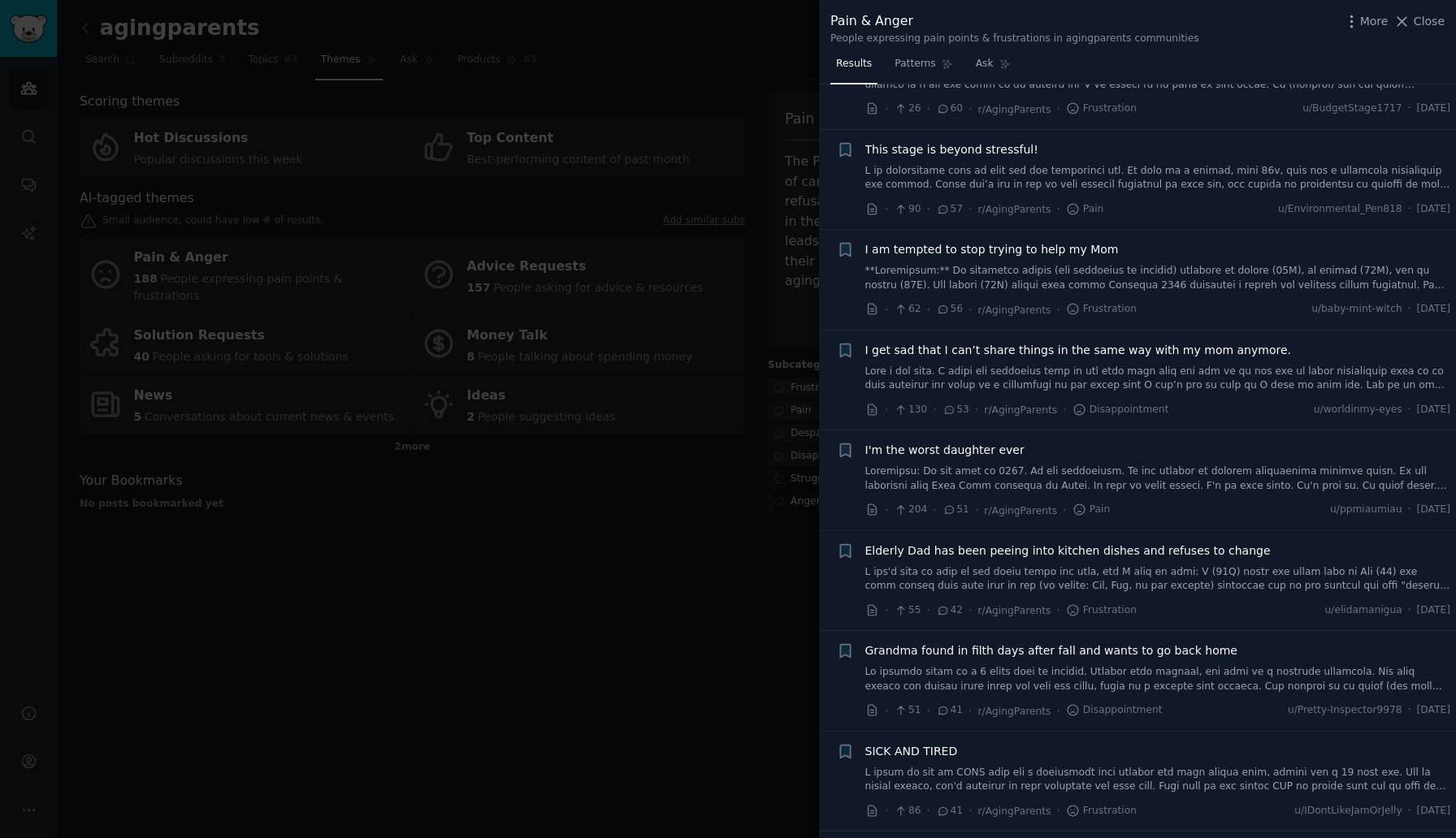
scroll to position [549, 0]
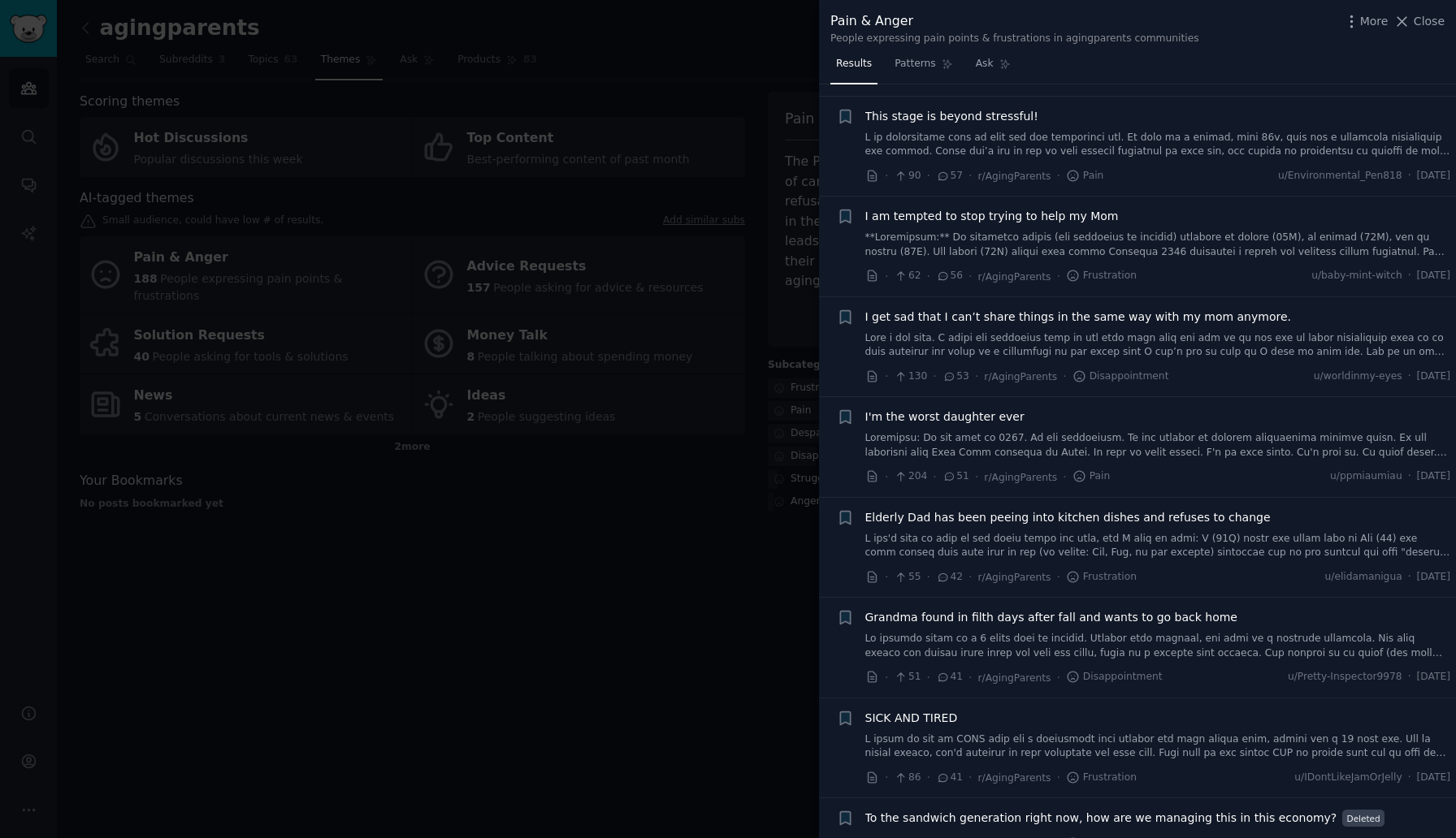
click at [634, 524] on div at bounding box center [728, 419] width 1456 height 838
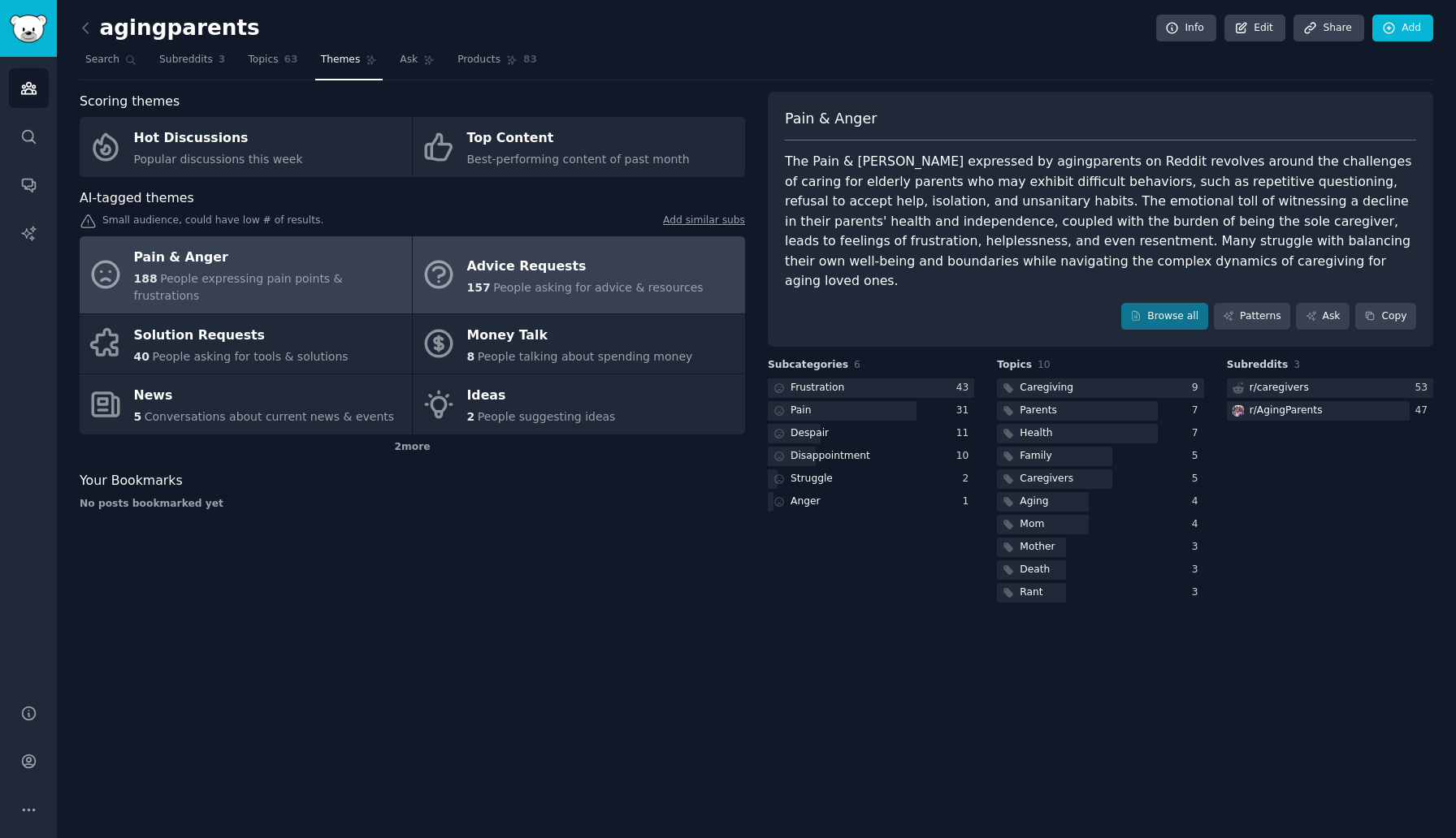
click at [477, 281] on span "157" at bounding box center [479, 287] width 24 height 13
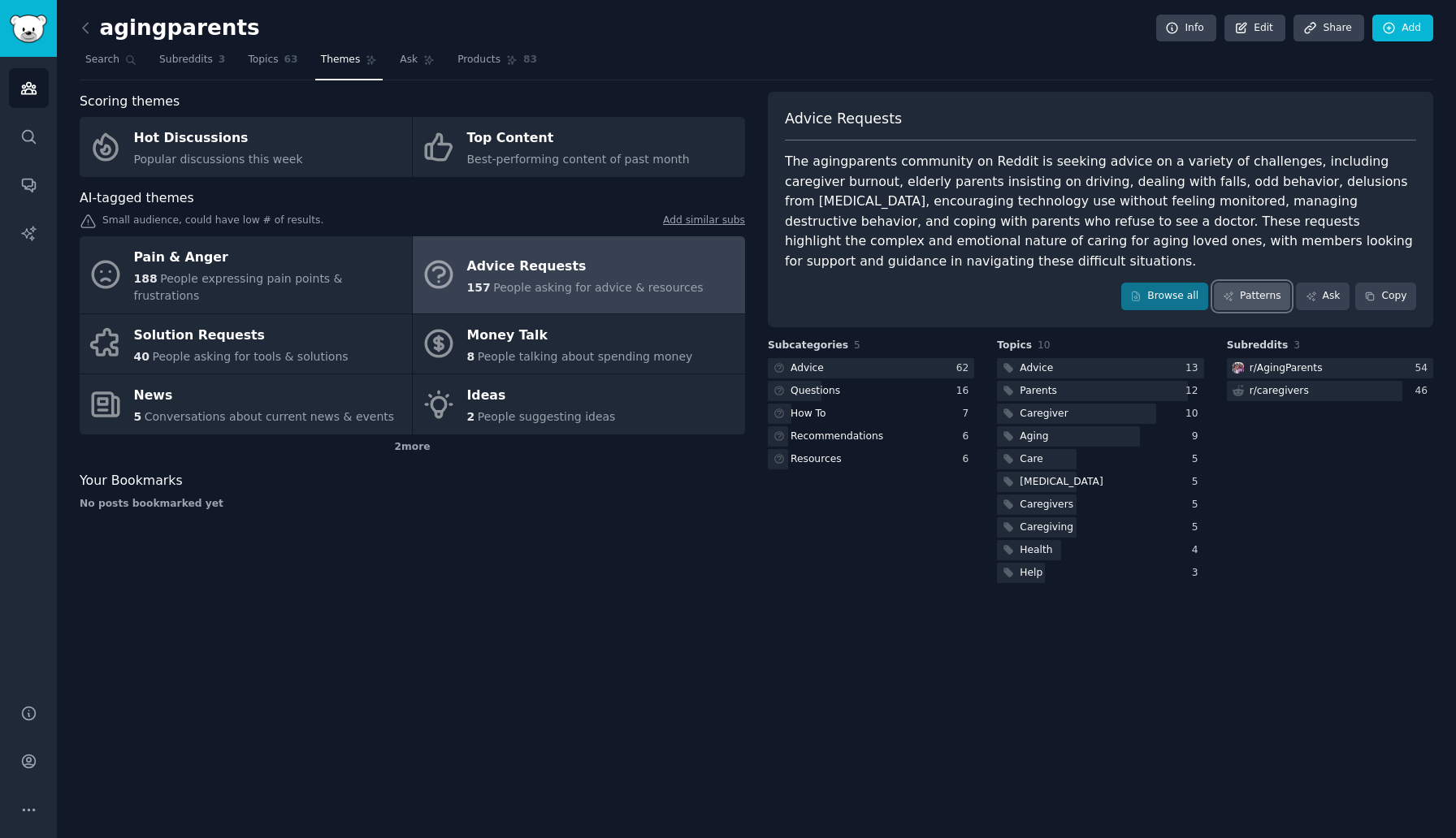
click at [1253, 283] on link "Patterns" at bounding box center [1252, 297] width 76 height 28
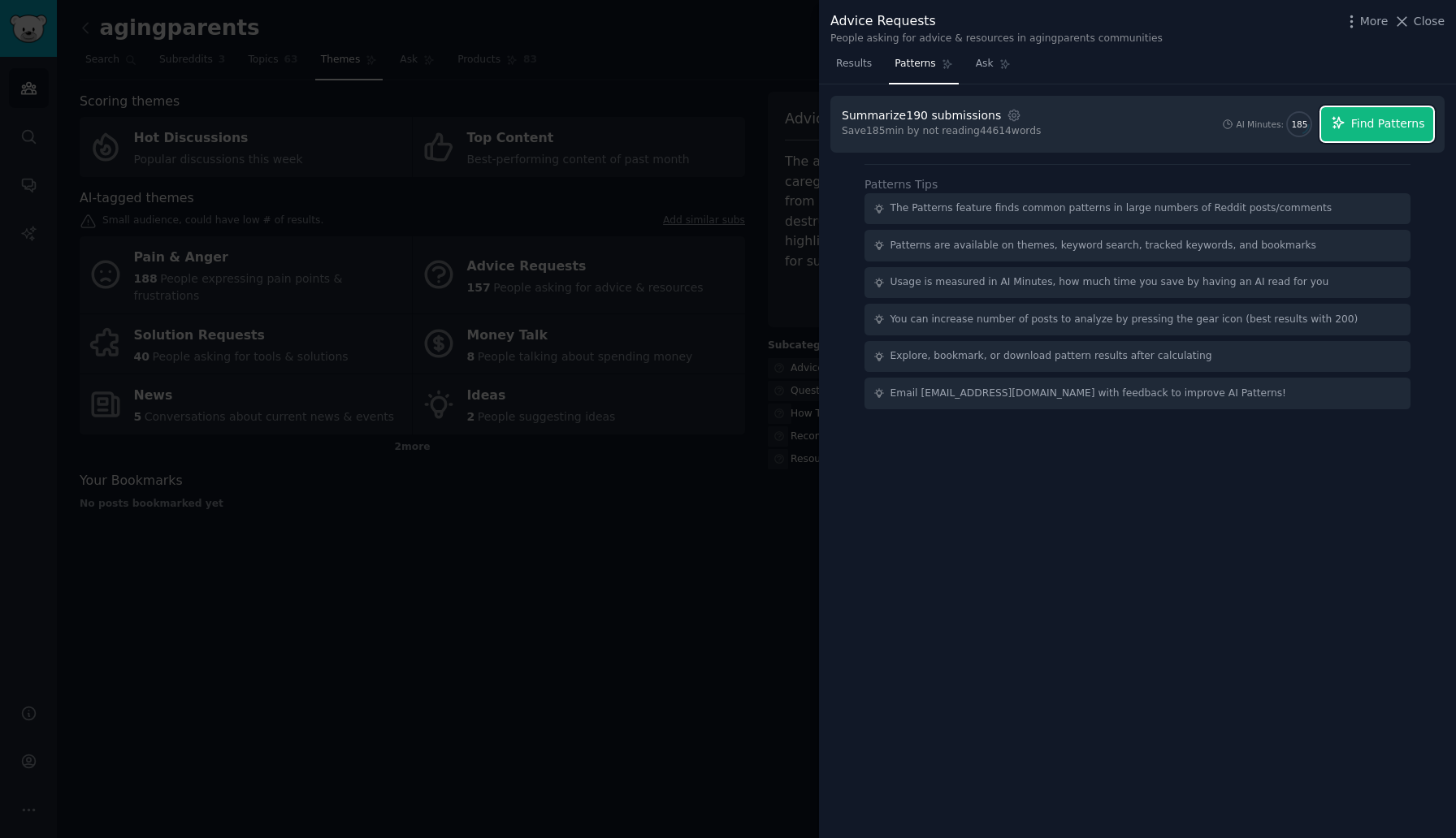
click at [1366, 131] on span "Find Patterns" at bounding box center [1388, 123] width 74 height 17
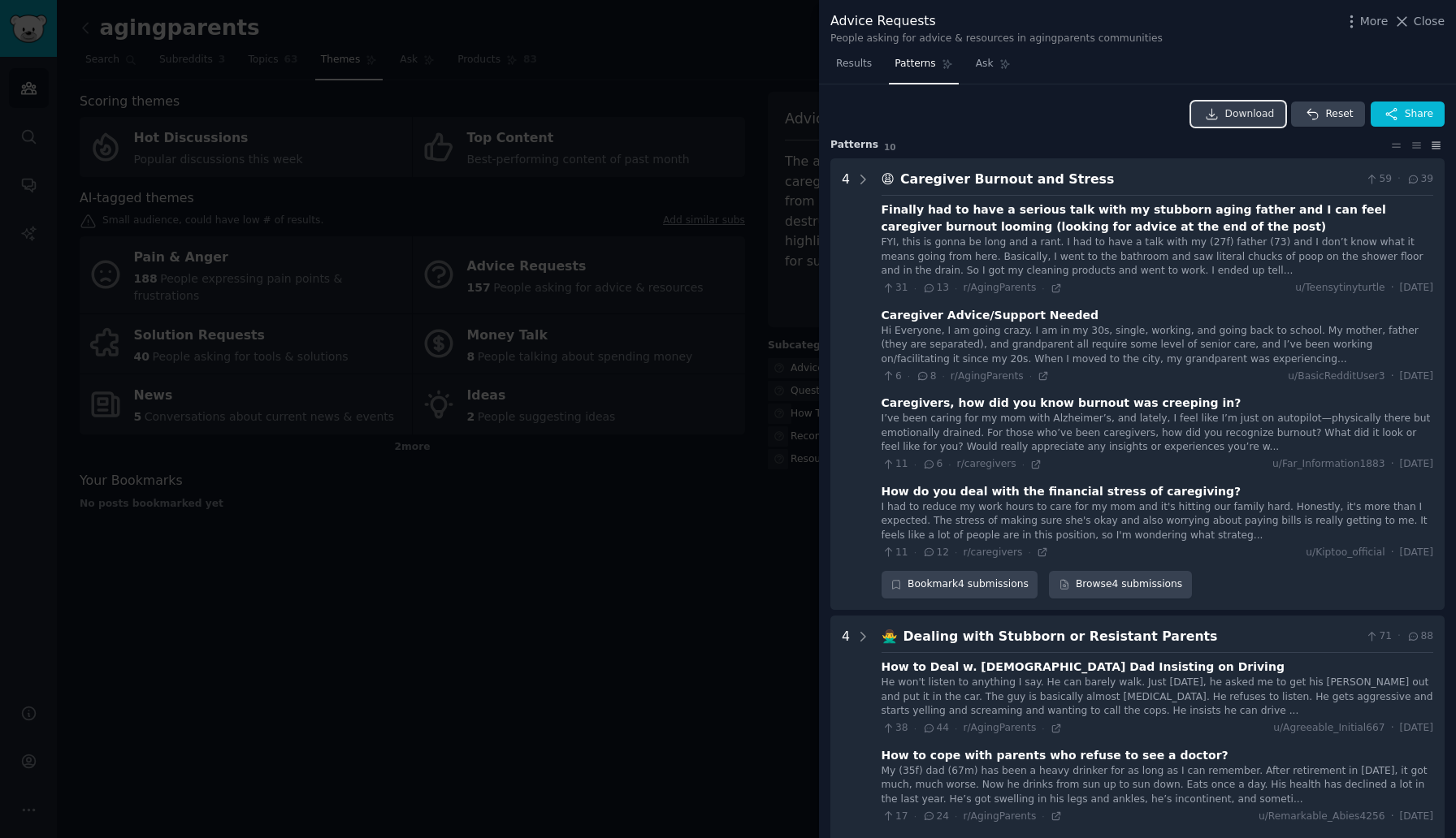
click at [1258, 113] on span "Download" at bounding box center [1250, 114] width 49 height 15
